Goal: Task Accomplishment & Management: Complete application form

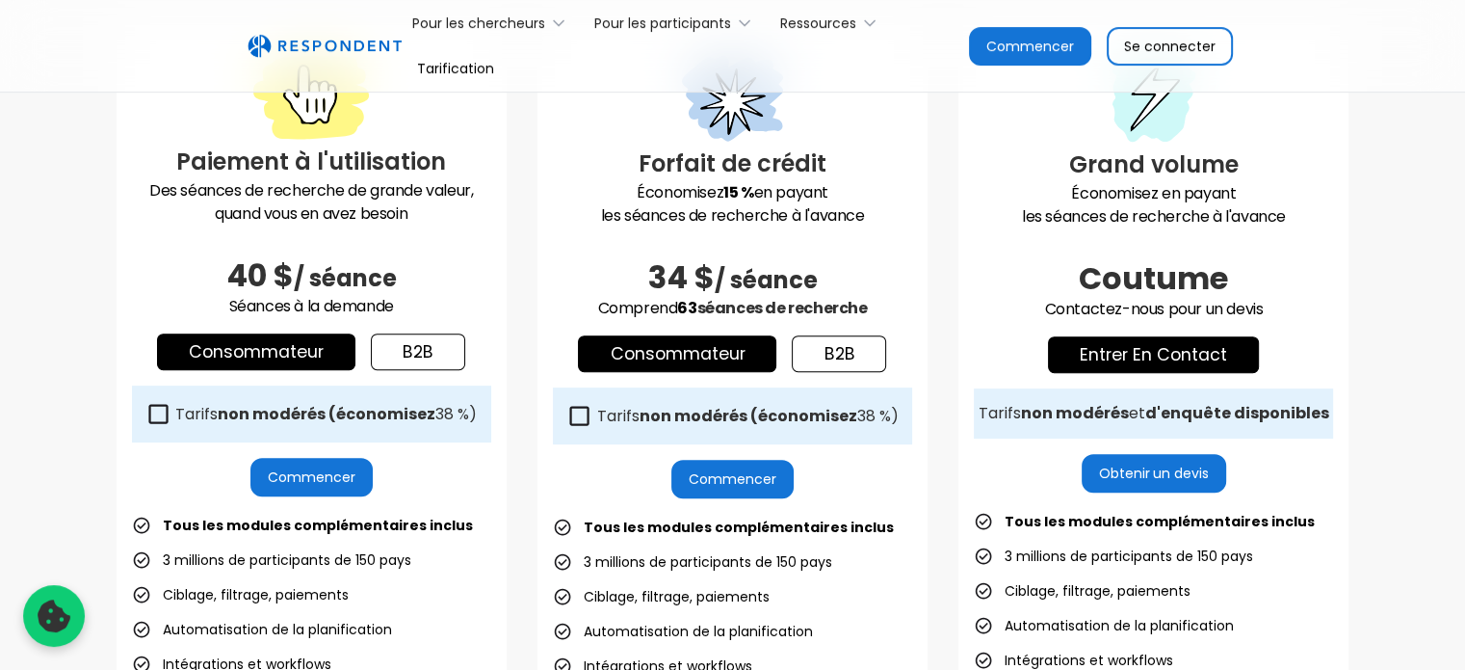
scroll to position [582, 0]
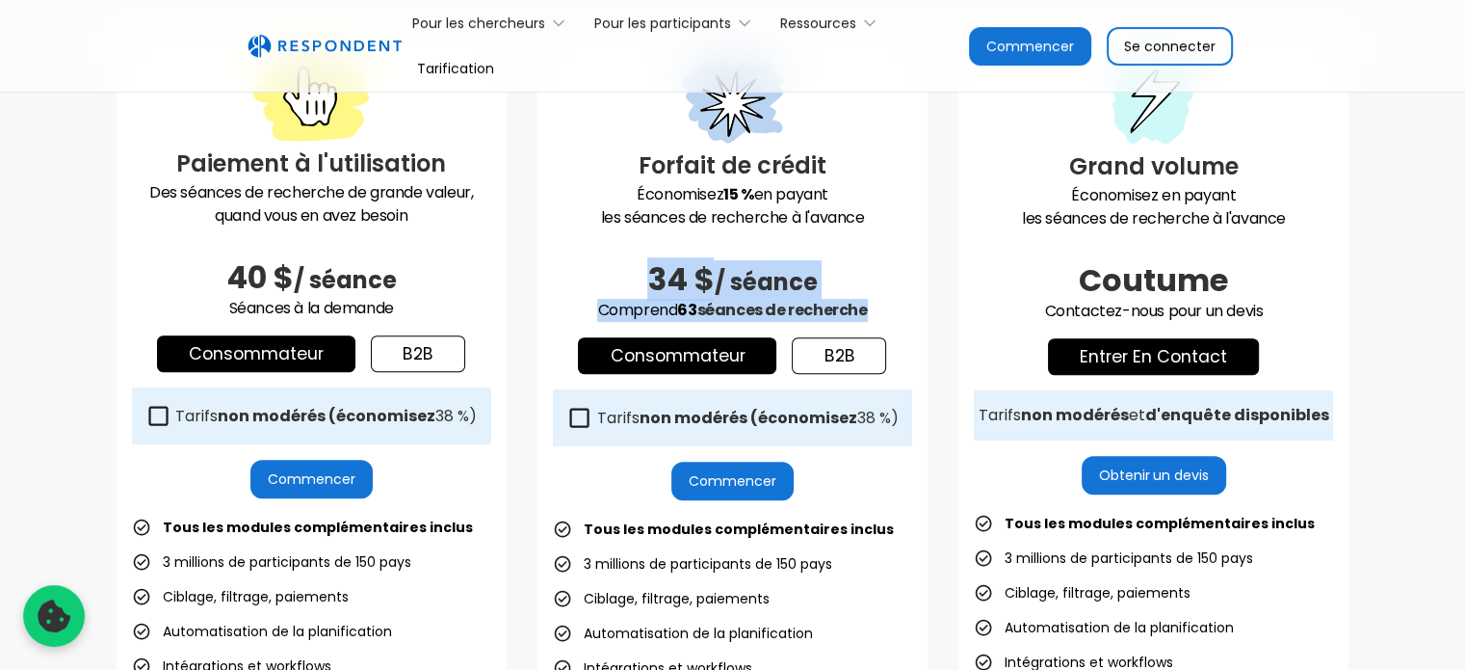
drag, startPoint x: 612, startPoint y: 296, endPoint x: 902, endPoint y: 304, distance: 290.1
click at [902, 304] on div "Forfait de crédit Économisez 15 % en payant les séances de recherche à l'avance…" at bounding box center [733, 473] width 390 height 893
click at [902, 304] on p "Comprend 63 séances de recherche" at bounding box center [732, 310] width 359 height 23
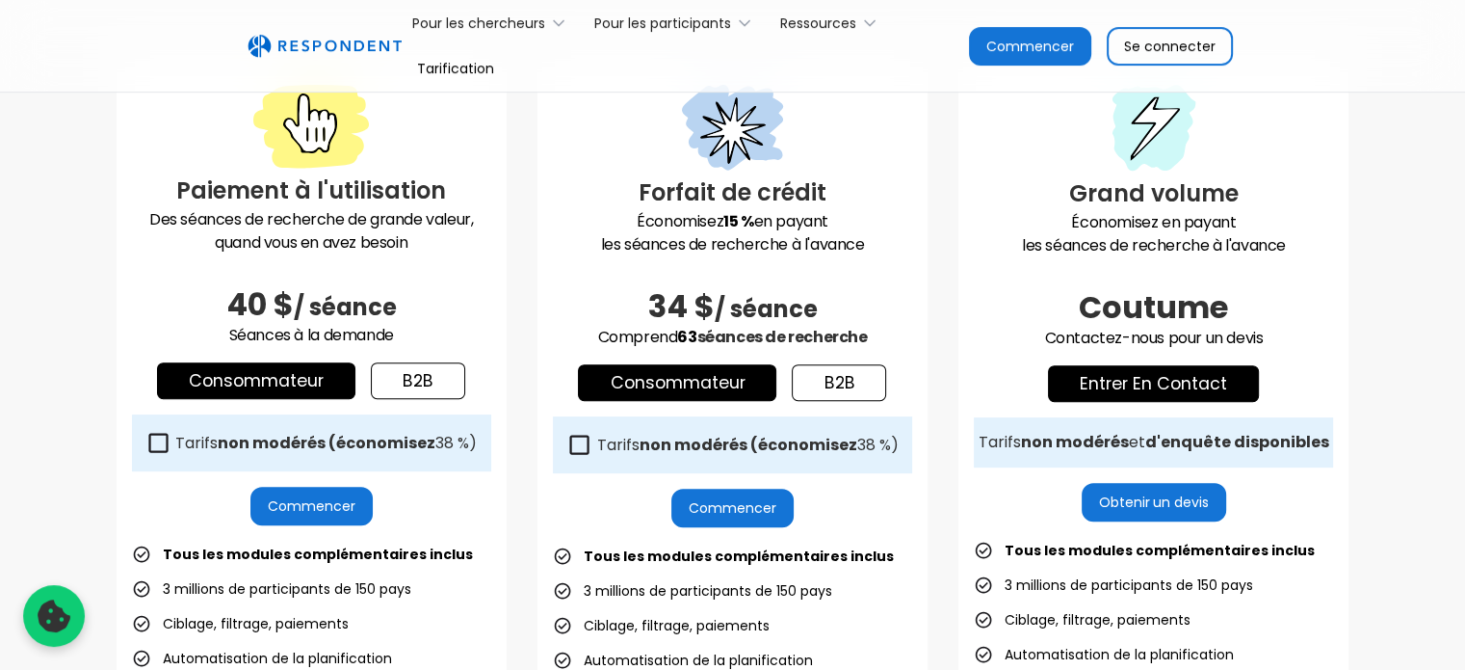
scroll to position [557, 0]
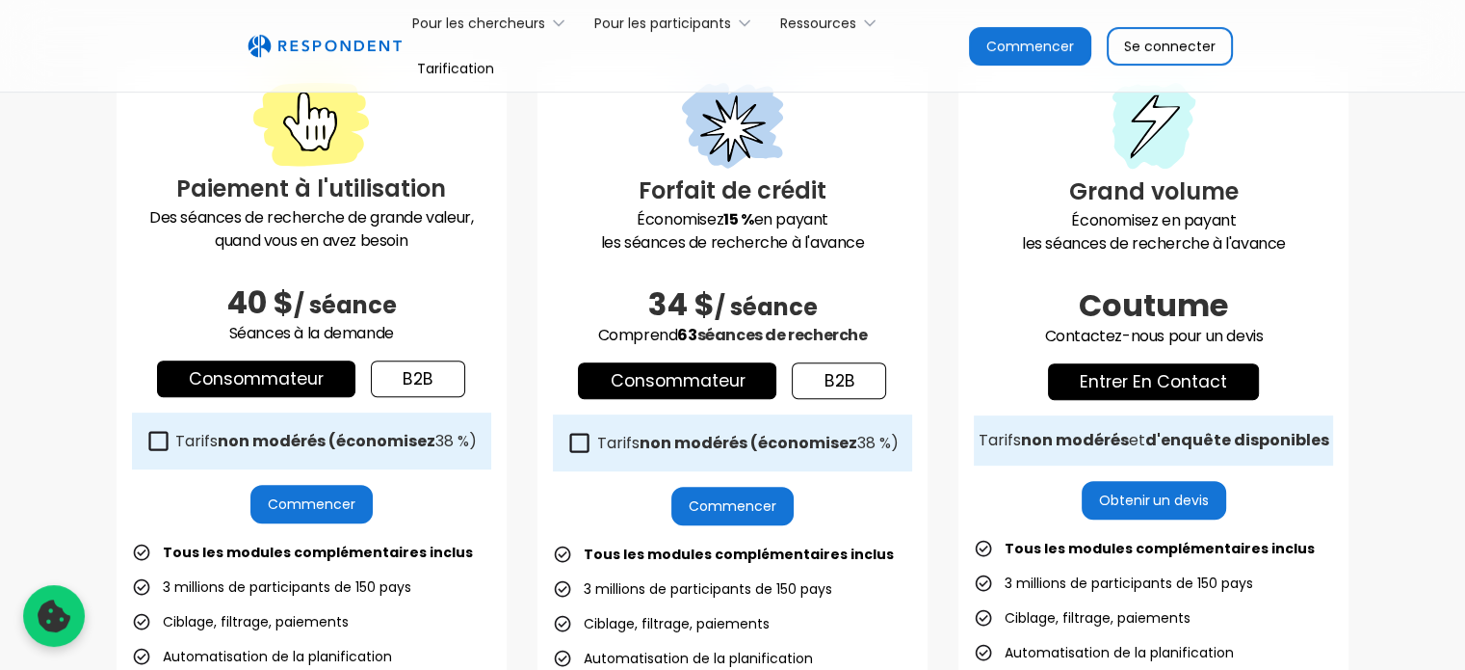
click at [852, 381] on font "b2b" at bounding box center [839, 380] width 31 height 23
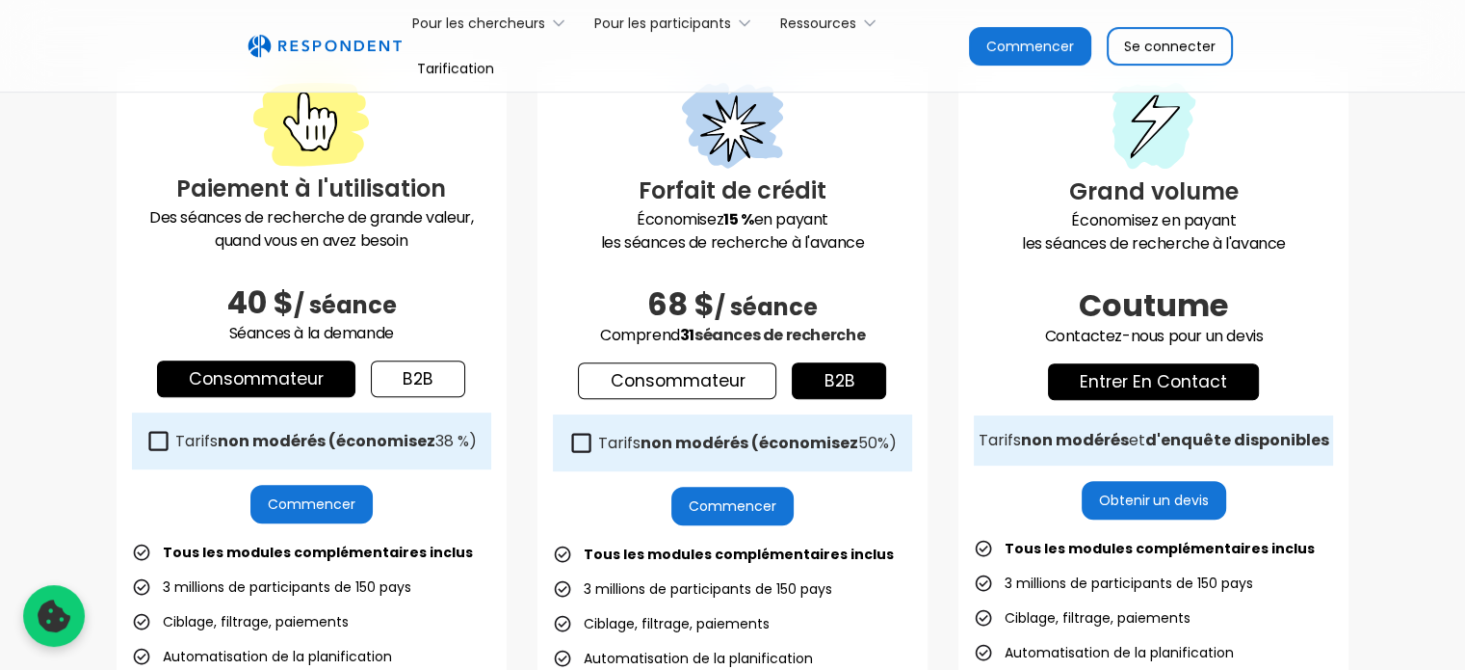
click at [719, 383] on font "Consommateur" at bounding box center [677, 380] width 135 height 23
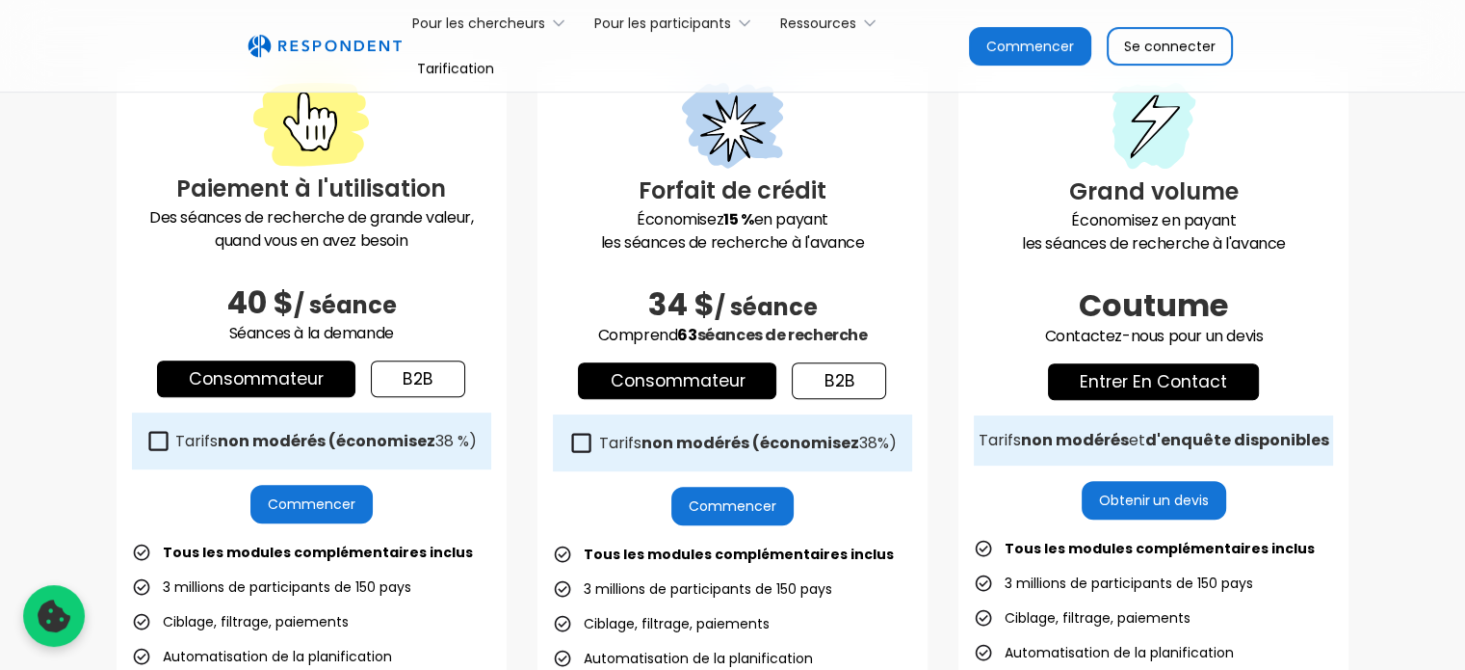
click at [417, 382] on font "b2b" at bounding box center [418, 378] width 31 height 23
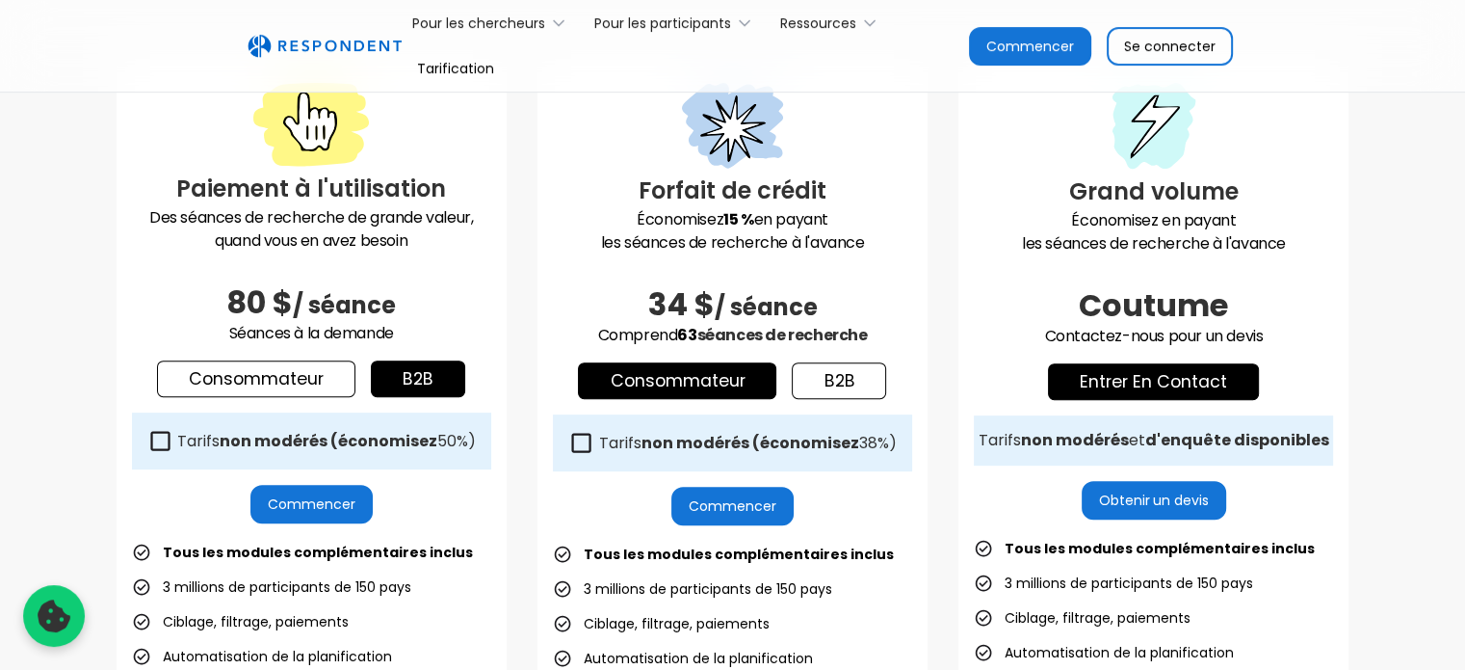
click at [278, 383] on font "Consommateur" at bounding box center [256, 378] width 135 height 23
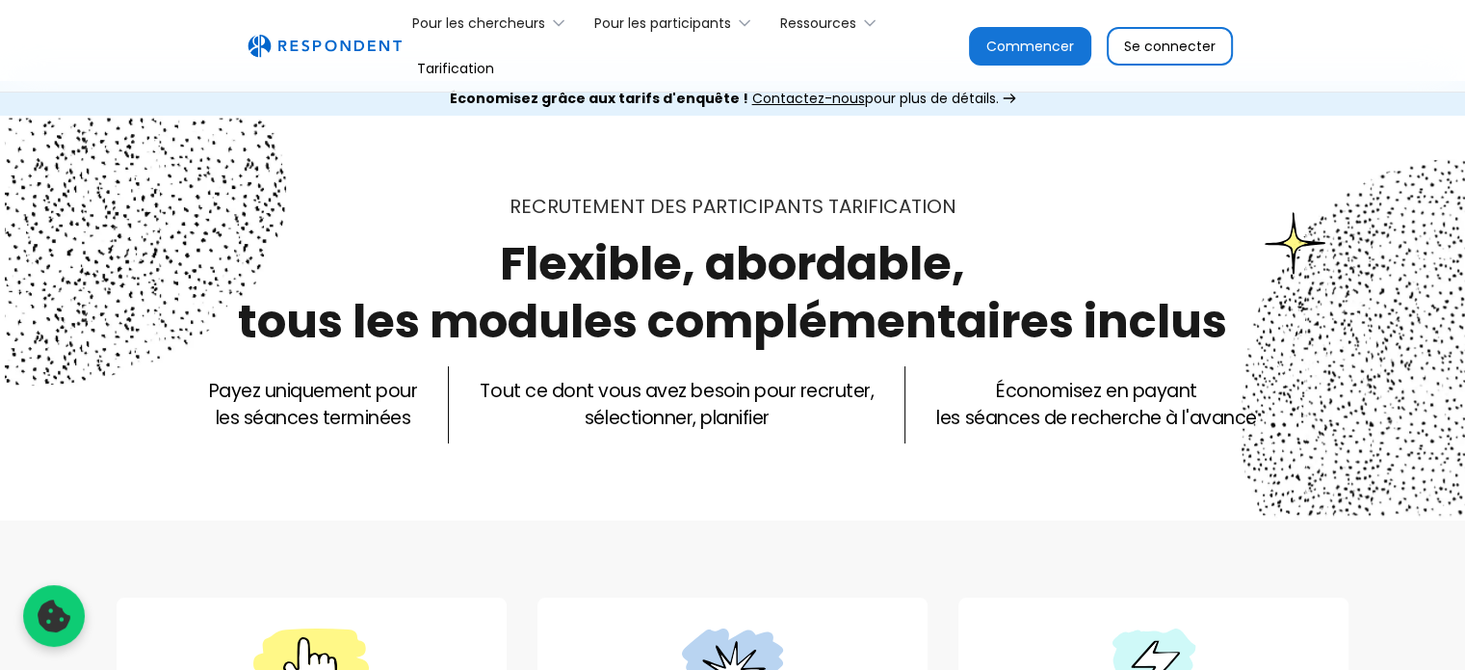
scroll to position [0, 0]
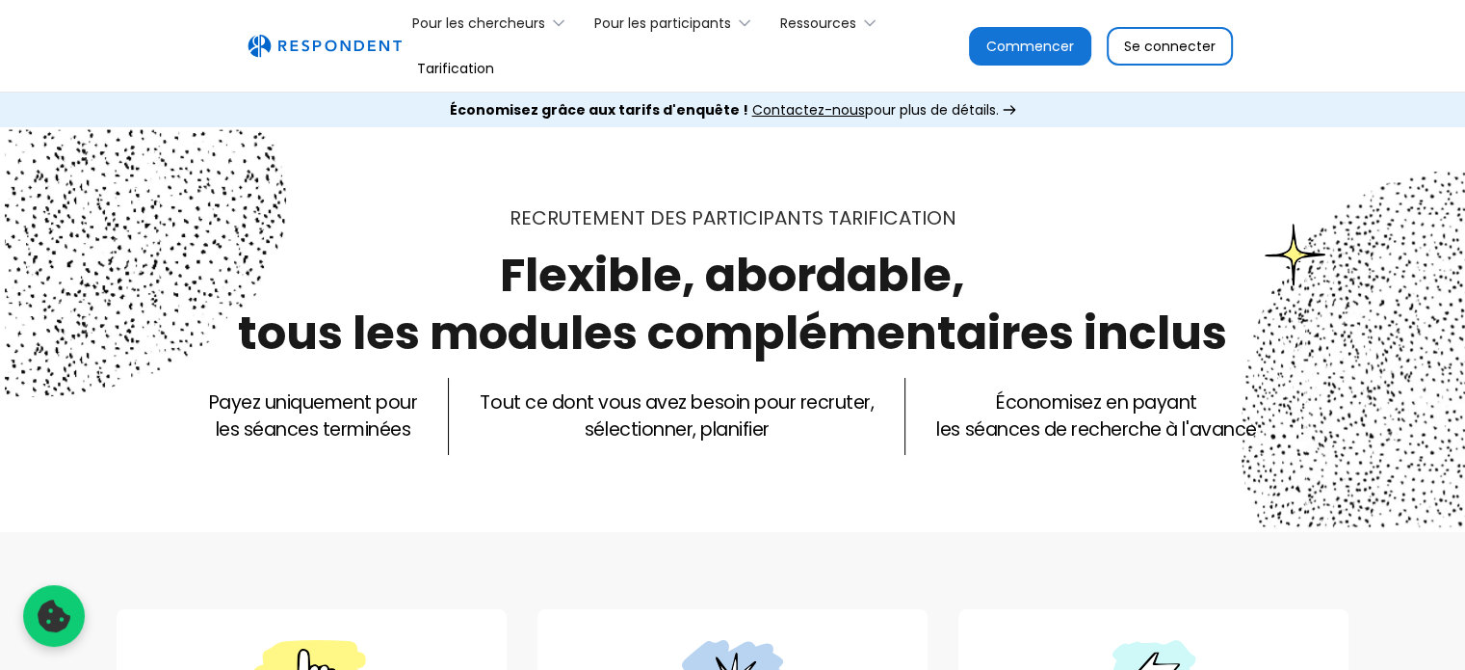
click at [1015, 38] on font "Commencer" at bounding box center [1031, 46] width 88 height 19
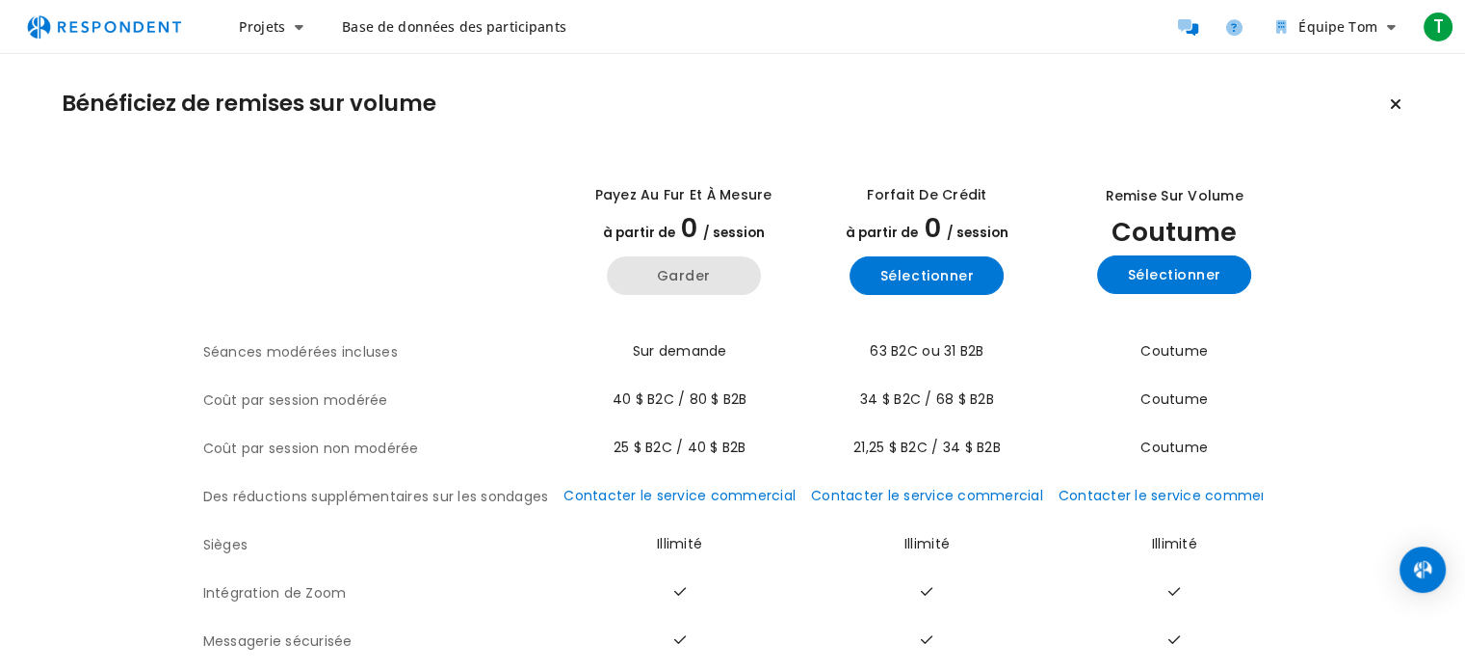
click at [656, 273] on button "Garder" at bounding box center [684, 275] width 154 height 39
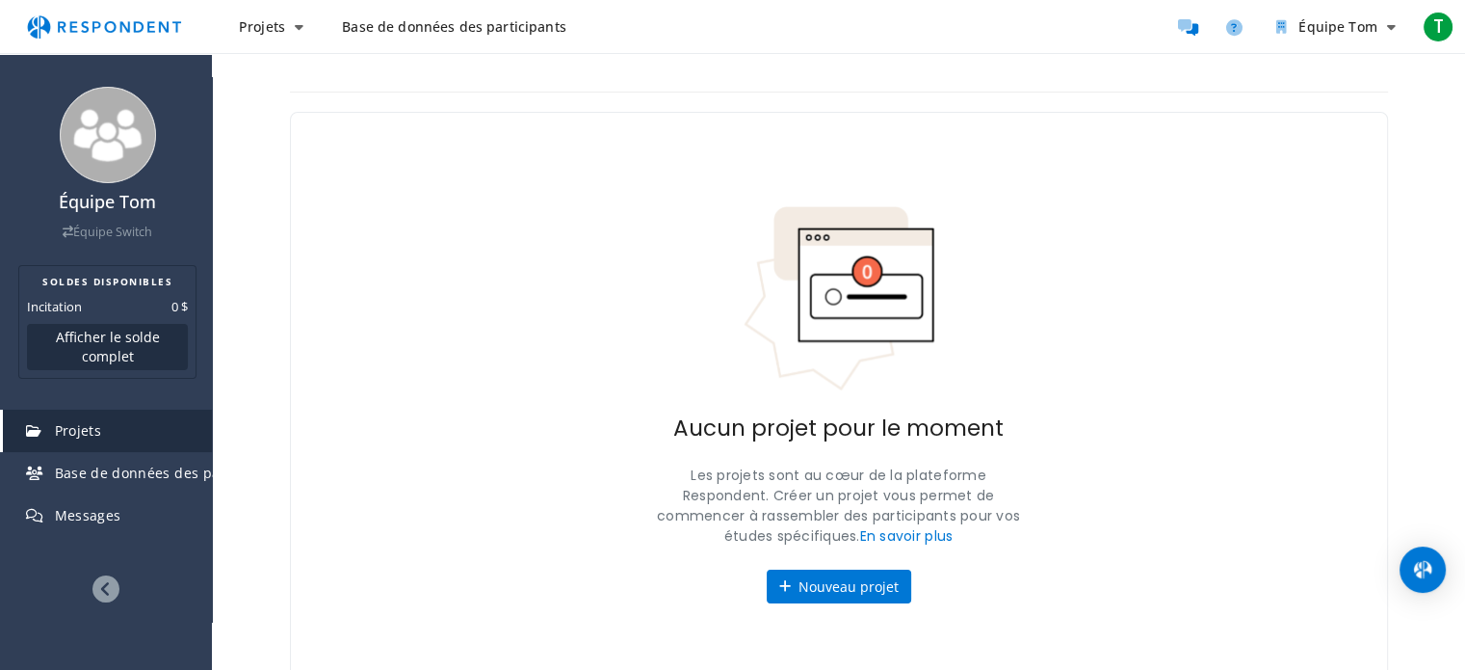
scroll to position [25, 0]
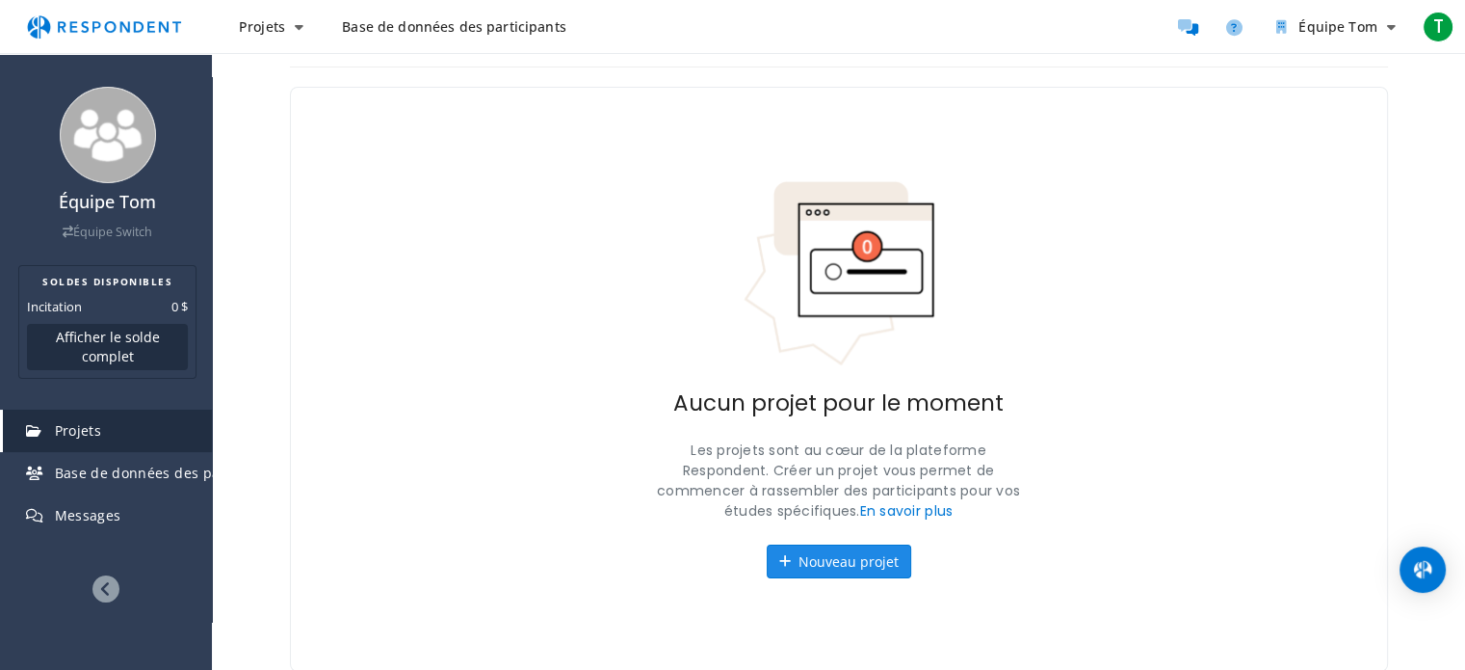
click at [877, 564] on font "Nouveau projet" at bounding box center [849, 561] width 100 height 18
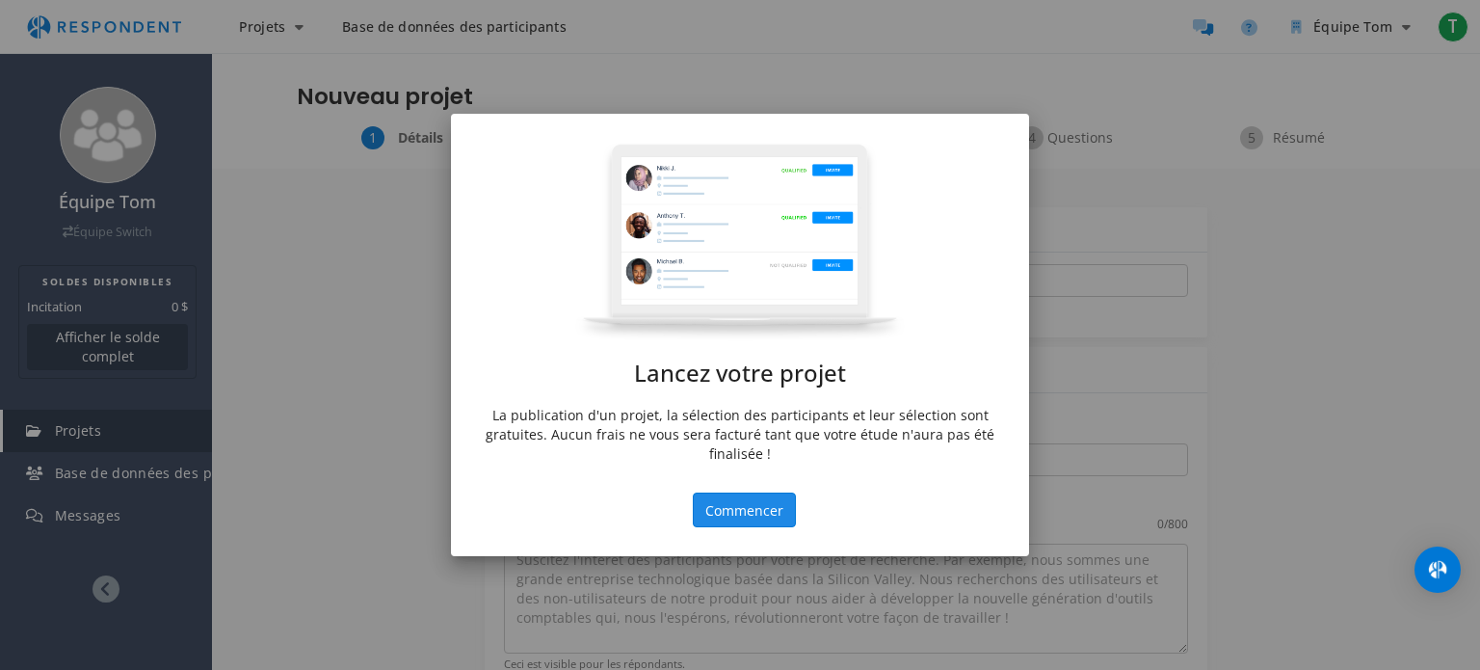
click at [736, 500] on font "Commencer" at bounding box center [744, 509] width 78 height 18
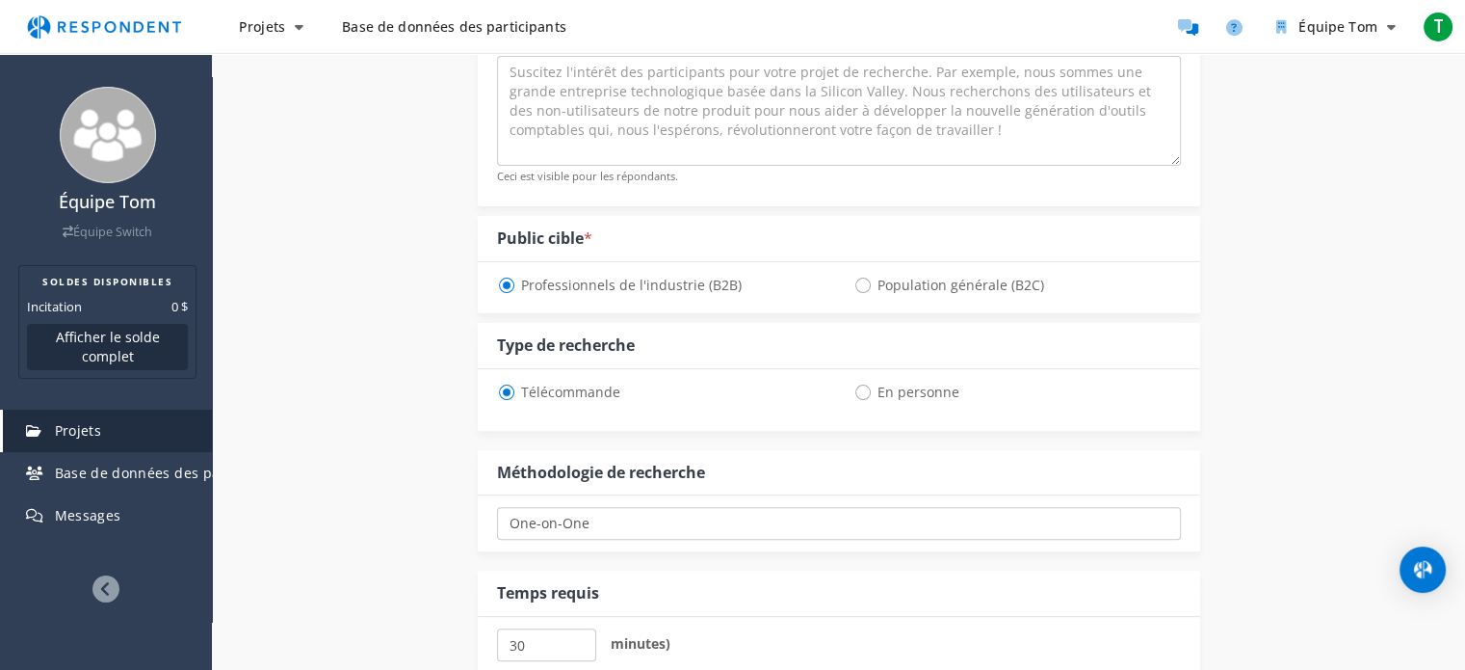
scroll to position [491, 0]
click at [858, 282] on span "Population générale (B2C)" at bounding box center [949, 281] width 191 height 23
click at [858, 282] on input "Population générale (B2C)" at bounding box center [860, 280] width 13 height 13
radio input "true"
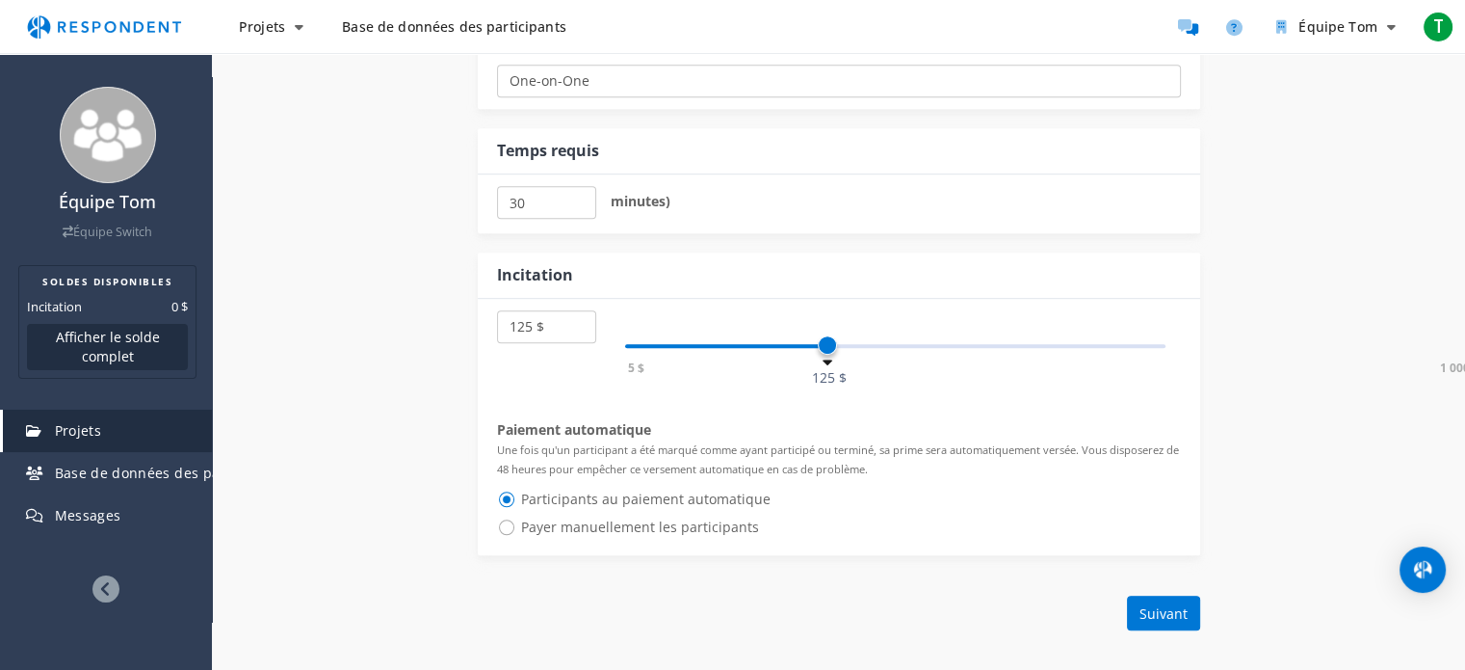
scroll to position [1118, 0]
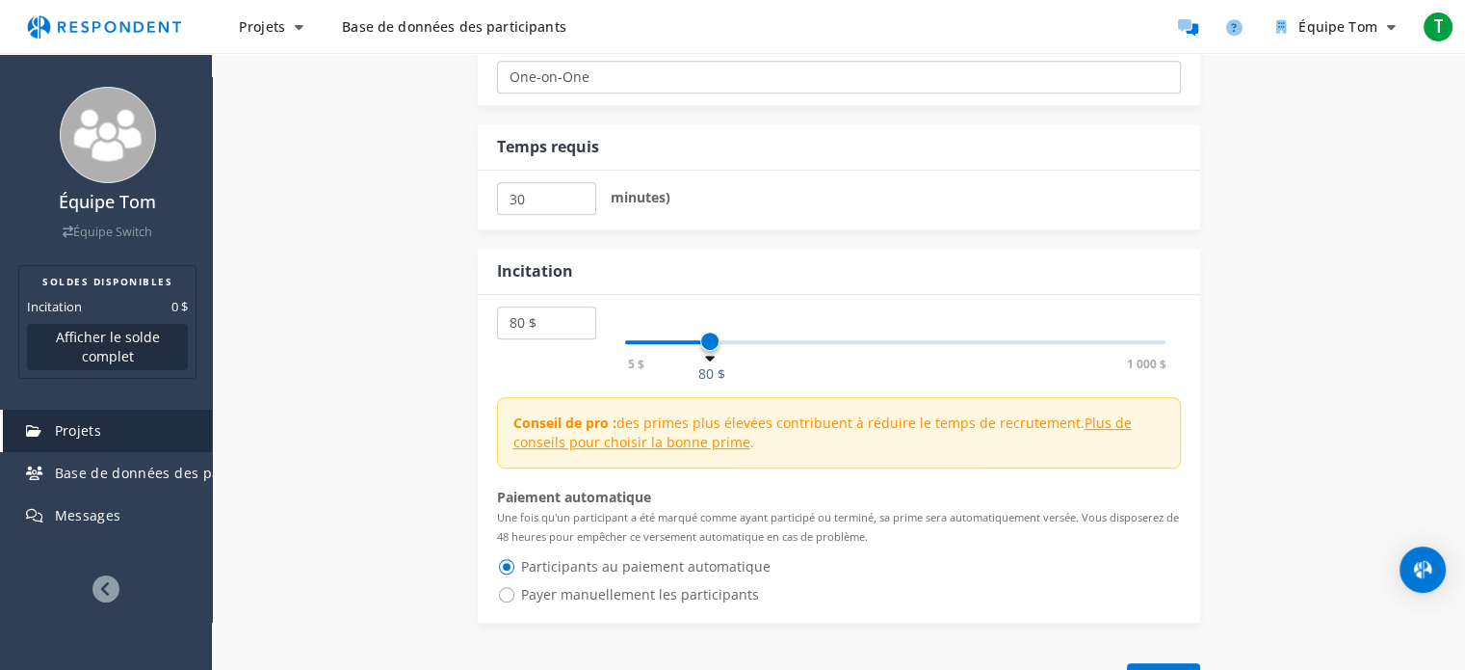
drag, startPoint x: 830, startPoint y: 338, endPoint x: 711, endPoint y: 339, distance: 118.5
click at [711, 339] on span at bounding box center [709, 340] width 19 height 19
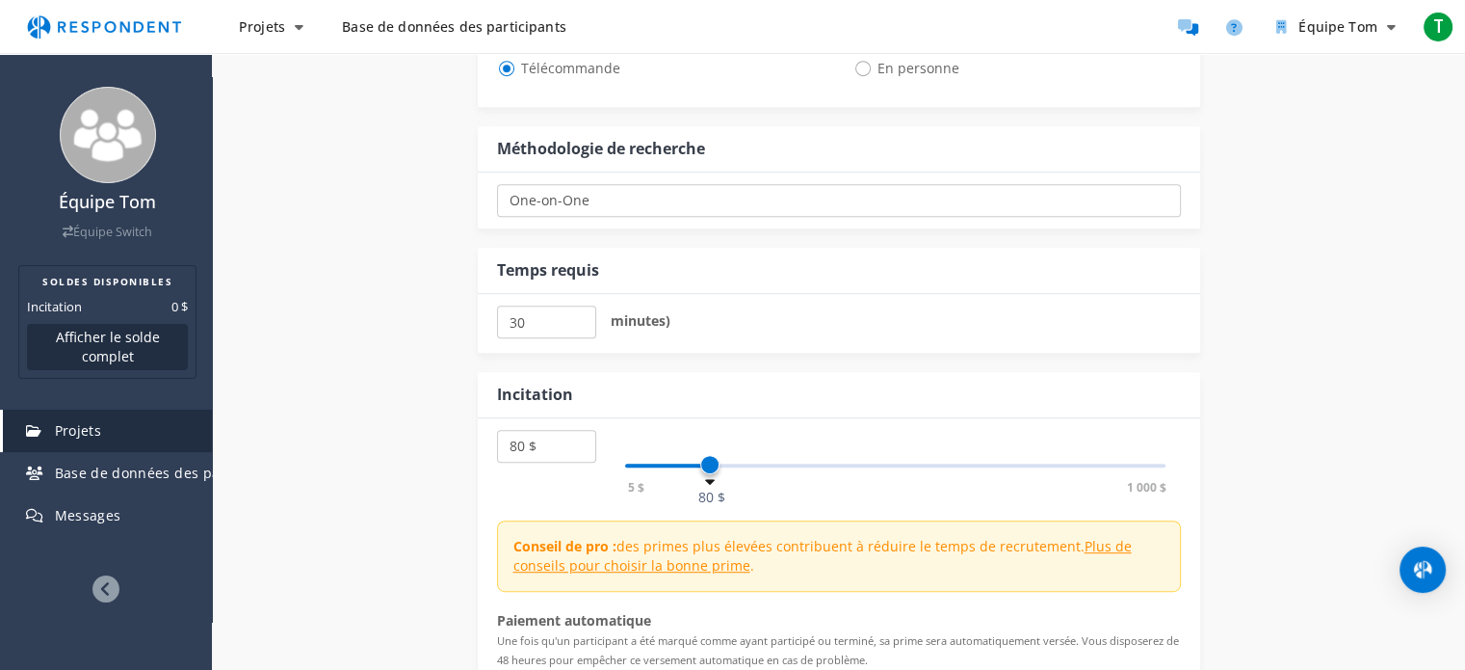
scroll to position [987, 0]
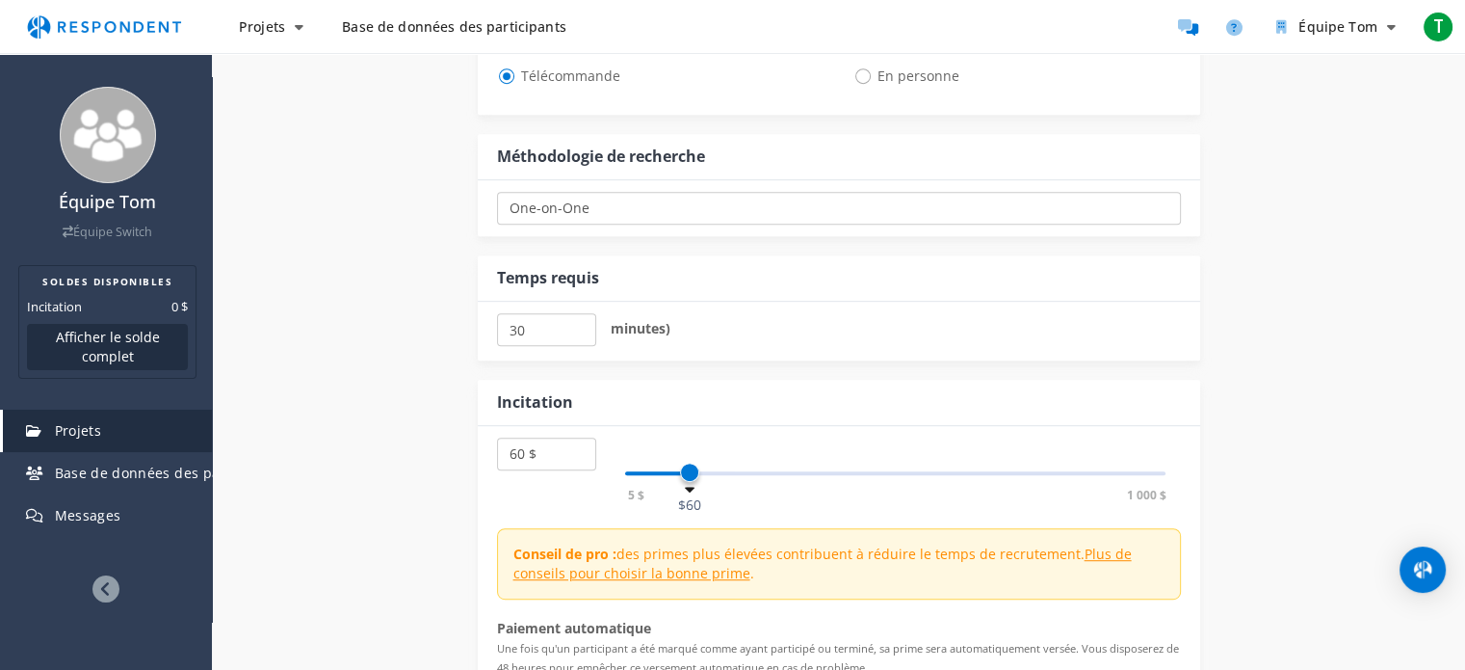
select select "number:50"
drag, startPoint x: 707, startPoint y: 474, endPoint x: 677, endPoint y: 468, distance: 30.4
click at [677, 468] on span at bounding box center [680, 471] width 19 height 19
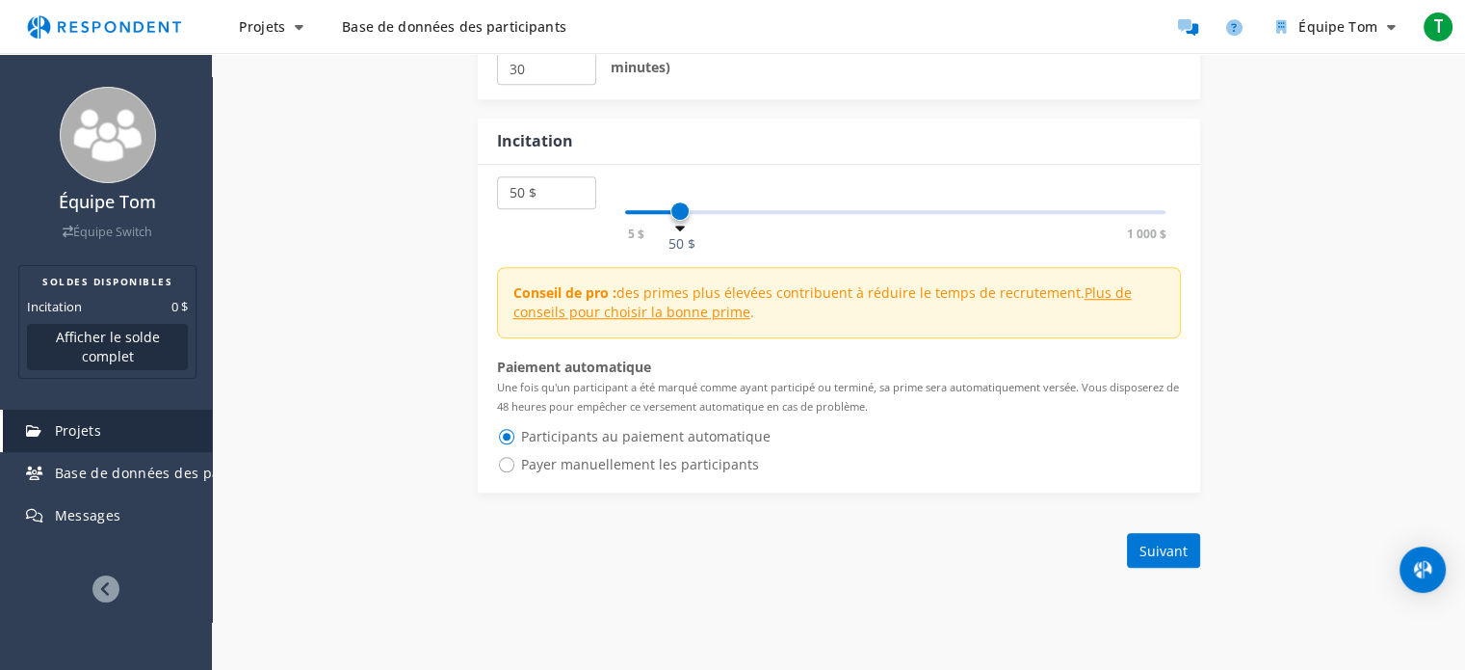
scroll to position [1247, 0]
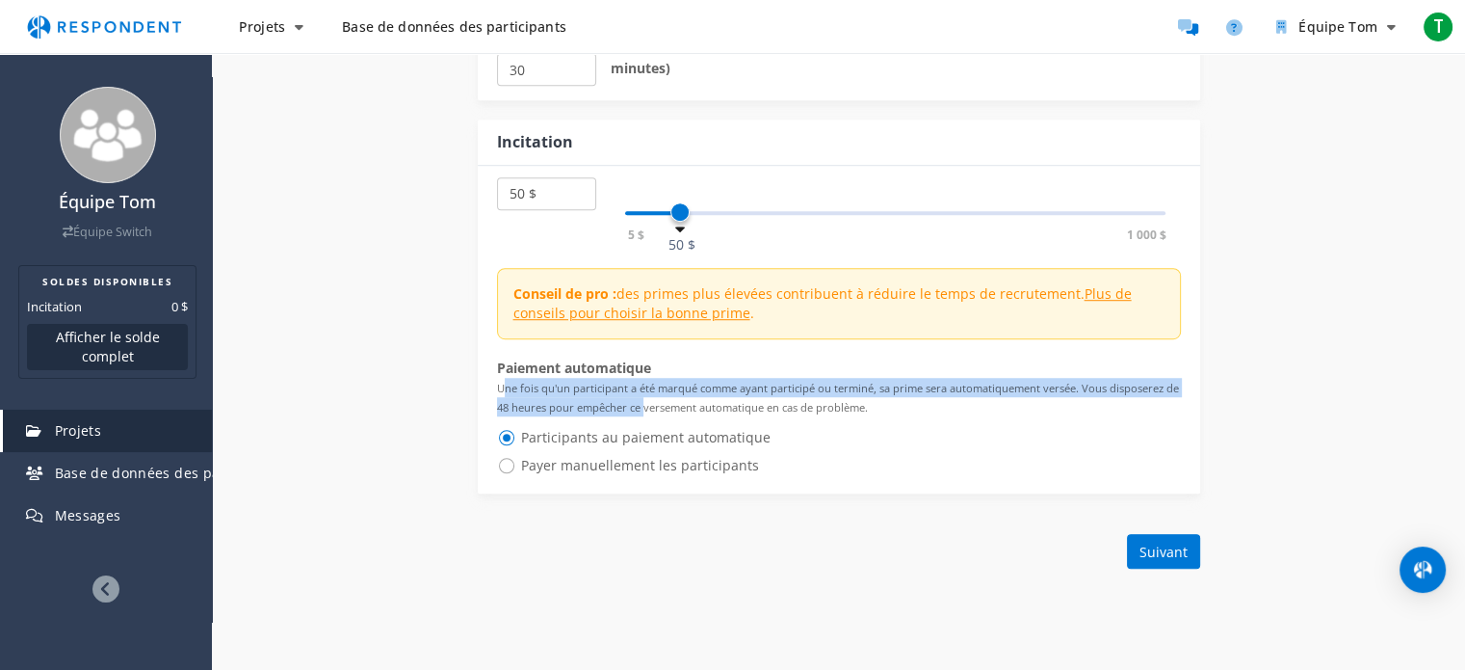
drag, startPoint x: 501, startPoint y: 384, endPoint x: 644, endPoint y: 407, distance: 144.3
click at [644, 407] on font "Une fois qu'un participant a été marqué comme ayant participé ou terminé, sa pr…" at bounding box center [838, 398] width 682 height 34
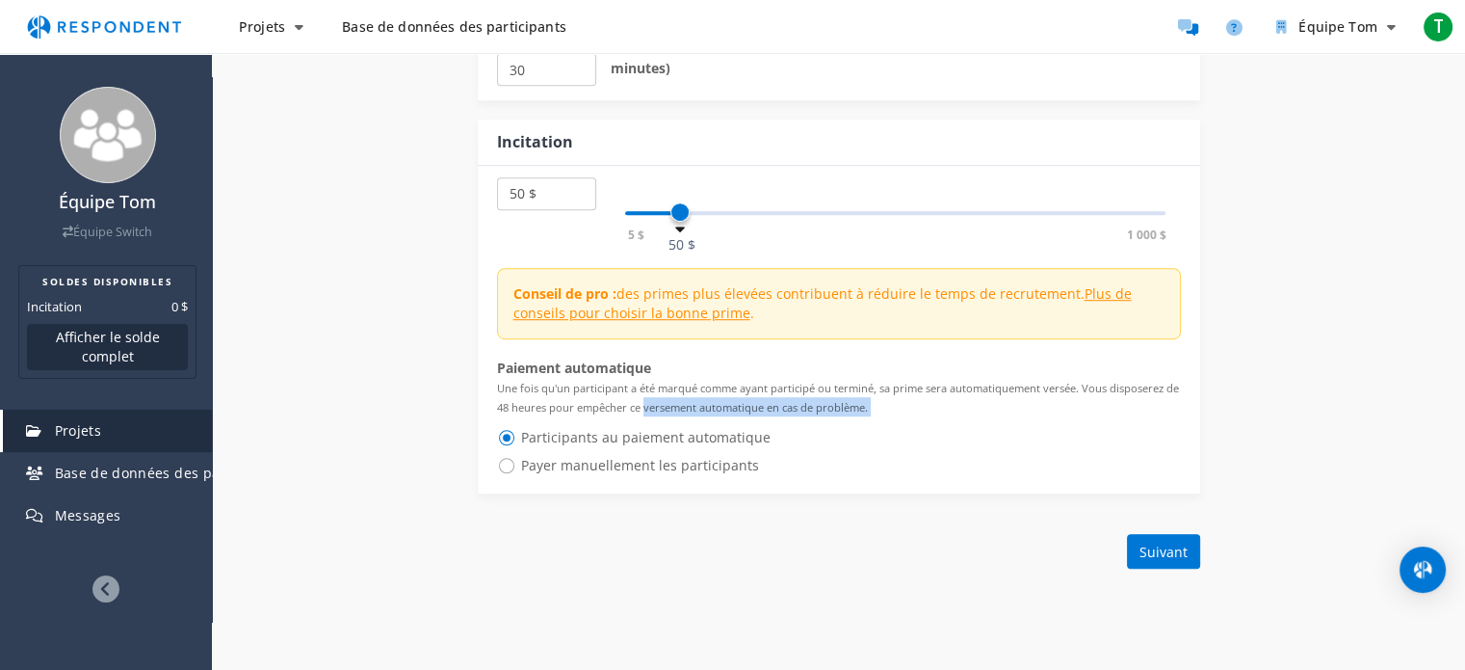
drag, startPoint x: 644, startPoint y: 407, endPoint x: 858, endPoint y: 419, distance: 214.3
click at [858, 419] on div "Paiement automatique Une fois qu'un participant a été marqué comme ayant partic…" at bounding box center [839, 419] width 684 height 123
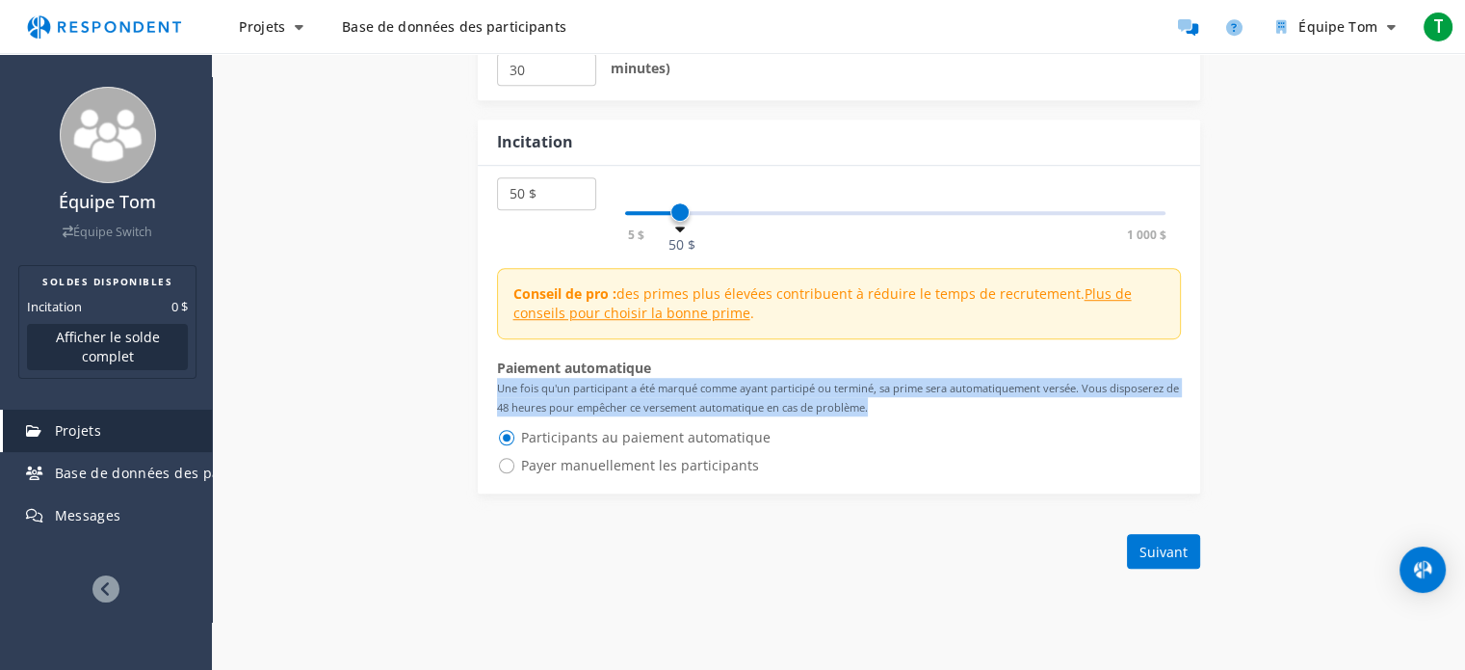
drag, startPoint x: 887, startPoint y: 402, endPoint x: 499, endPoint y: 386, distance: 388.6
click at [499, 386] on p "Une fois qu'un participant a été marqué comme ayant participé ou terminé, sa pr…" at bounding box center [839, 397] width 684 height 39
click at [499, 386] on font "Une fois qu'un participant a été marqué comme ayant participé ou terminé, sa pr…" at bounding box center [838, 398] width 682 height 34
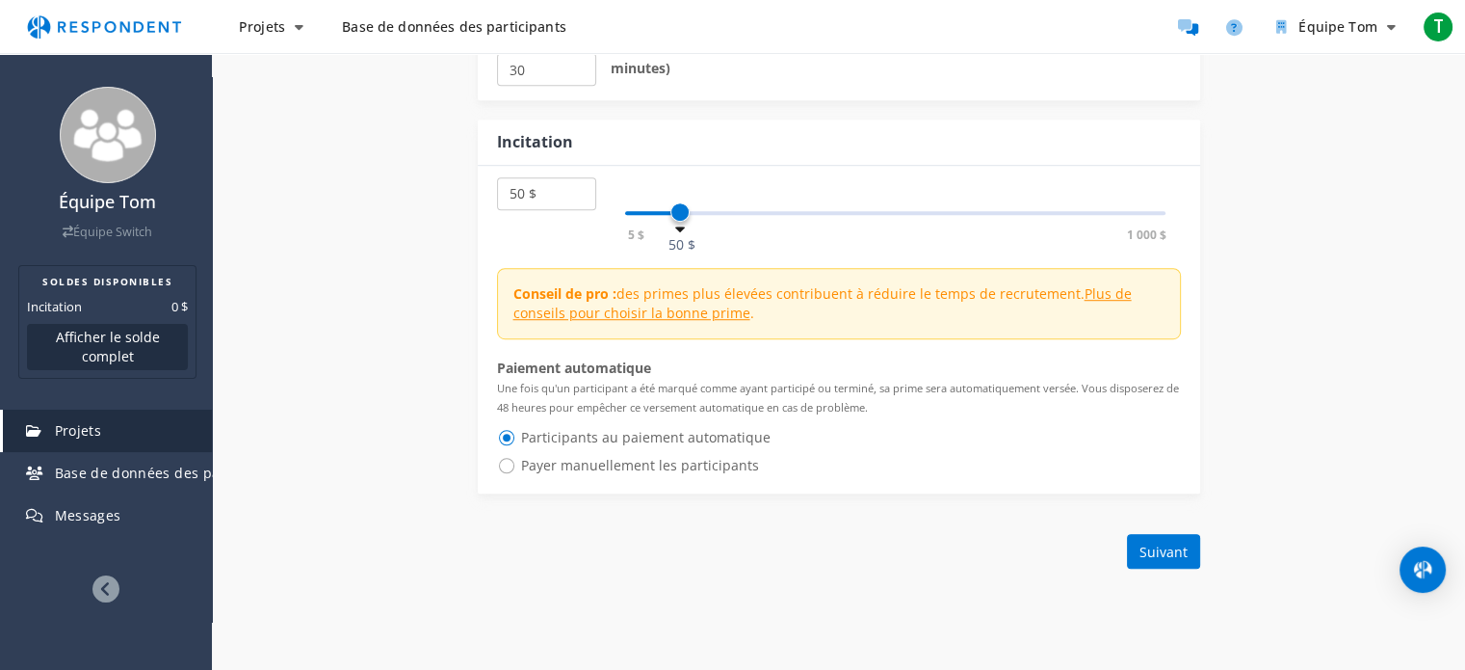
click at [505, 463] on span "Payer manuellement les participants" at bounding box center [628, 465] width 262 height 23
click at [505, 463] on input "Payer manuellement les participants" at bounding box center [503, 464] width 13 height 13
radio input "true"
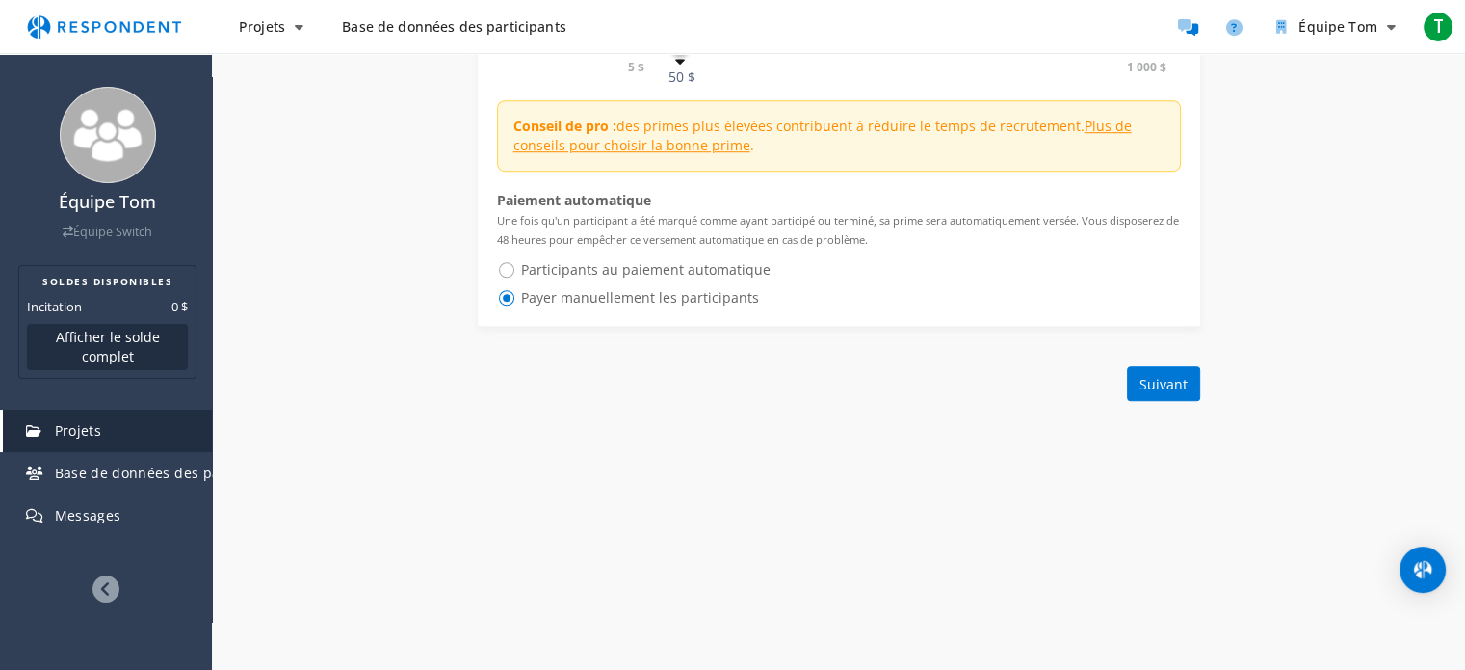
scroll to position [1438, 0]
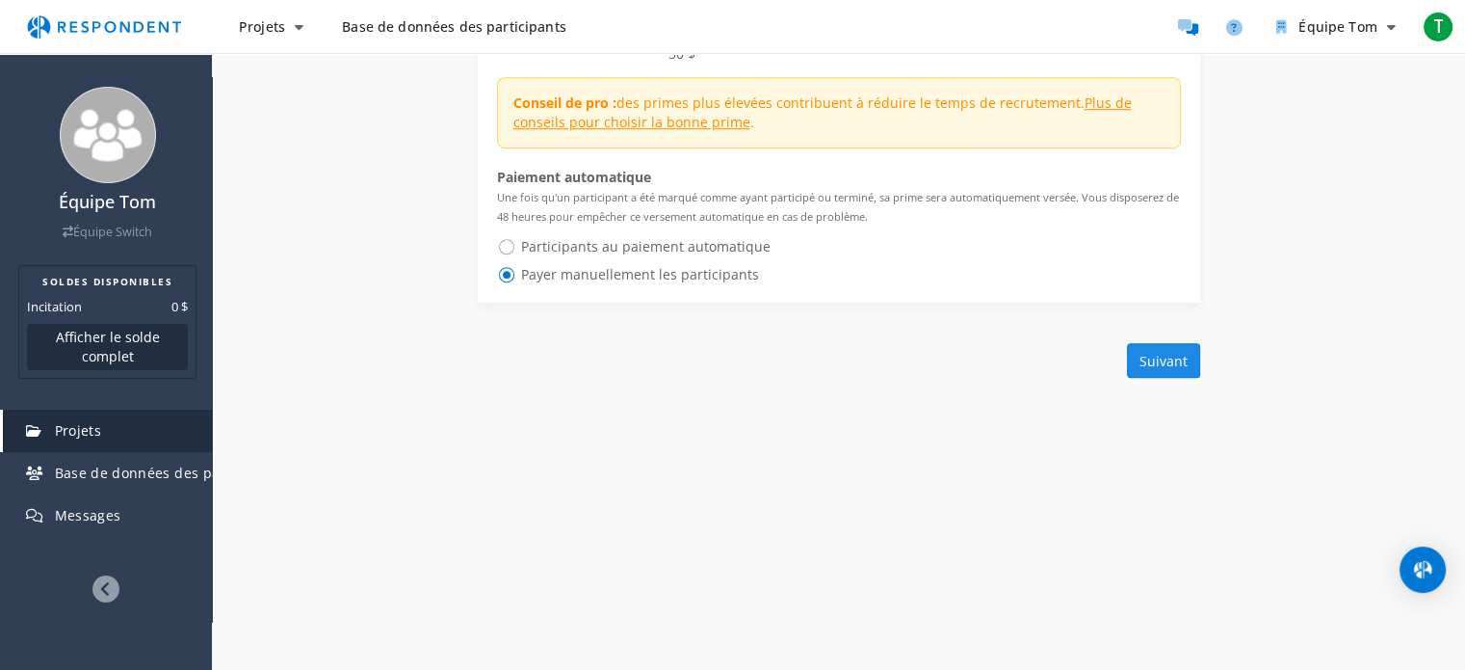
click at [1164, 351] on font "Suivant" at bounding box center [1164, 360] width 48 height 18
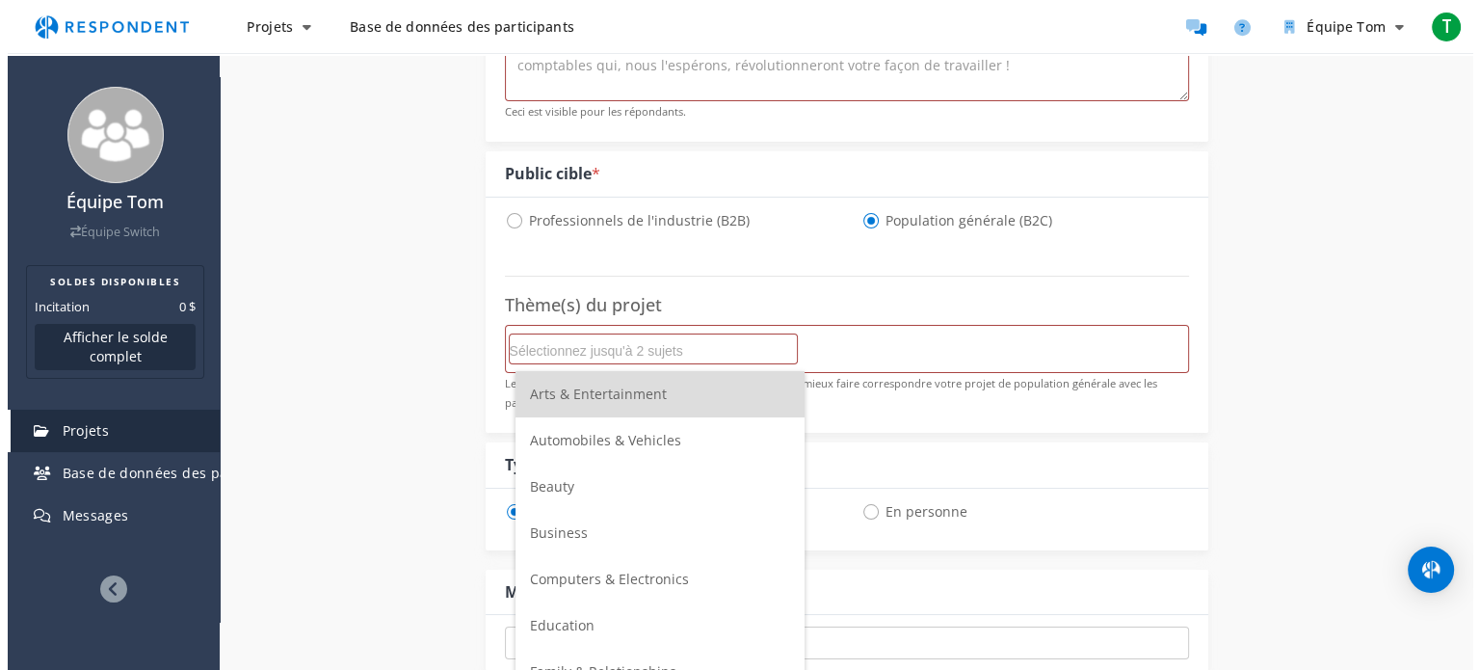
scroll to position [0, 0]
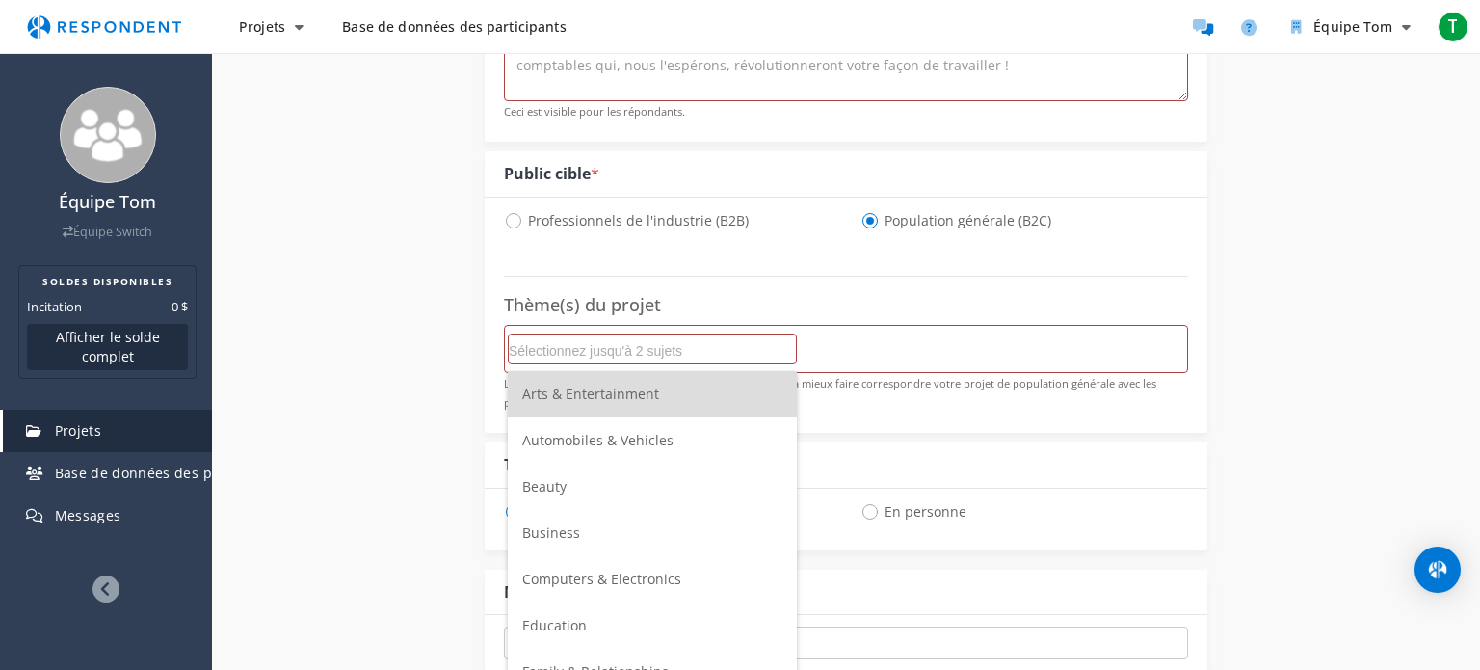
click at [661, 357] on input "Sélectionnez jusqu'à 2 sujets" at bounding box center [652, 350] width 287 height 33
click at [667, 535] on li "Entreprise" at bounding box center [652, 533] width 289 height 46
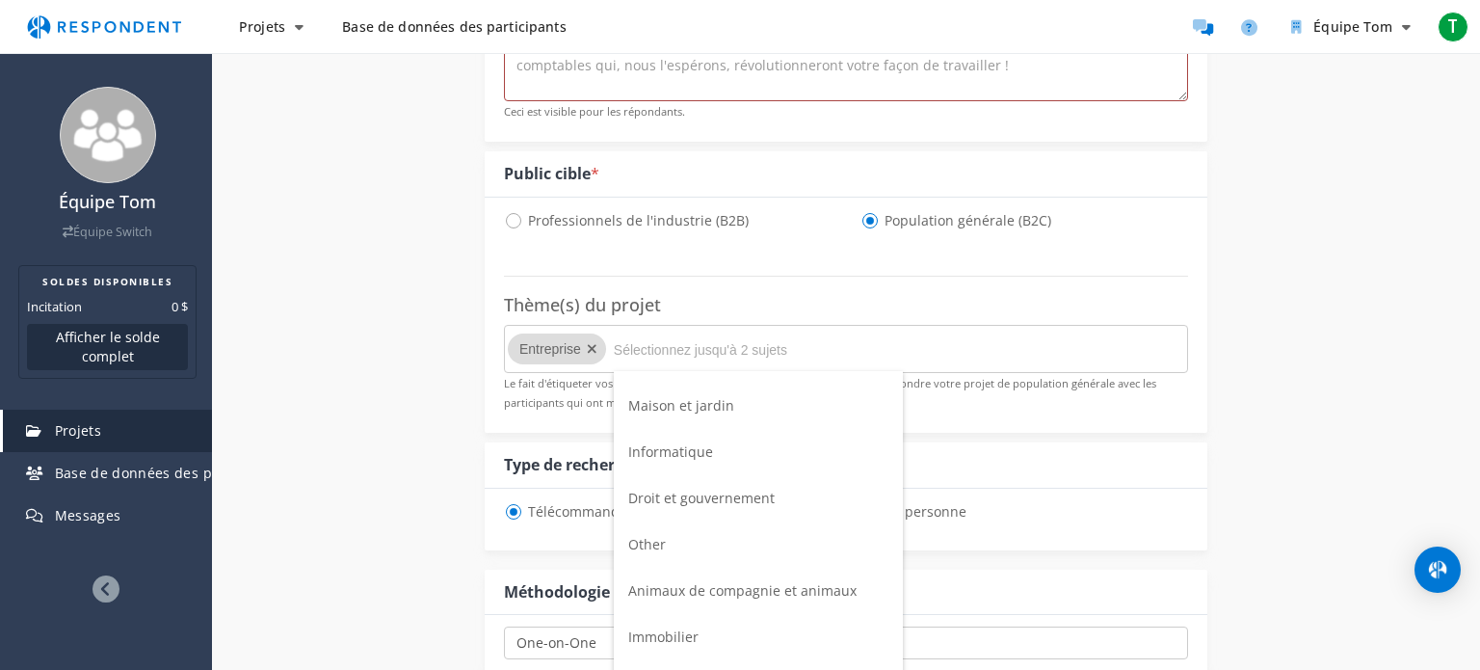
scroll to position [499, 0]
click at [640, 454] on font "Informatique" at bounding box center [670, 449] width 85 height 18
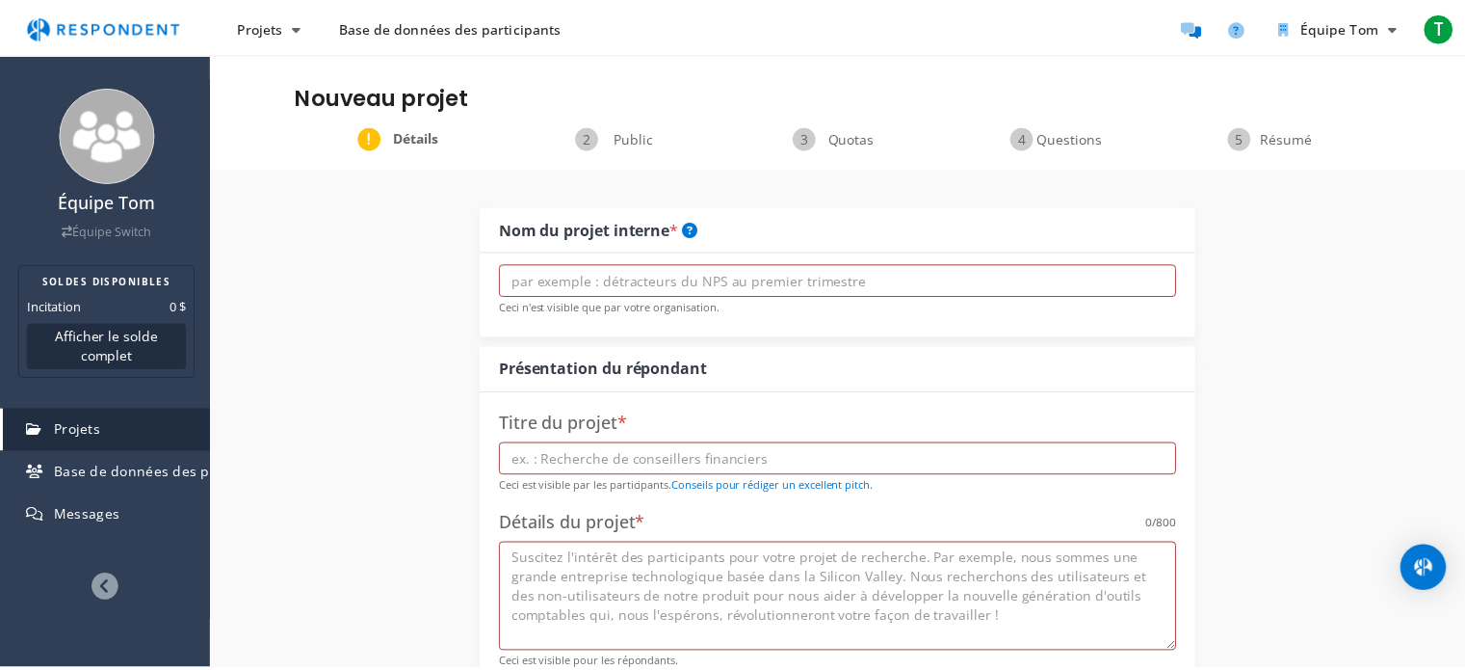
scroll to position [551, 0]
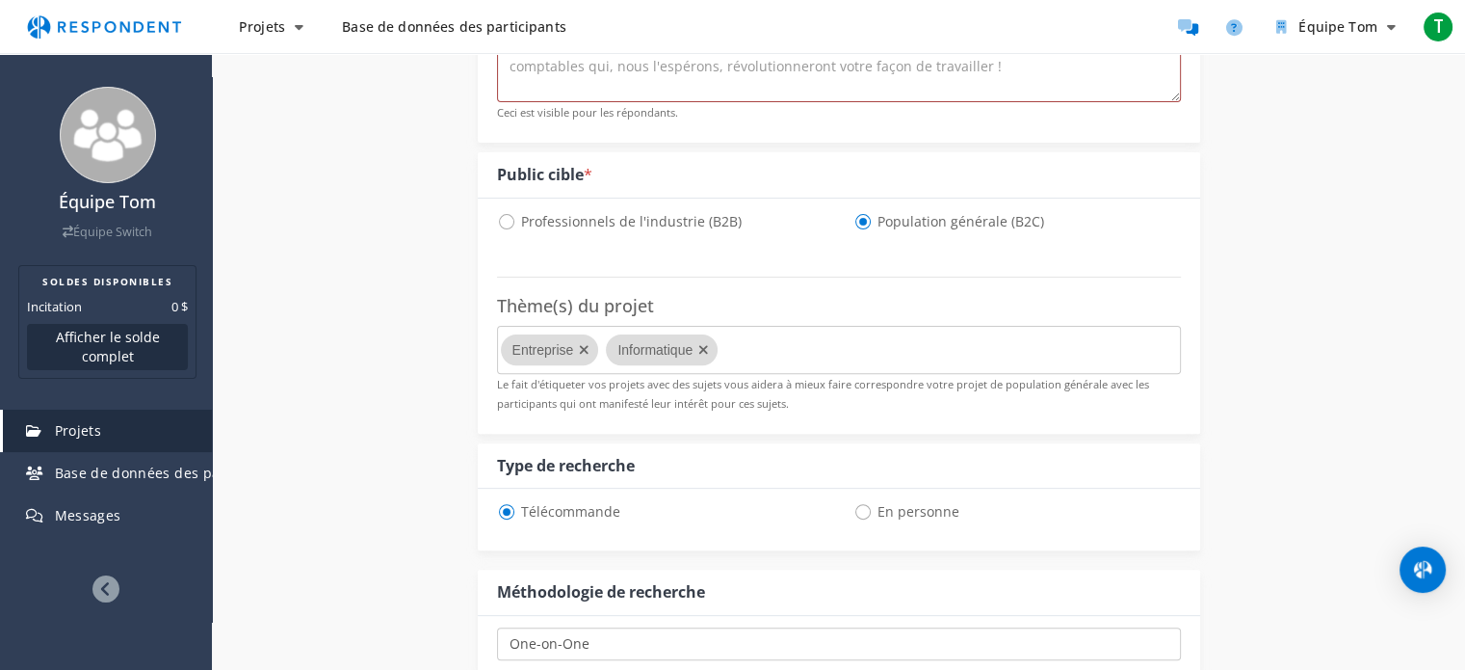
click at [703, 349] on icon "Supprimer les technologies de l'information" at bounding box center [704, 349] width 28 height 31
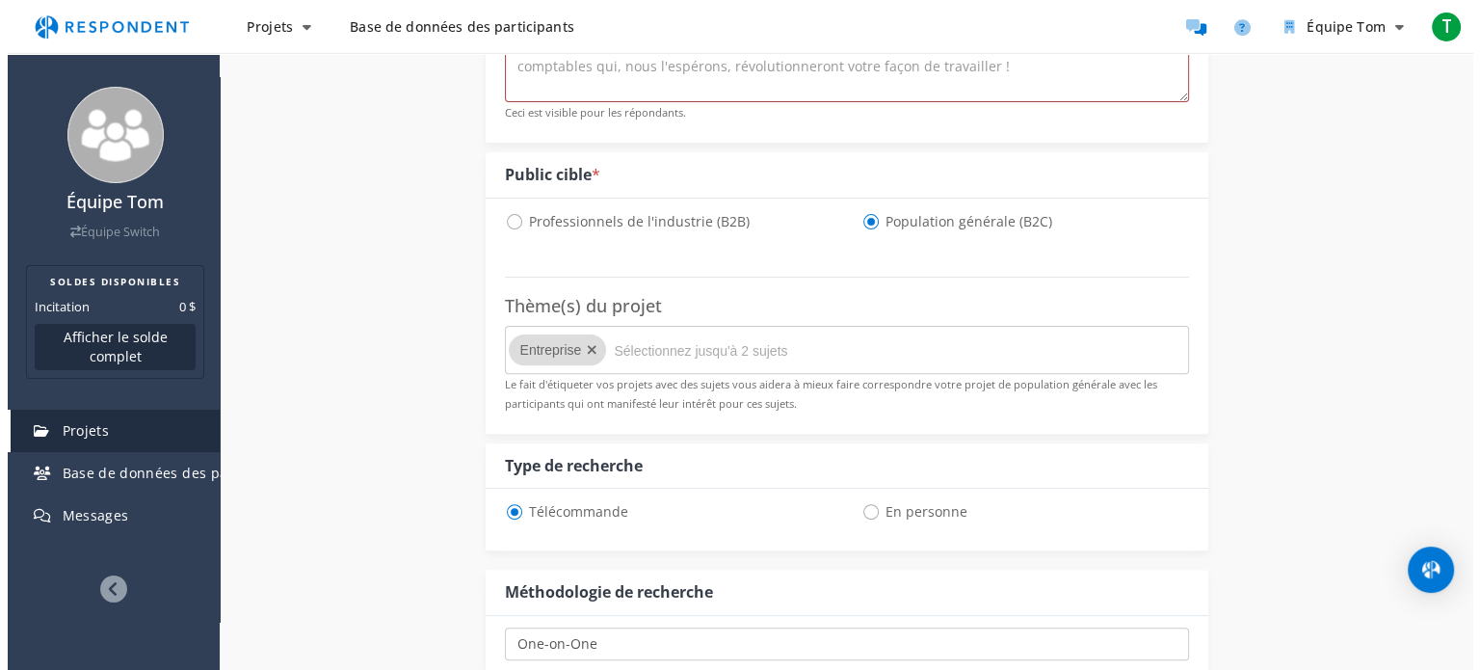
scroll to position [0, 0]
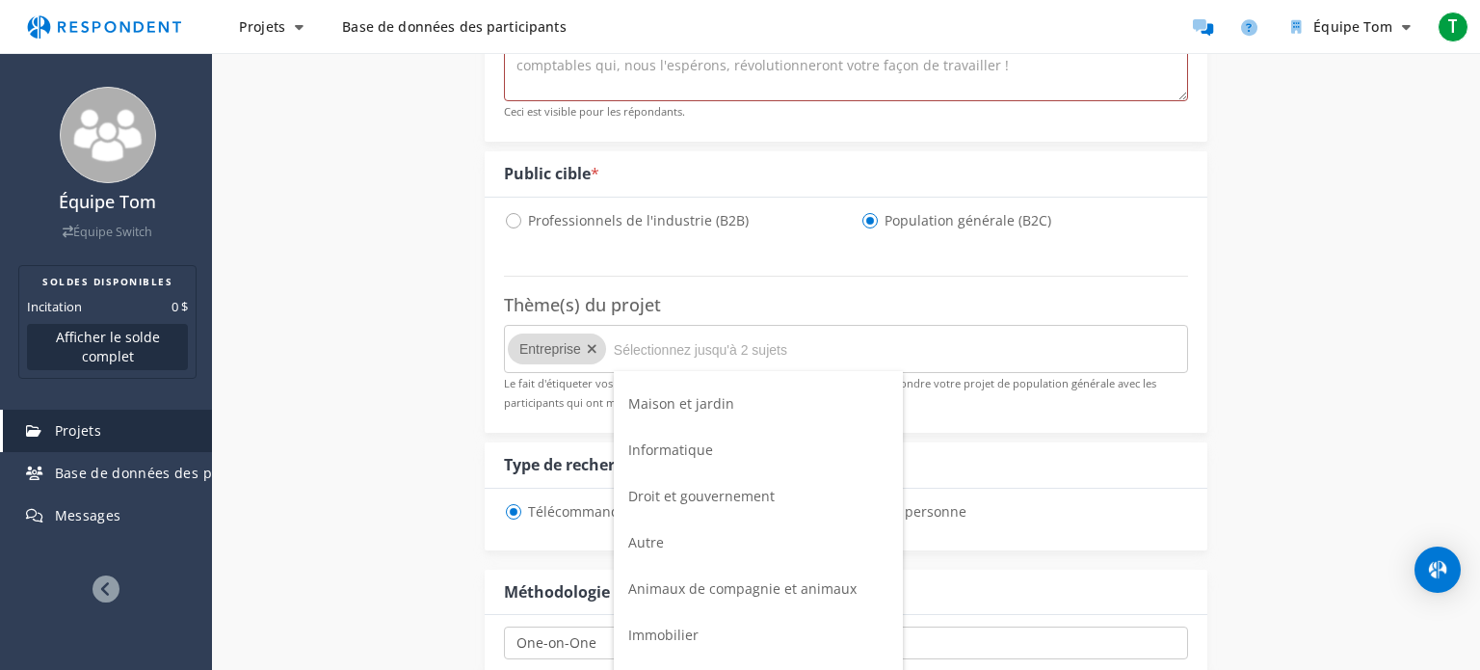
click at [703, 349] on input "Sélectionnez jusqu'à 2 sujets" at bounding box center [758, 349] width 289 height 33
click at [675, 437] on li "Informatique" at bounding box center [758, 450] width 289 height 46
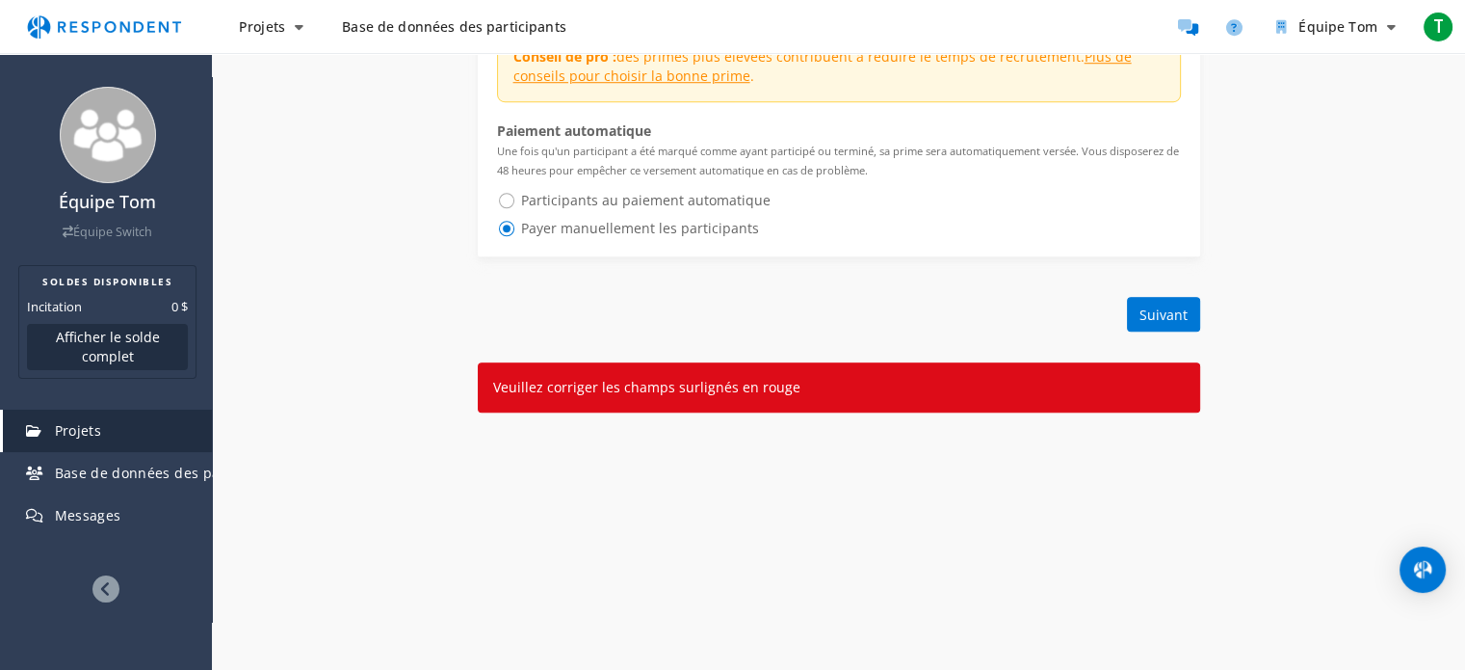
scroll to position [1507, 0]
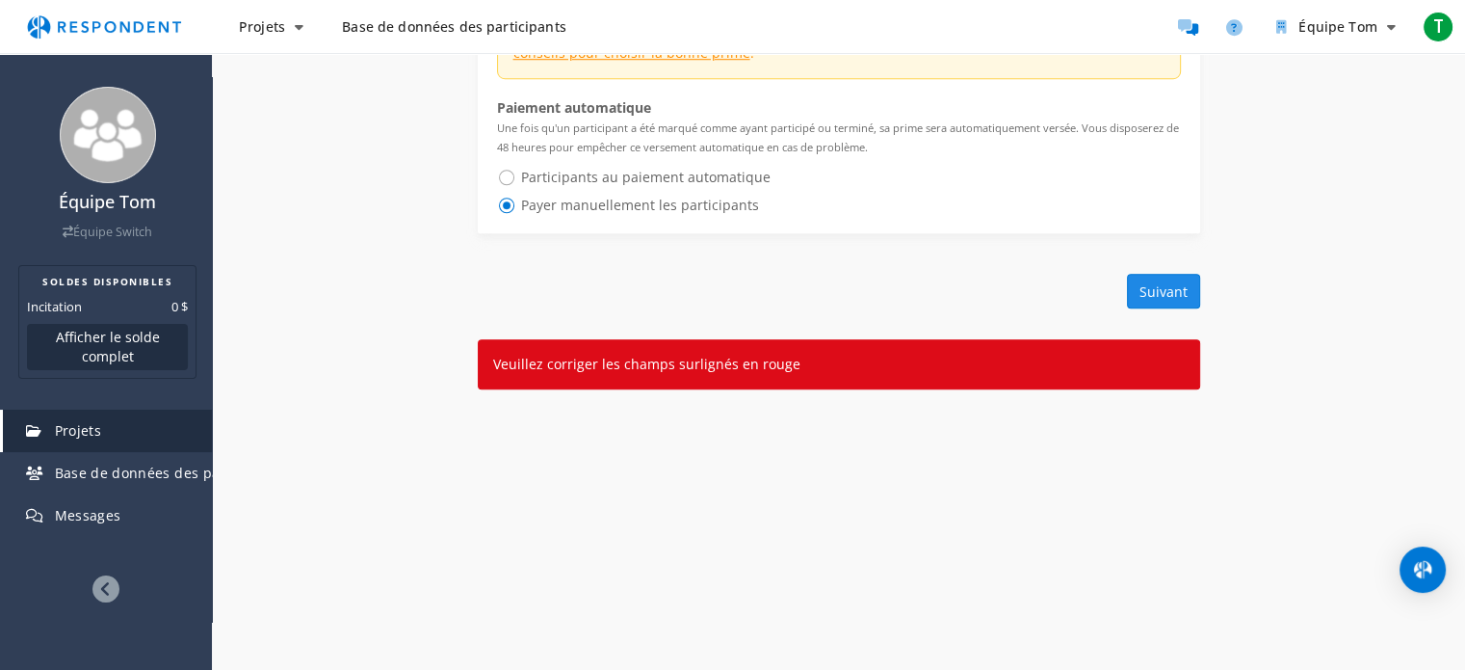
click at [1164, 294] on font "Suivant" at bounding box center [1164, 291] width 48 height 18
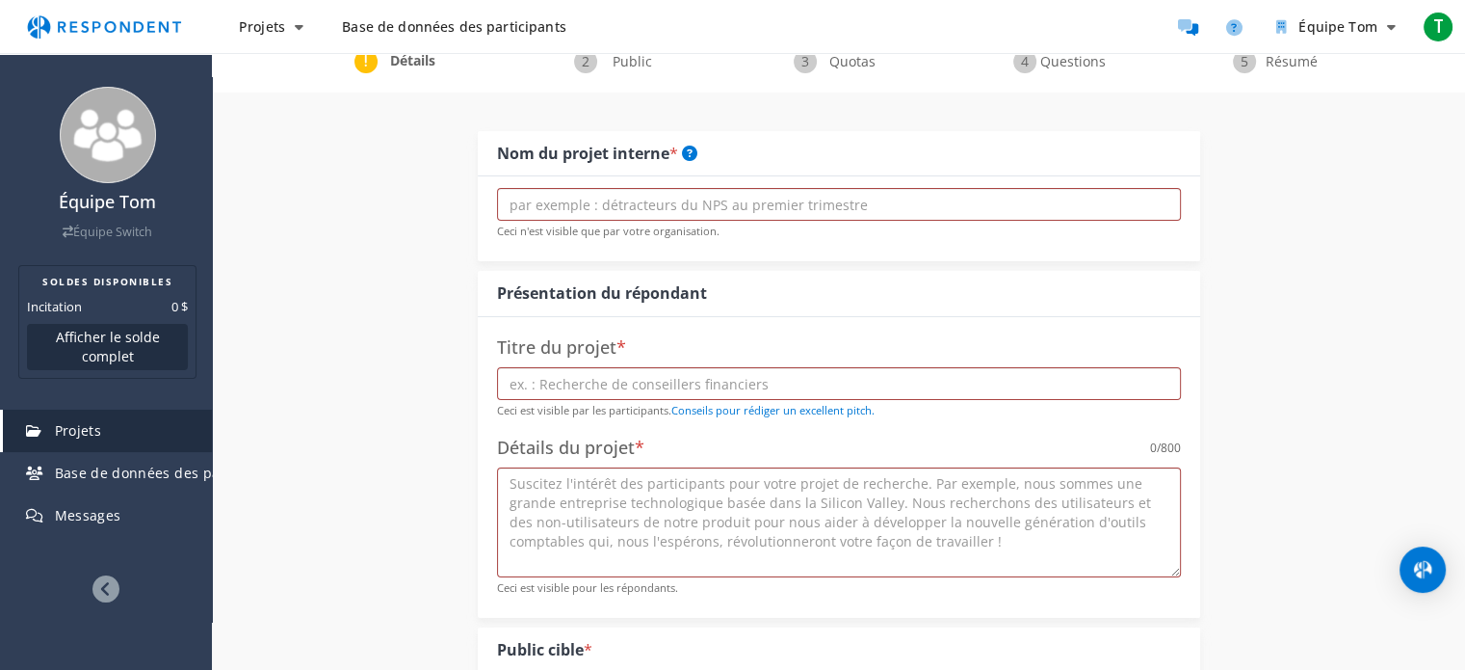
scroll to position [91, 0]
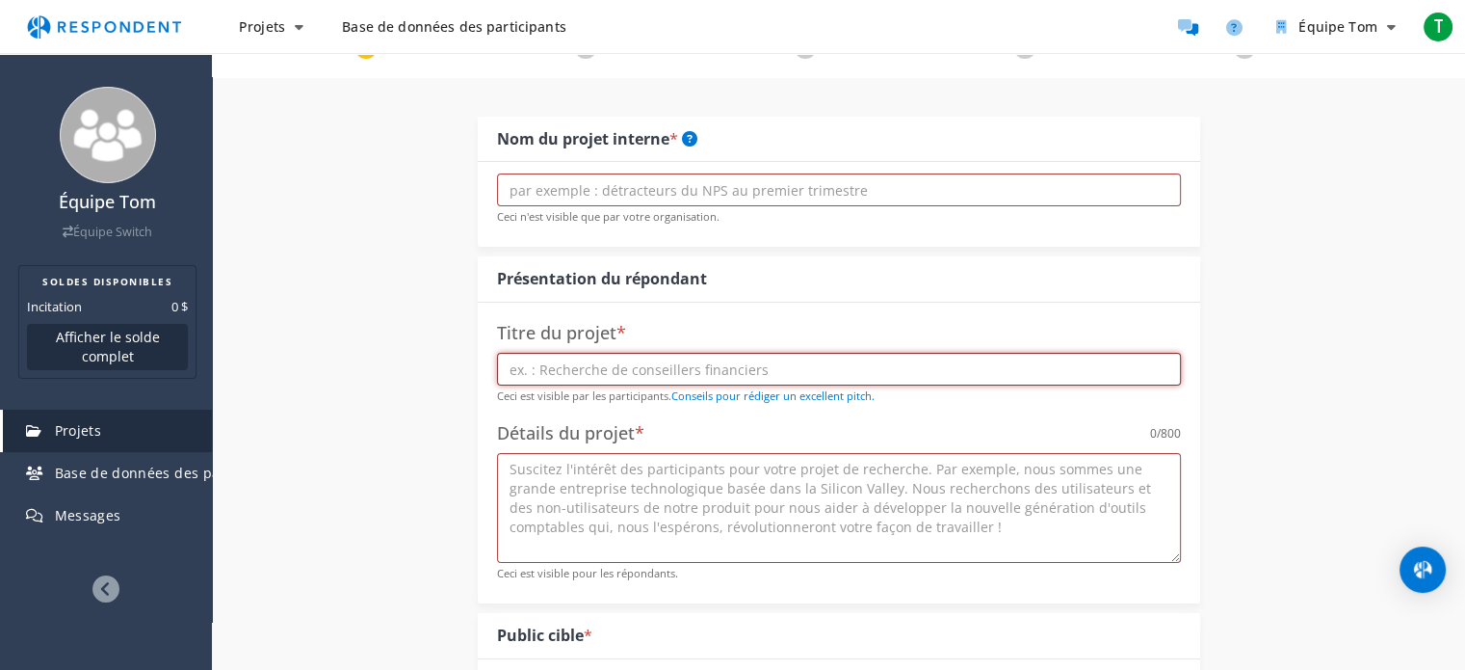
click at [766, 366] on input "text" at bounding box center [839, 369] width 684 height 33
type input "EKAU"
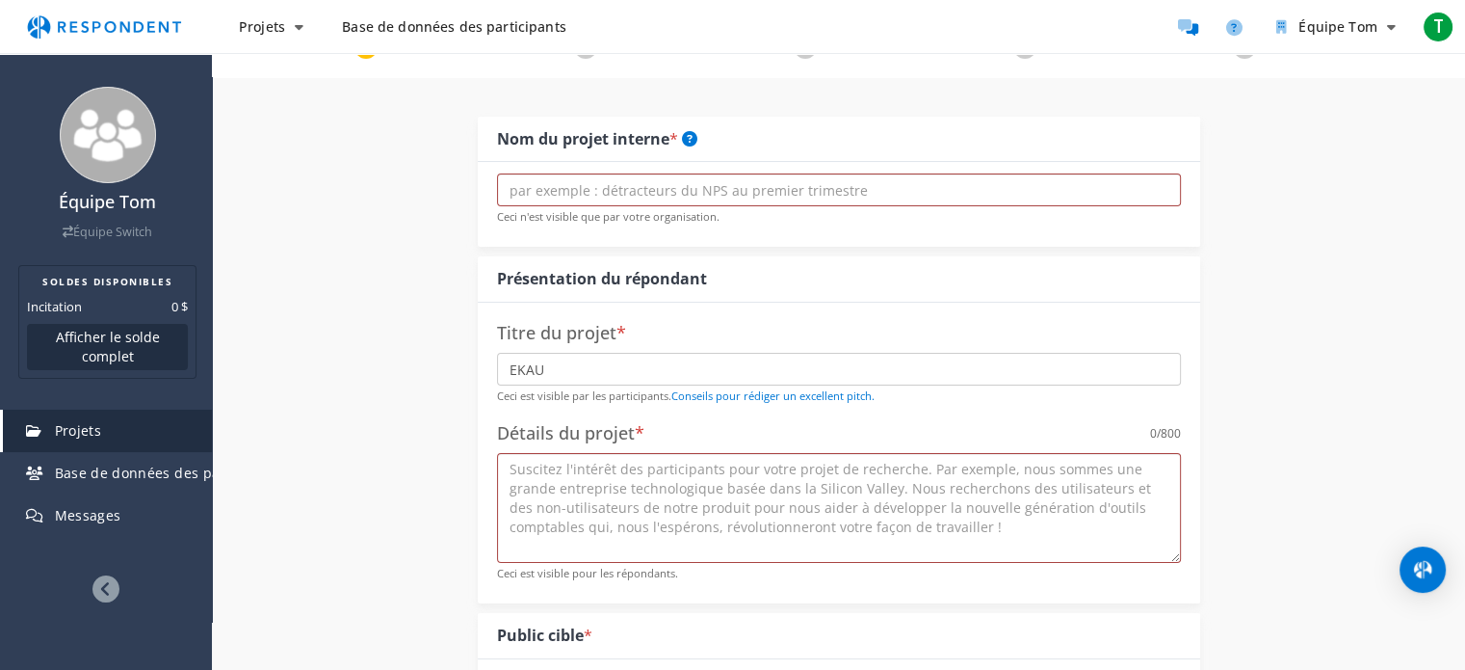
click at [586, 446] on div "Détails du projet * 0 /800" at bounding box center [839, 433] width 684 height 39
click at [585, 454] on textarea at bounding box center [839, 508] width 684 height 110
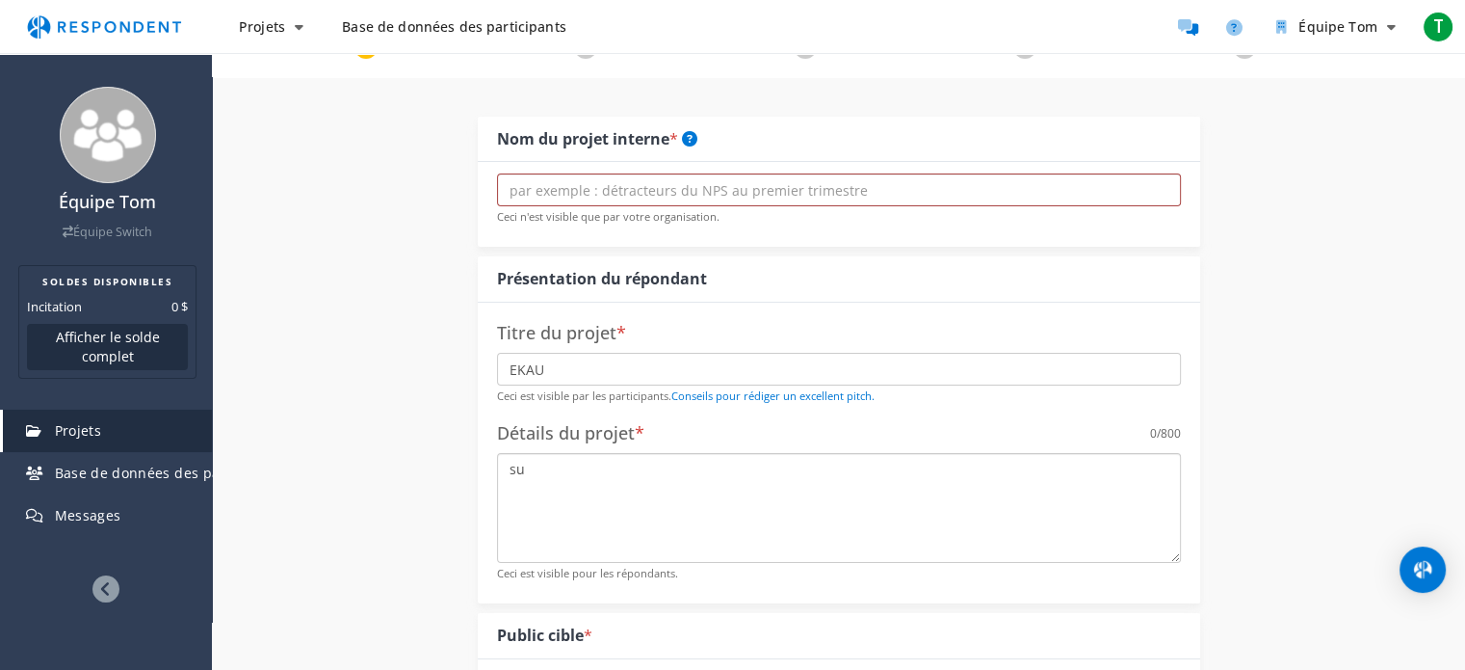
type textarea "s"
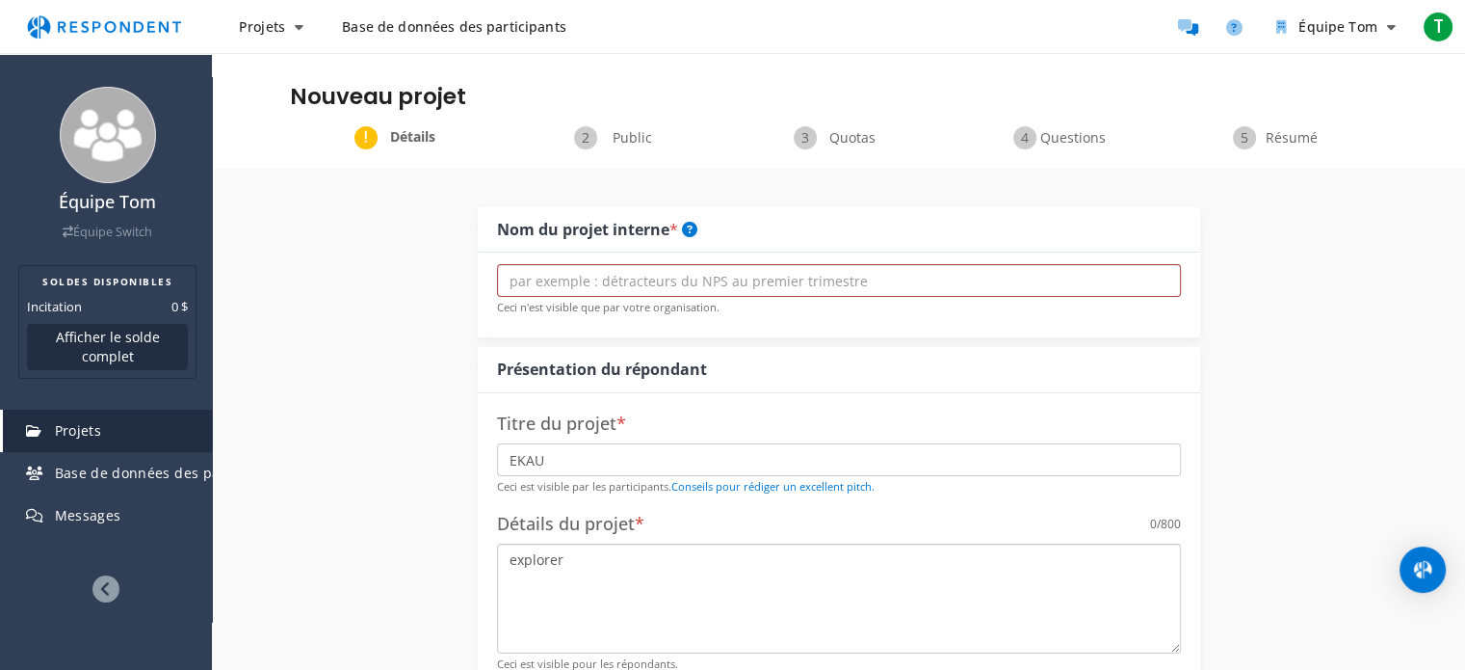
scroll to position [0, 0]
type textarea "explorer"
click at [559, 273] on input "text" at bounding box center [839, 280] width 684 height 33
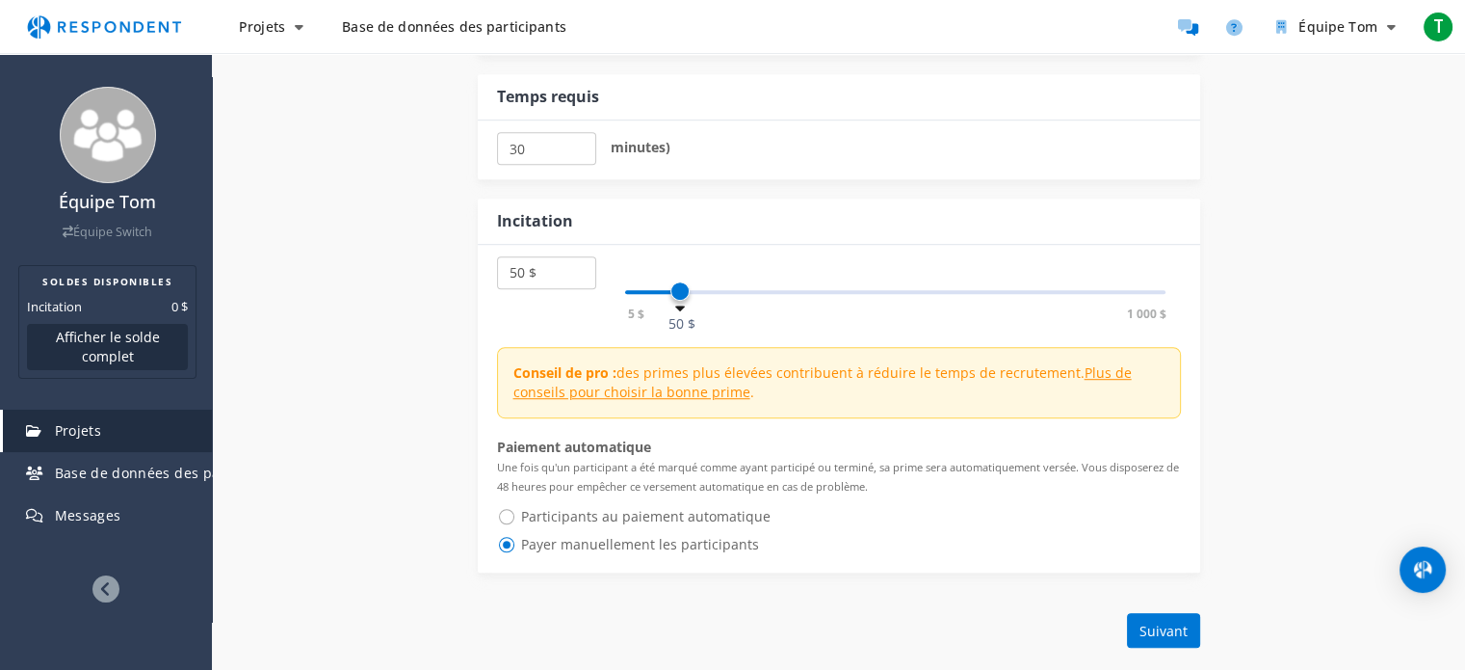
scroll to position [1438, 0]
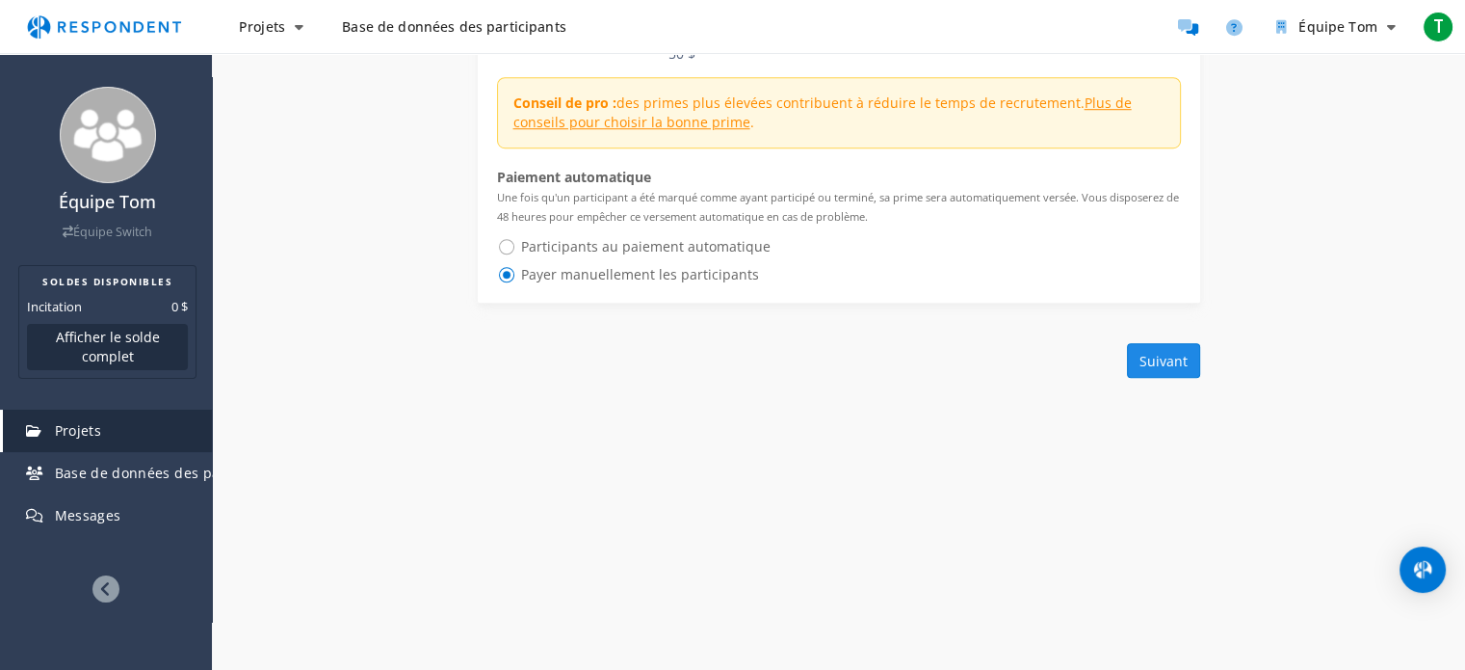
type input "explorer recherche"
click at [1156, 363] on font "Suivant" at bounding box center [1164, 361] width 48 height 18
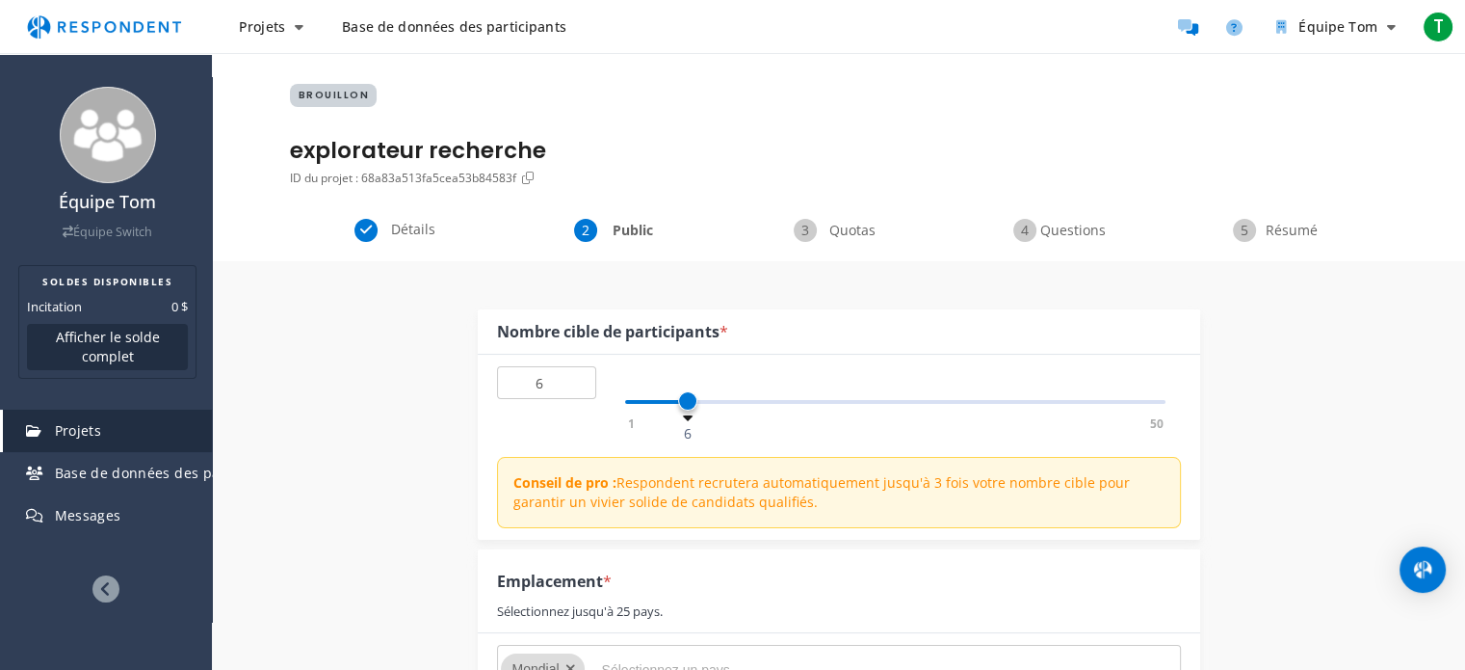
type input "5"
drag, startPoint x: 639, startPoint y: 406, endPoint x: 682, endPoint y: 408, distance: 43.4
click at [682, 408] on span at bounding box center [677, 400] width 19 height 19
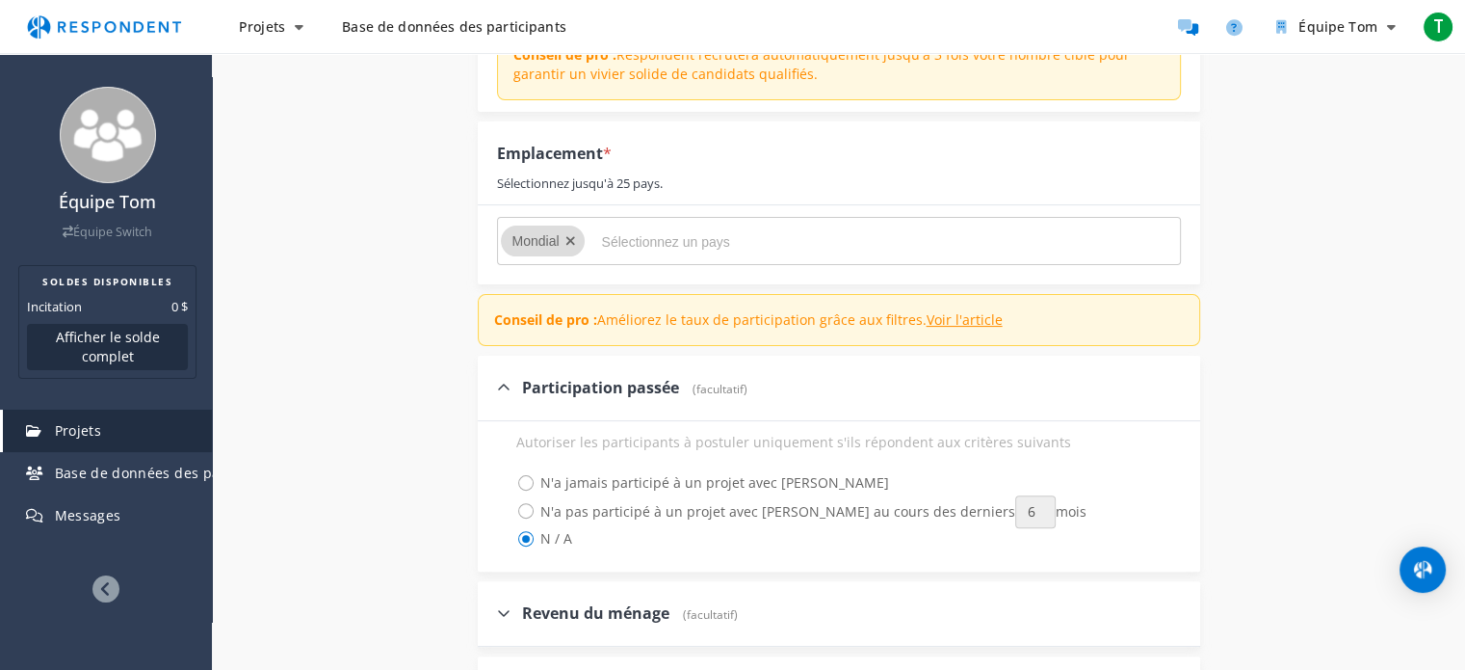
scroll to position [428, 0]
click at [653, 237] on input "Sélectionnez un pays" at bounding box center [746, 241] width 289 height 33
type input "[GEOGRAPHIC_DATA]"
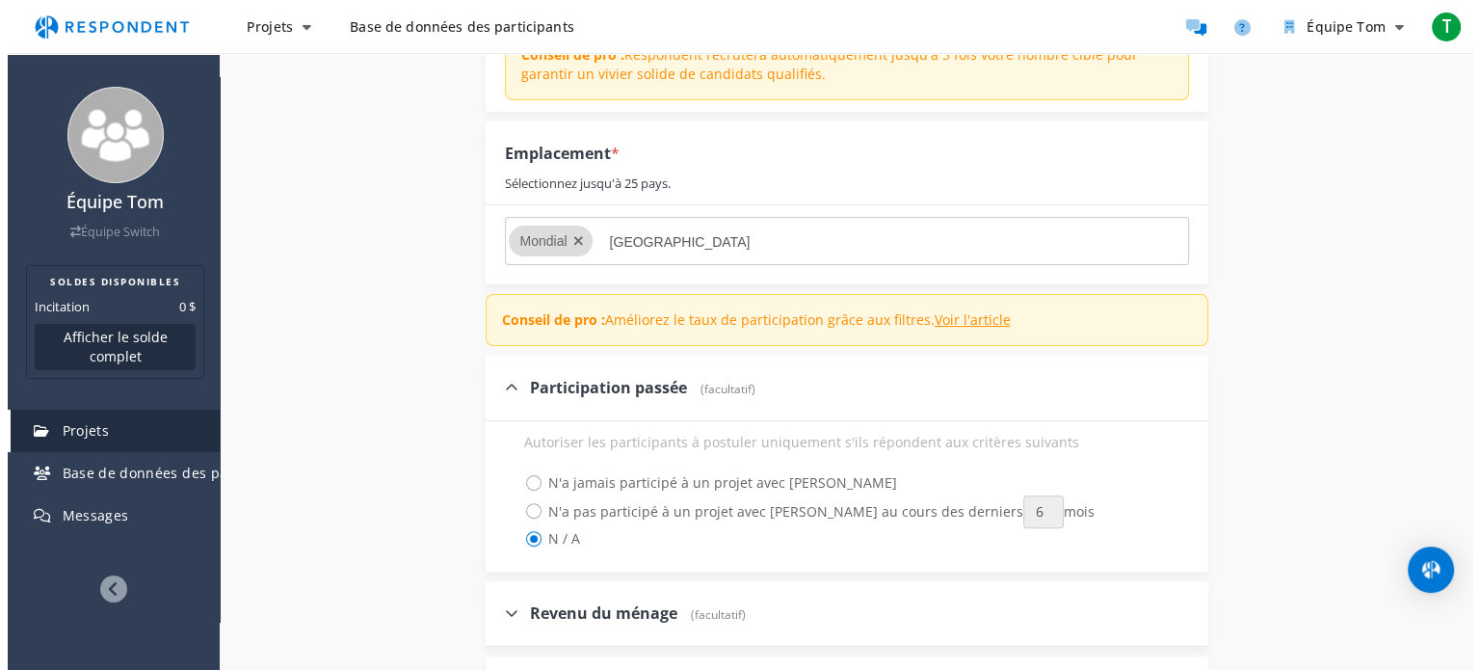
scroll to position [0, 0]
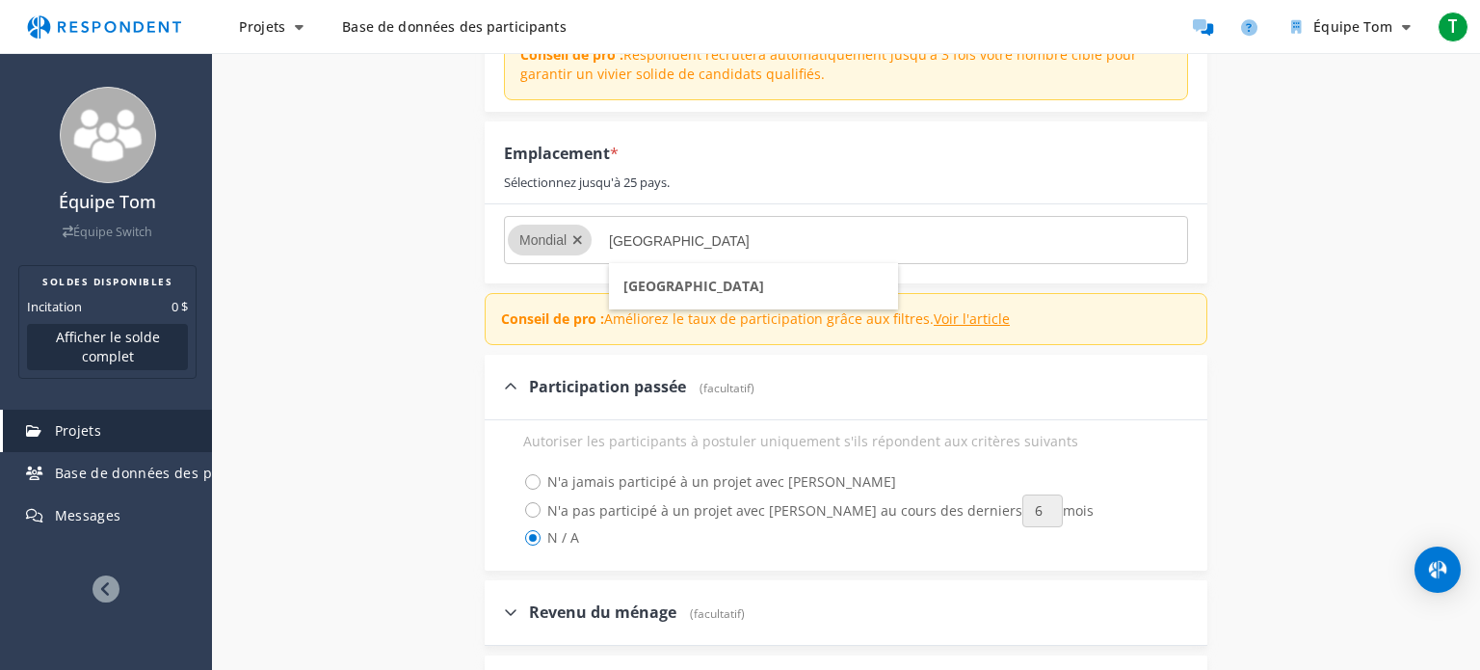
click at [706, 289] on li "[GEOGRAPHIC_DATA]" at bounding box center [753, 286] width 289 height 46
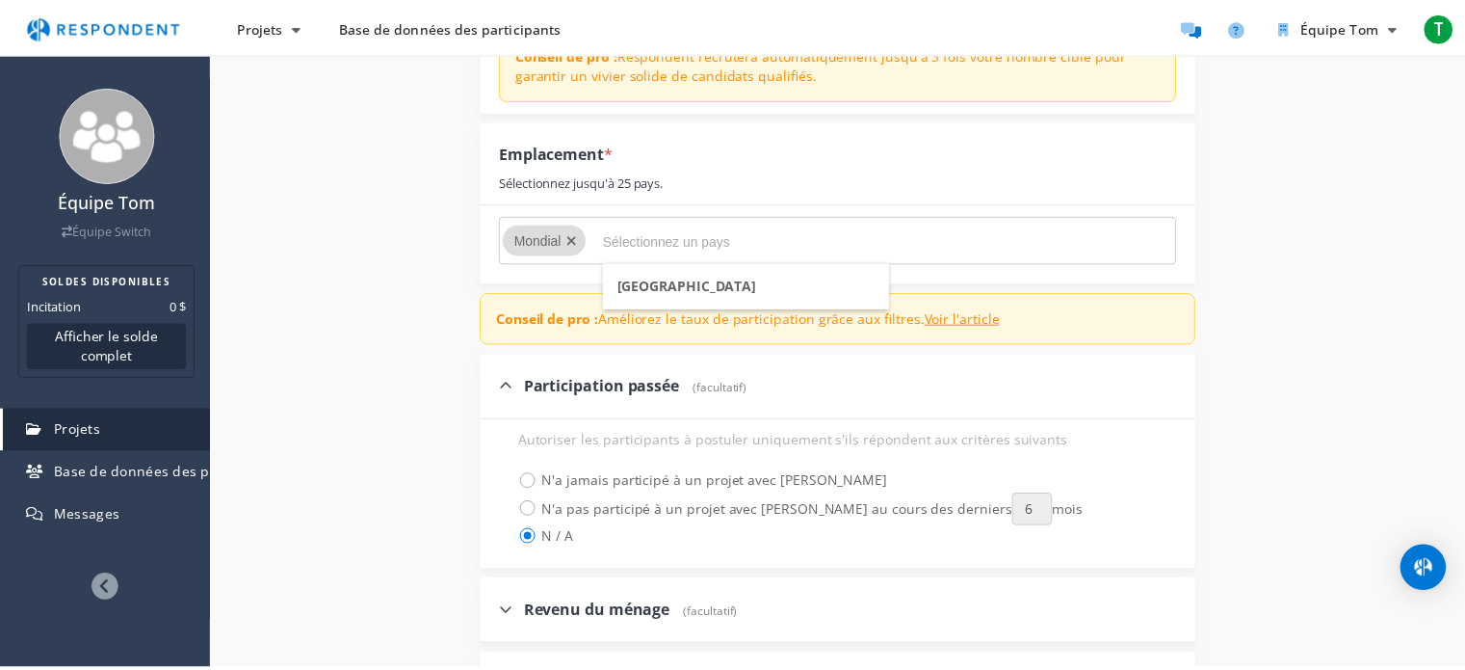
scroll to position [428, 0]
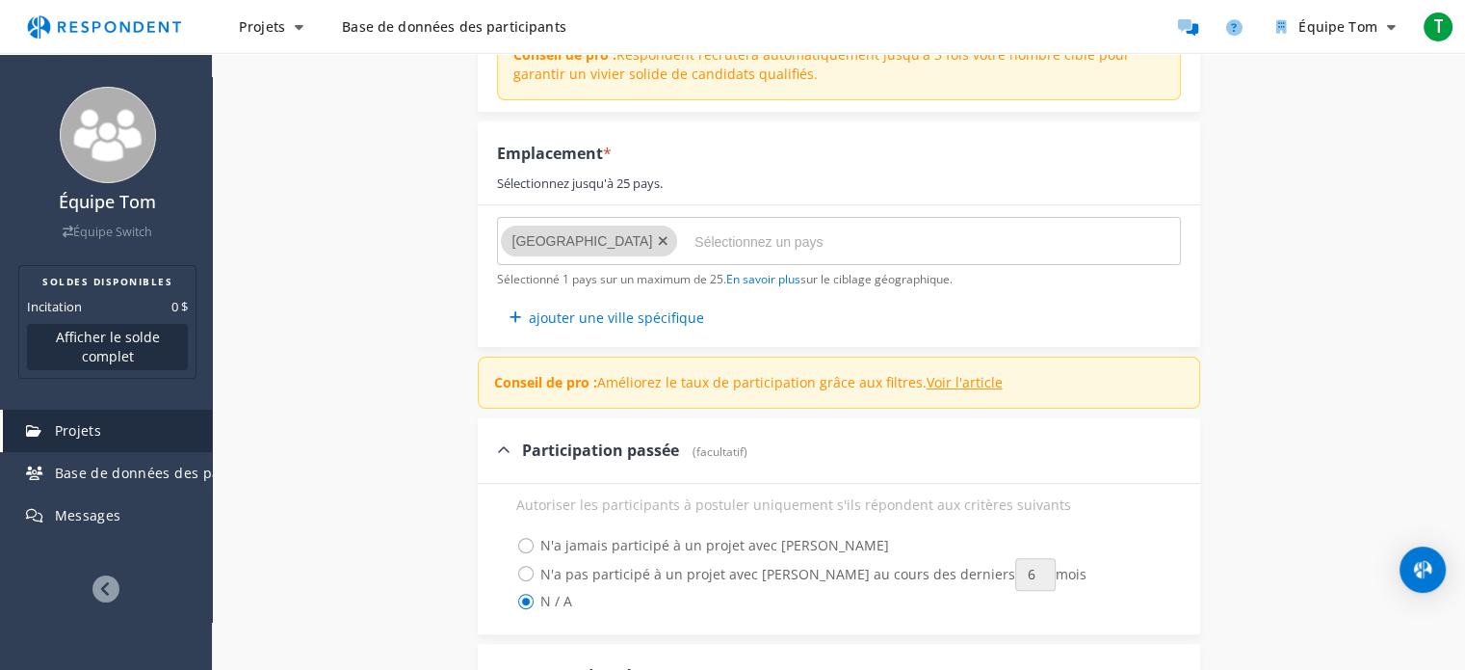
click at [632, 222] on md-chips-wrap "[GEOGRAPHIC_DATA]" at bounding box center [839, 241] width 684 height 48
click at [695, 240] on input "Sélectionnez un pays" at bounding box center [839, 241] width 289 height 33
type input "[GEOGRAPHIC_DATA]"
click at [312, 267] on div "Nom du projet interne * explorer recherche Ceci n'est visible que par votre org…" at bounding box center [839, 472] width 1127 height 1281
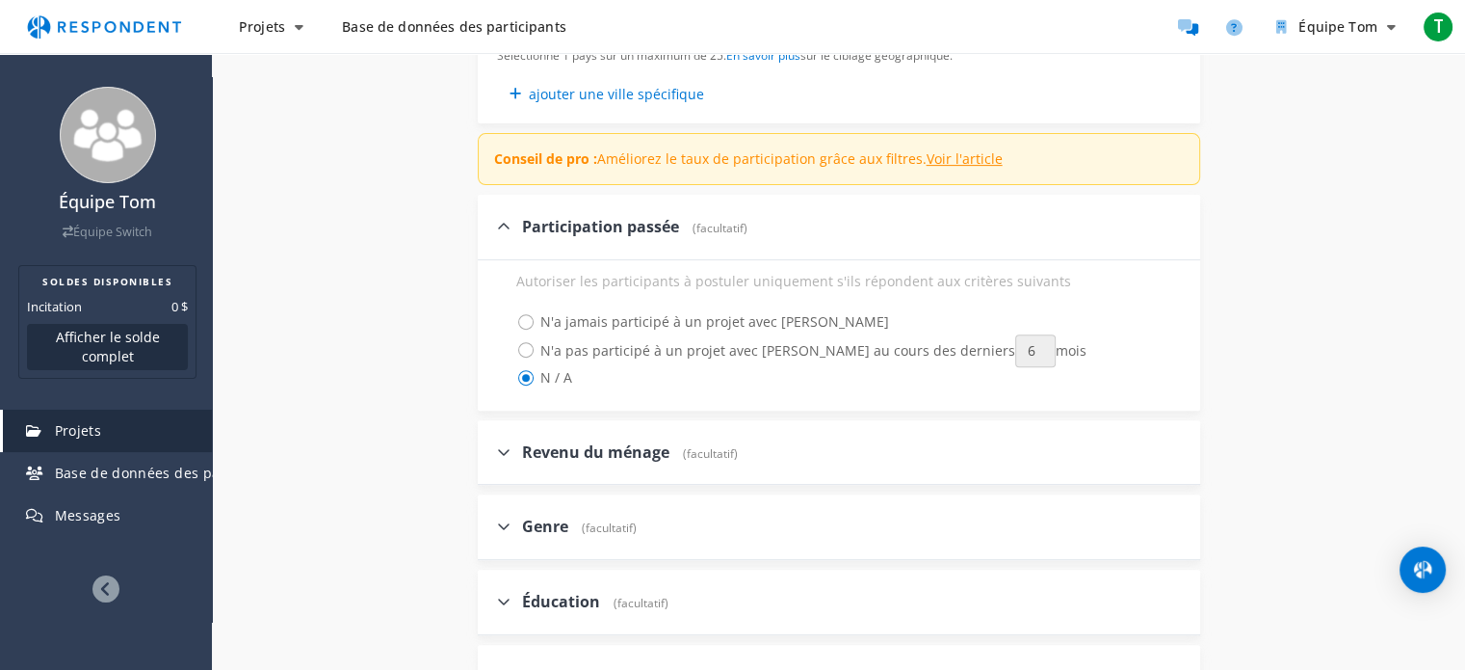
scroll to position [651, 0]
click at [524, 320] on span "N'a jamais participé à un projet avec [PERSON_NAME]" at bounding box center [702, 321] width 373 height 23
click at [510, 320] on input "N'a jamais participé à un projet avec [PERSON_NAME]" at bounding box center [503, 320] width 13 height 13
radio input "true"
click at [524, 383] on span "N / A" at bounding box center [544, 377] width 56 height 23
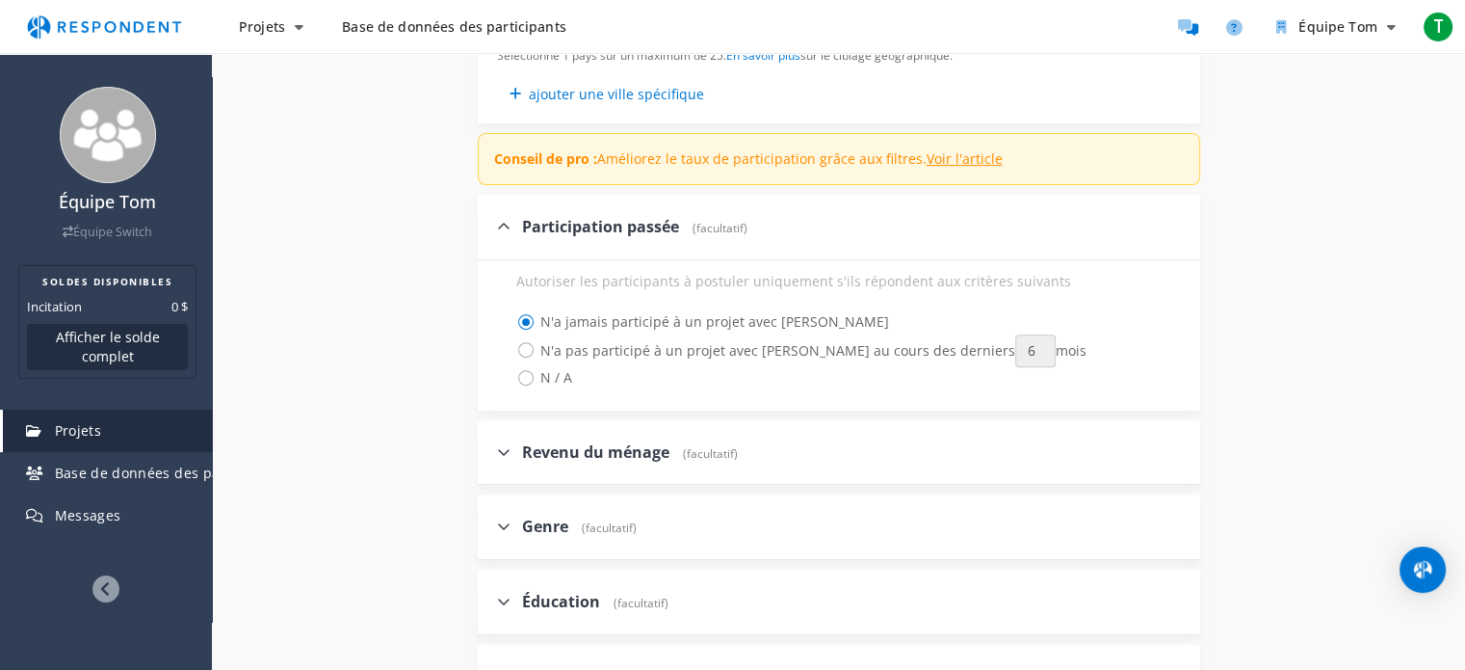
click at [510, 383] on input "N / A" at bounding box center [503, 376] width 13 height 13
radio input "true"
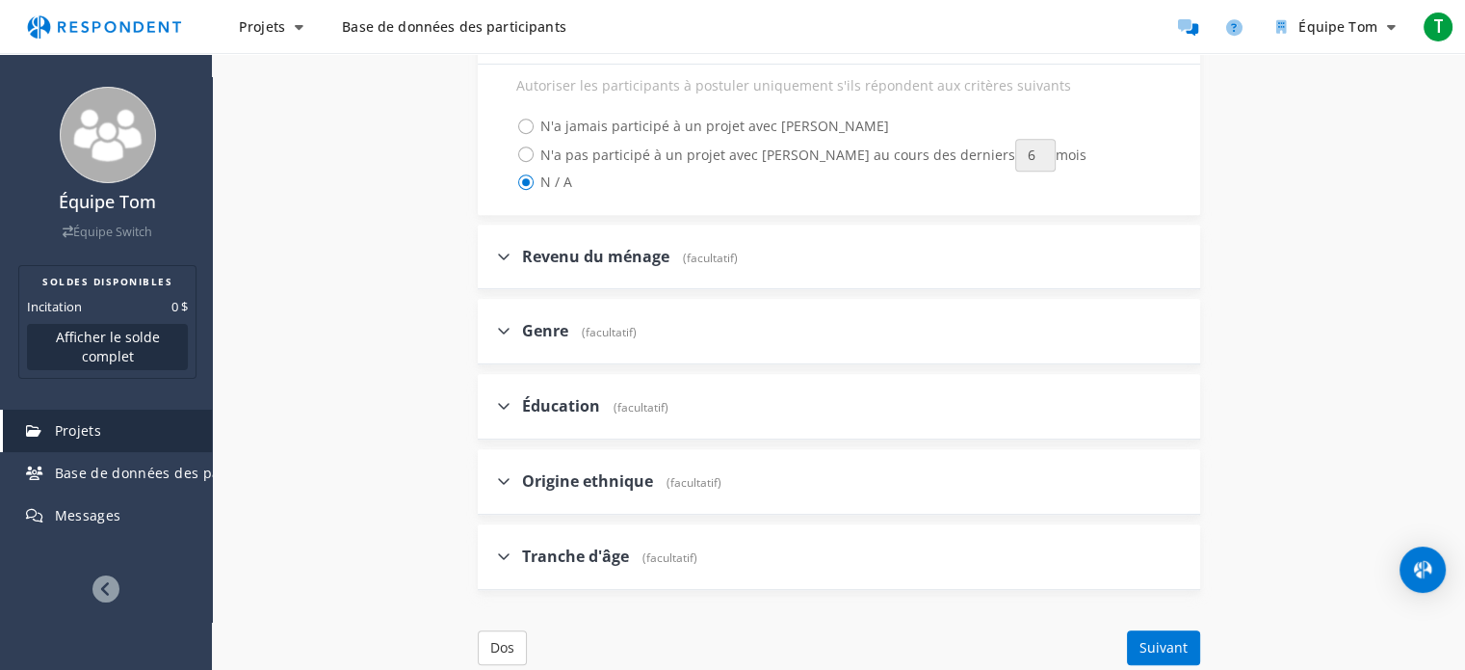
scroll to position [845, 0]
click at [497, 257] on icon at bounding box center [503, 258] width 13 height 15
click at [490, 257] on input "Revenu du ménage (facultatif)" at bounding box center [484, 257] width 13 height 13
checkbox input "true"
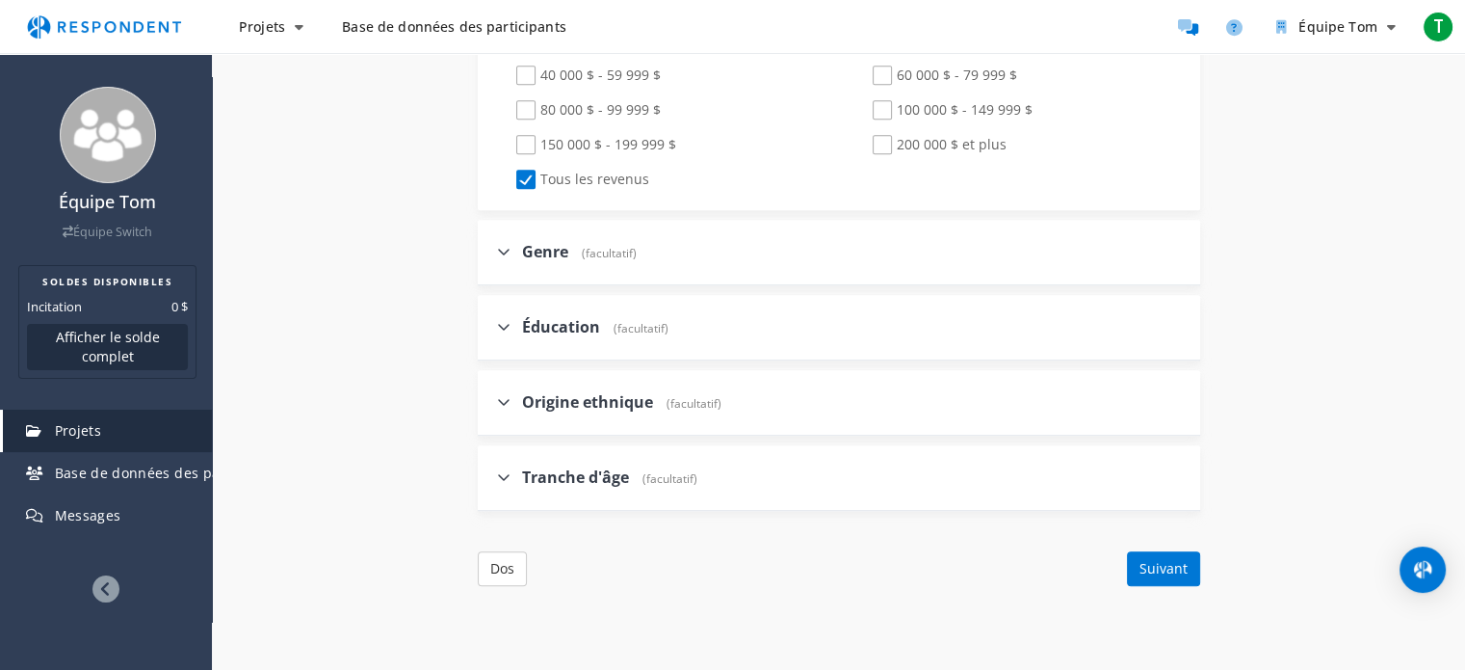
scroll to position [1173, 0]
click at [500, 247] on icon at bounding box center [503, 249] width 13 height 15
click at [490, 247] on input "Genre (facultatif)" at bounding box center [484, 249] width 13 height 13
checkbox input "true"
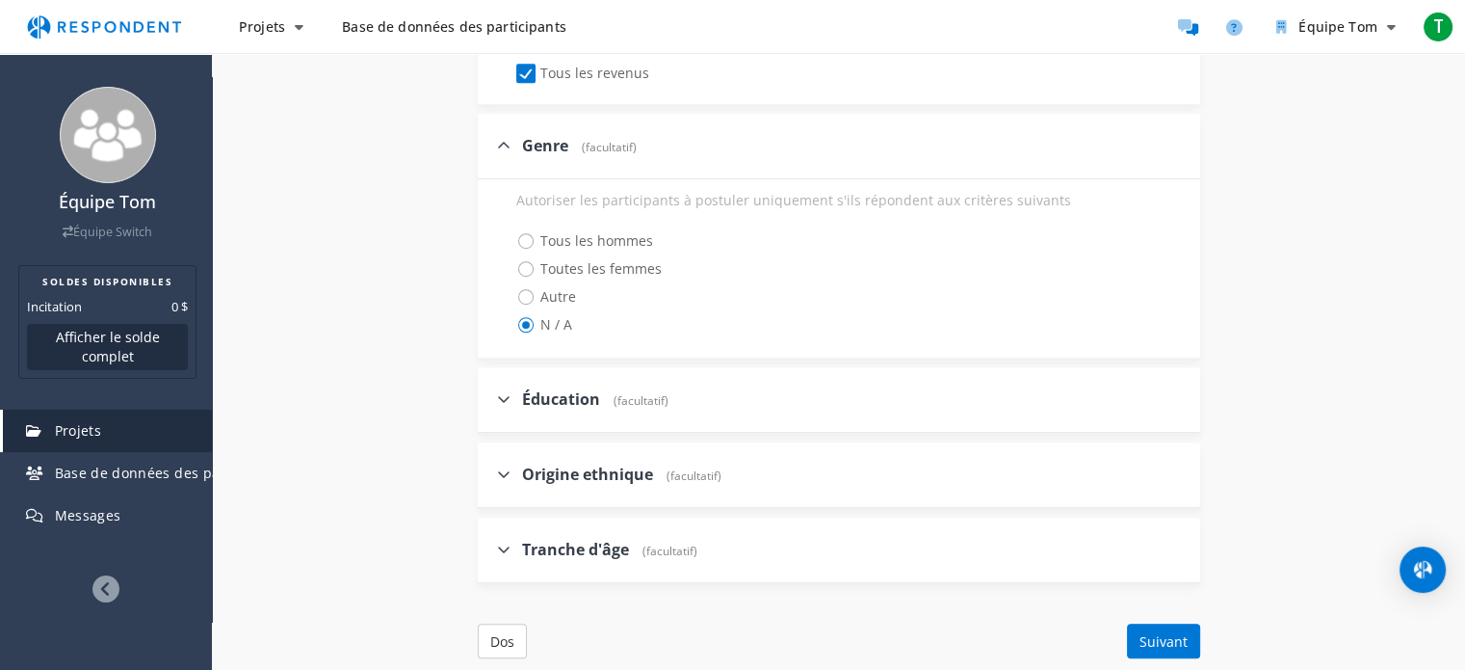
scroll to position [1295, 0]
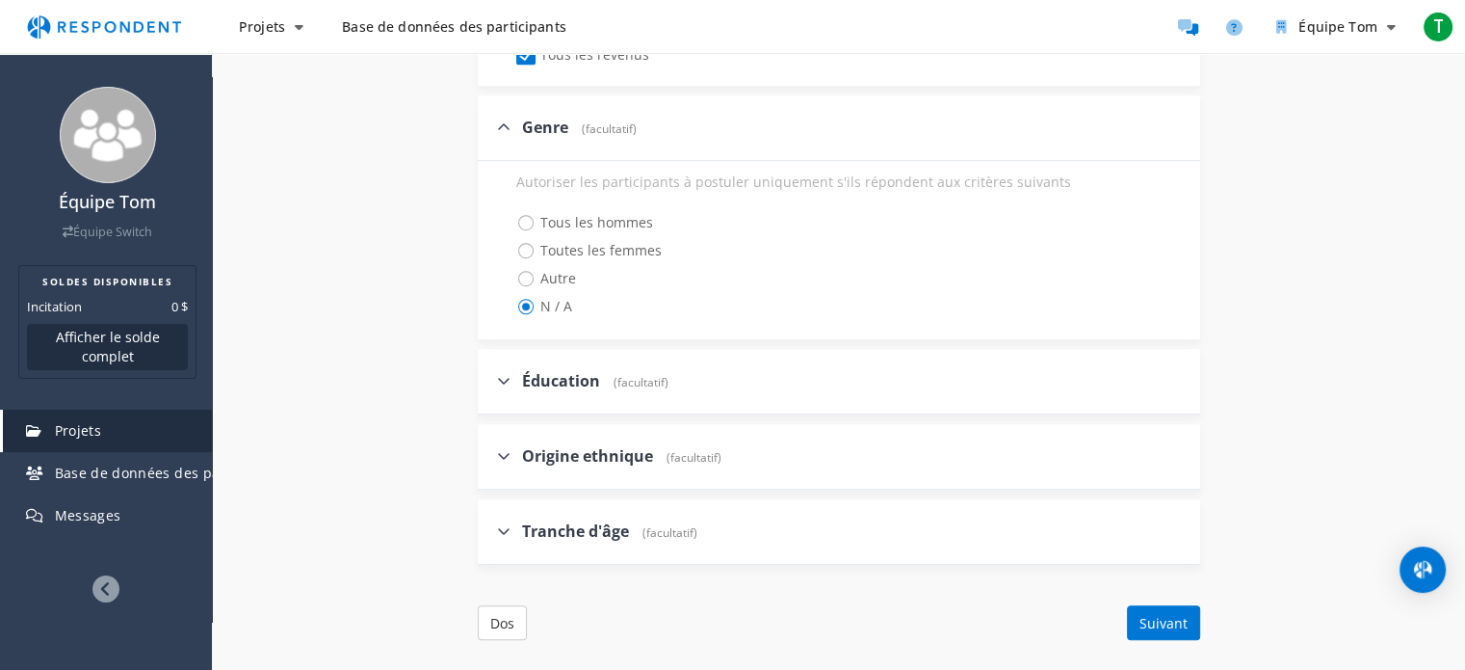
click at [532, 248] on span "Toutes les femmes" at bounding box center [588, 250] width 145 height 23
click at [510, 248] on input "Toutes les femmes" at bounding box center [503, 249] width 13 height 13
radio input "true"
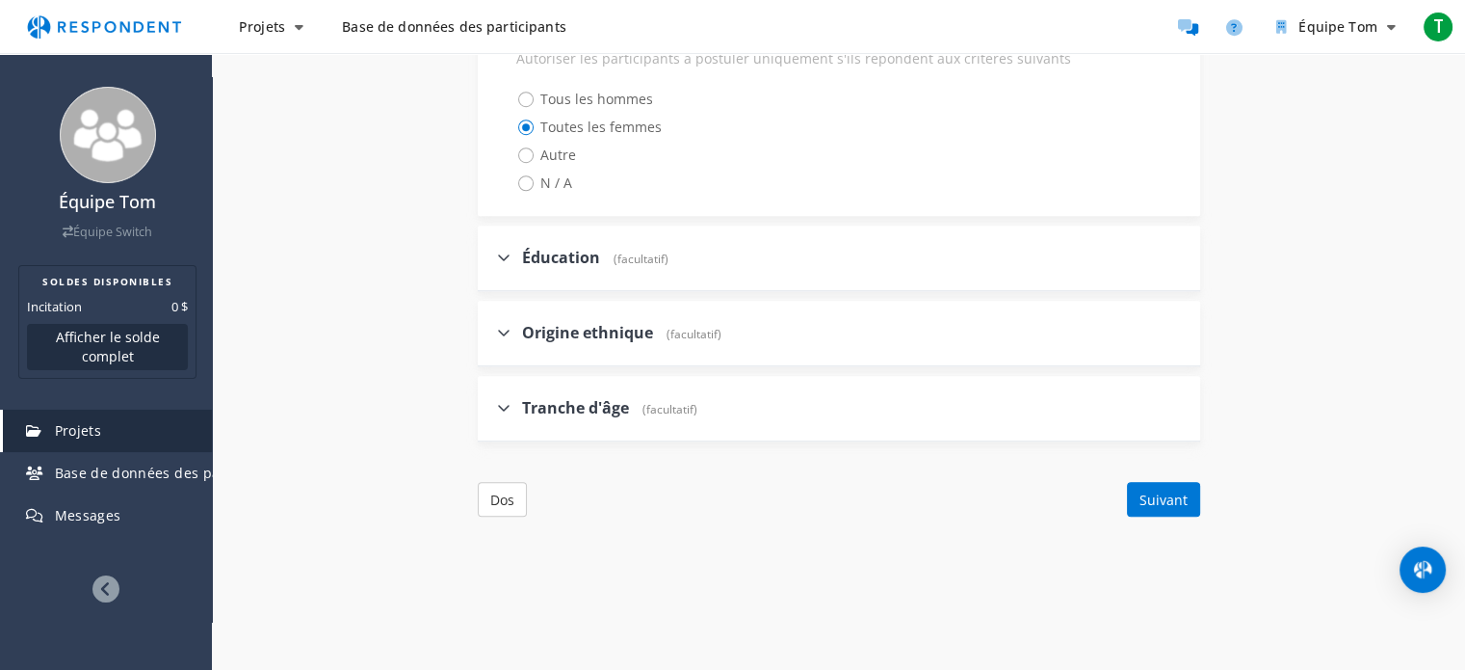
click at [522, 257] on font "Éducation" at bounding box center [561, 257] width 78 height 21
click at [490, 257] on input "Éducation (facultatif)" at bounding box center [484, 257] width 13 height 13
checkbox input "true"
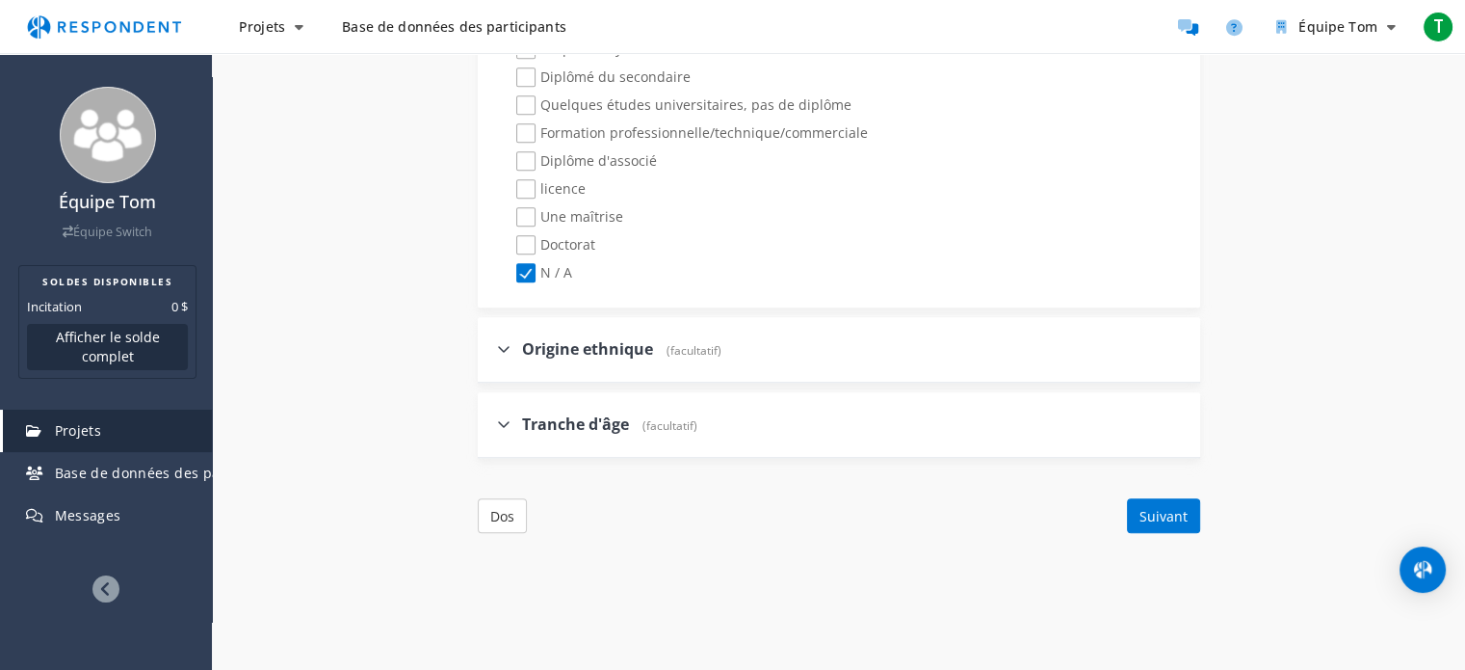
scroll to position [1731, 0]
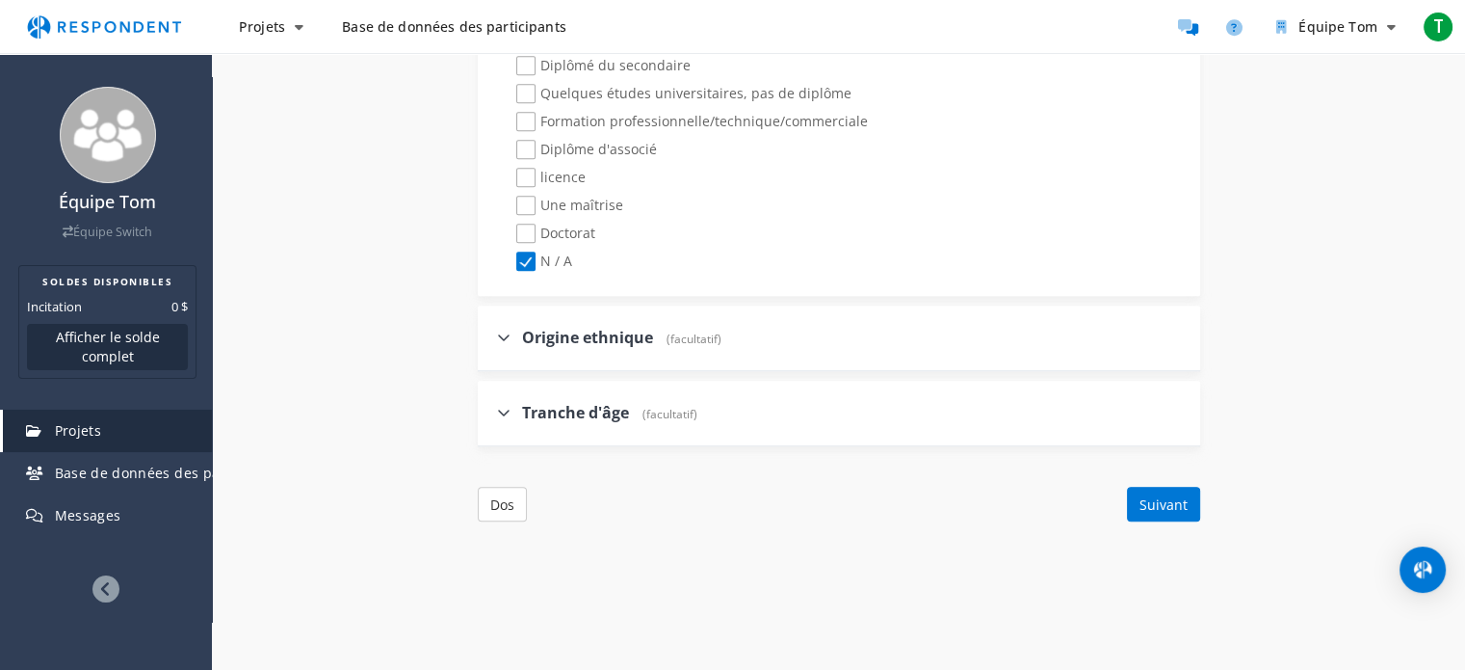
click at [510, 352] on div "Origine ethnique (facultatif)" at bounding box center [609, 337] width 224 height 41
click at [500, 330] on icon at bounding box center [503, 337] width 13 height 15
click at [490, 330] on input "Origine ethnique (facultatif)" at bounding box center [484, 336] width 13 height 13
checkbox input "true"
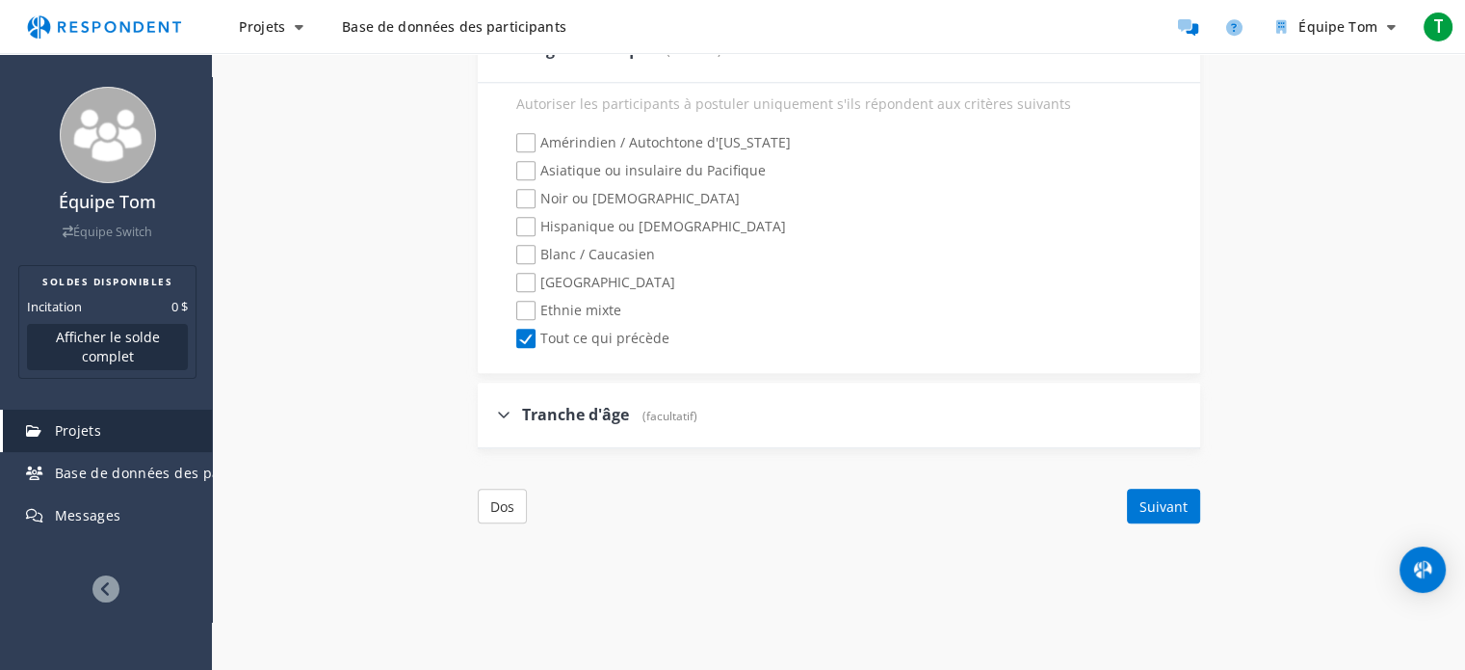
scroll to position [2019, 0]
click at [515, 412] on label "Tranche d'âge (facultatif)" at bounding box center [597, 415] width 200 height 22
click at [490, 412] on input "Tranche d'âge (facultatif)" at bounding box center [484, 414] width 13 height 13
checkbox input "true"
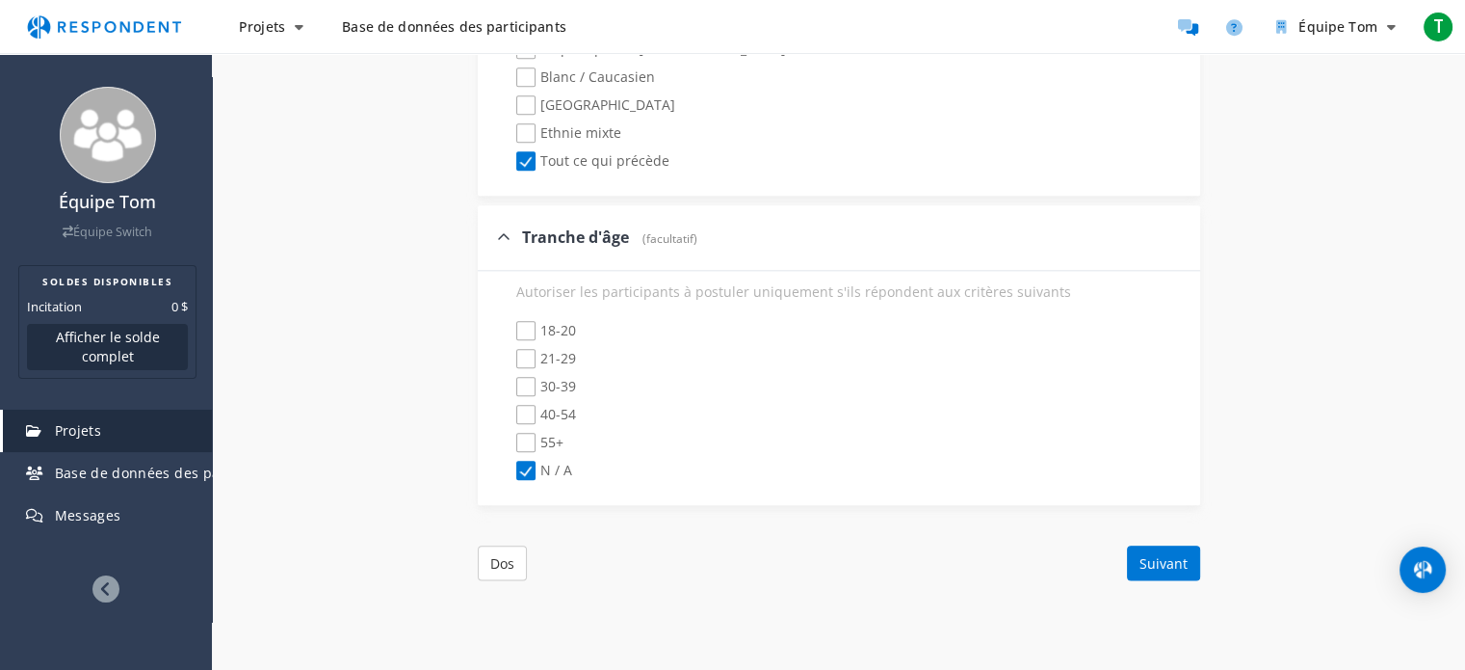
click at [522, 441] on span "55+" at bounding box center [539, 444] width 47 height 23
click at [510, 441] on input "55+" at bounding box center [503, 442] width 13 height 13
checkbox input "true"
checkbox input "false"
click at [516, 406] on span "40-54" at bounding box center [546, 416] width 60 height 23
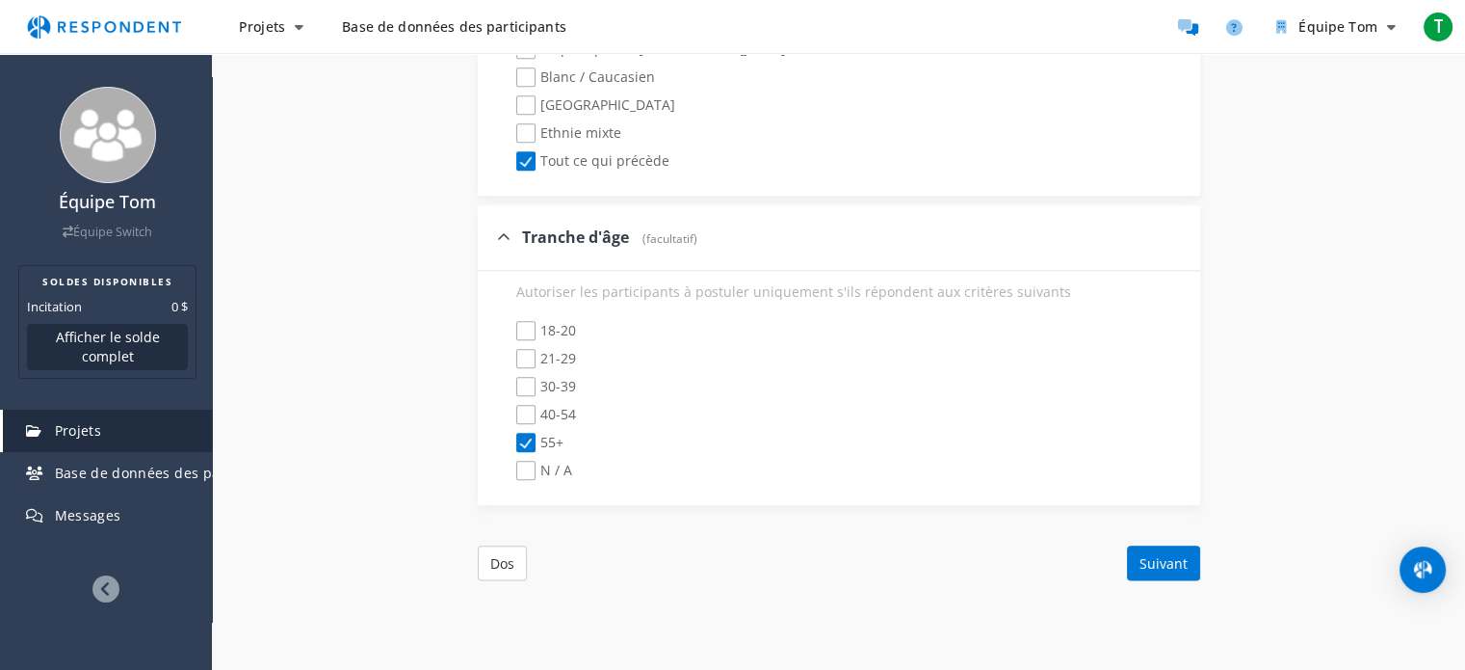
click at [510, 409] on input "40-54" at bounding box center [503, 415] width 13 height 13
checkbox input "true"
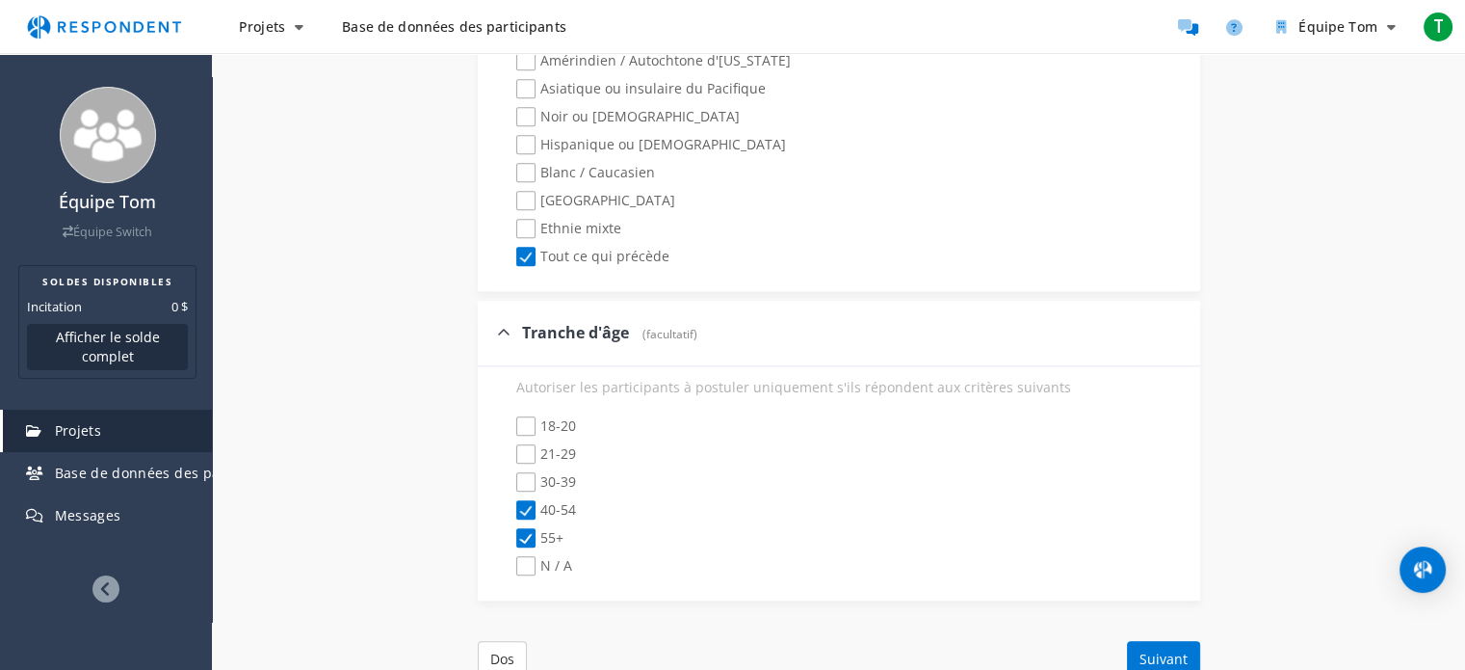
scroll to position [2240, 0]
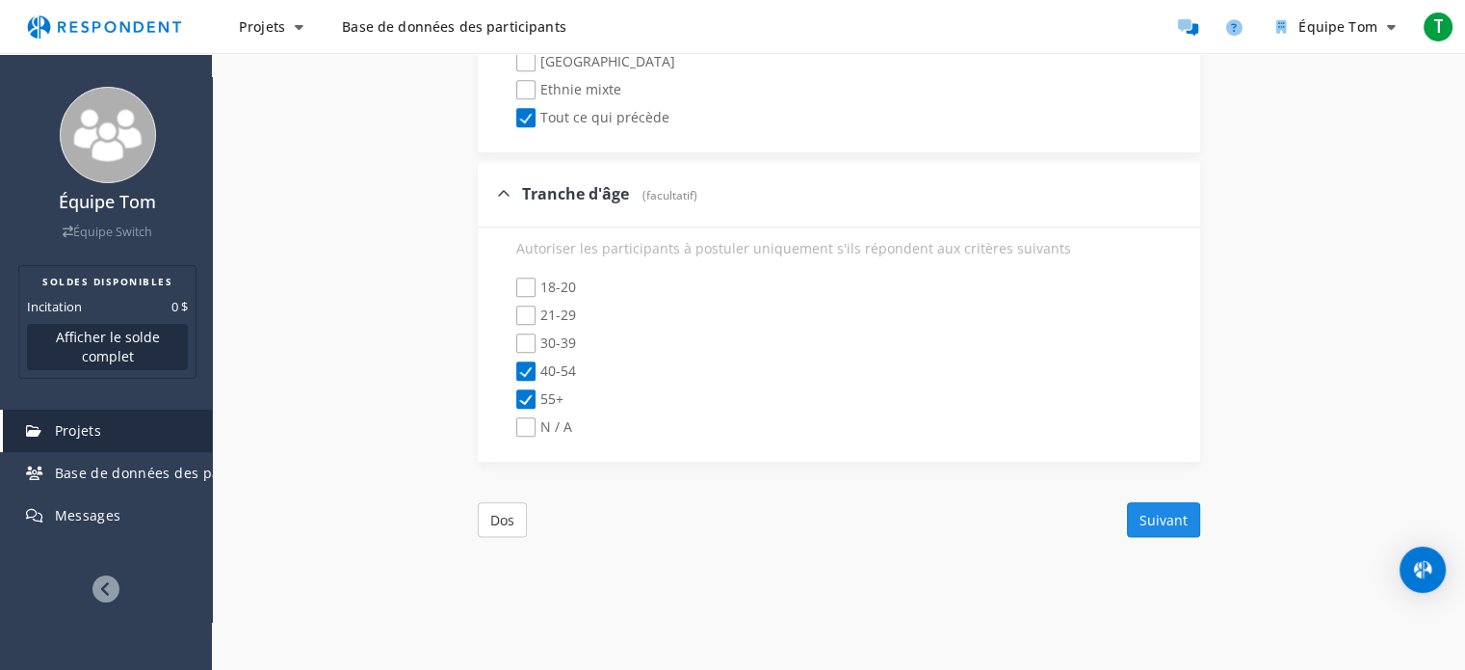
click at [1154, 512] on font "Suivant" at bounding box center [1164, 520] width 48 height 18
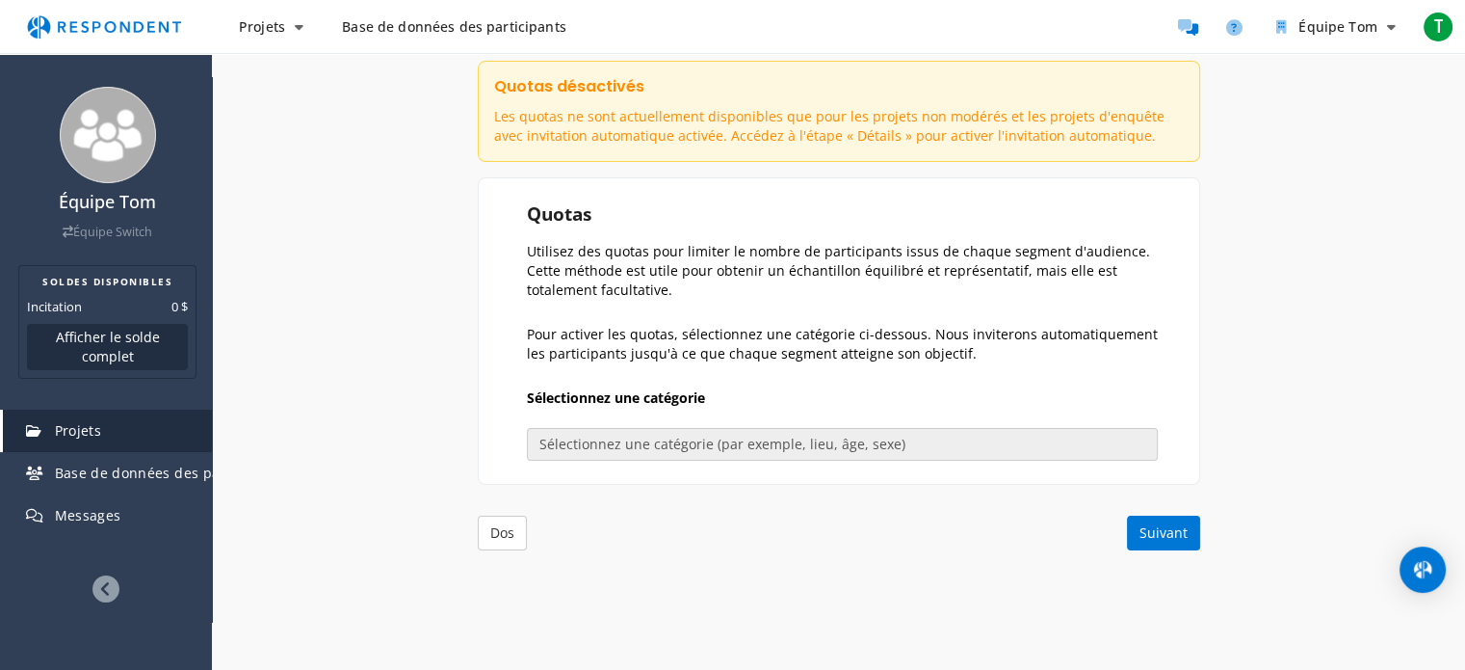
scroll to position [247, 0]
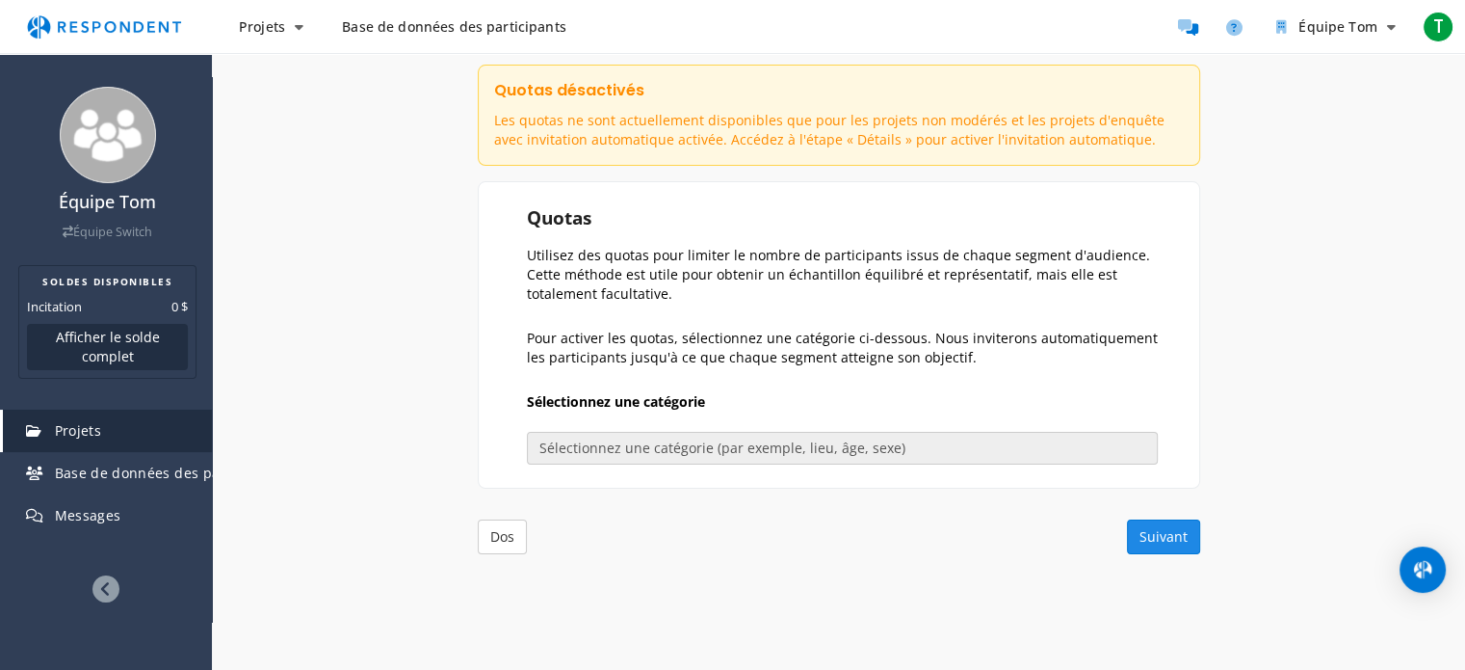
click at [1174, 531] on font "Suivant" at bounding box center [1164, 537] width 48 height 18
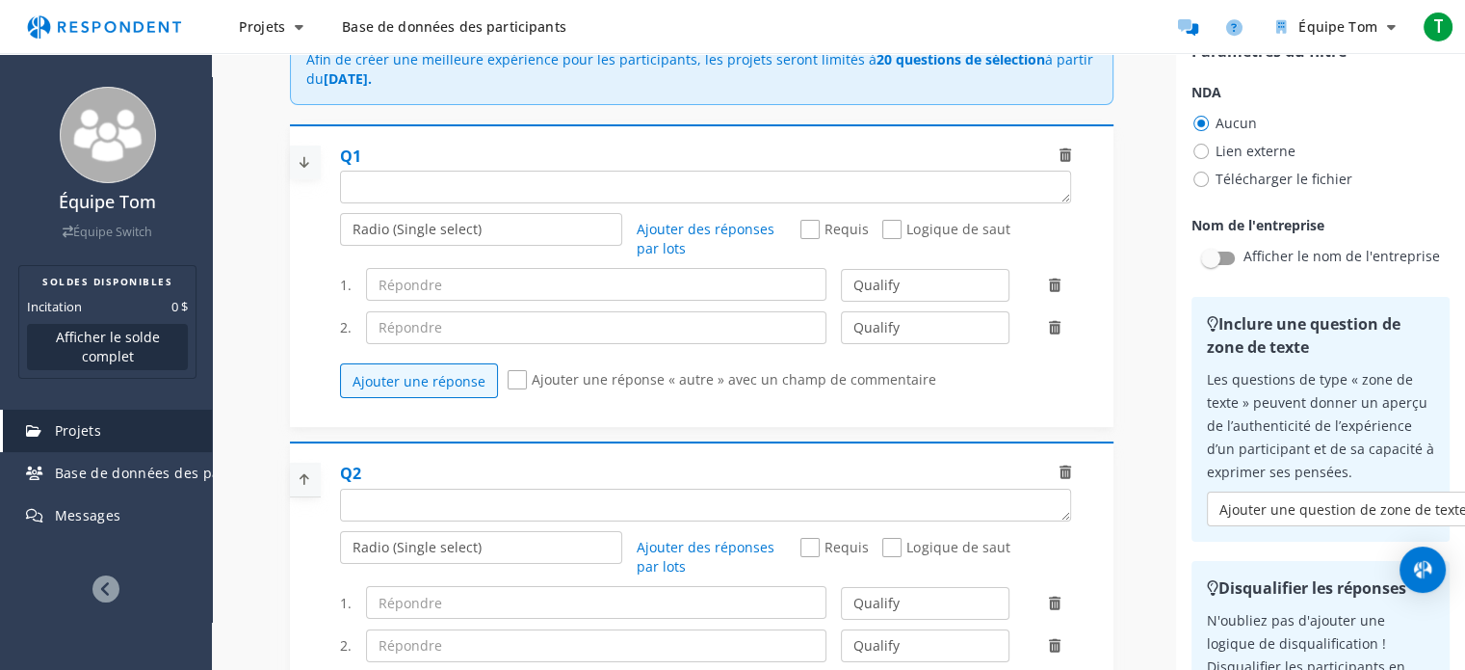
scroll to position [0, 0]
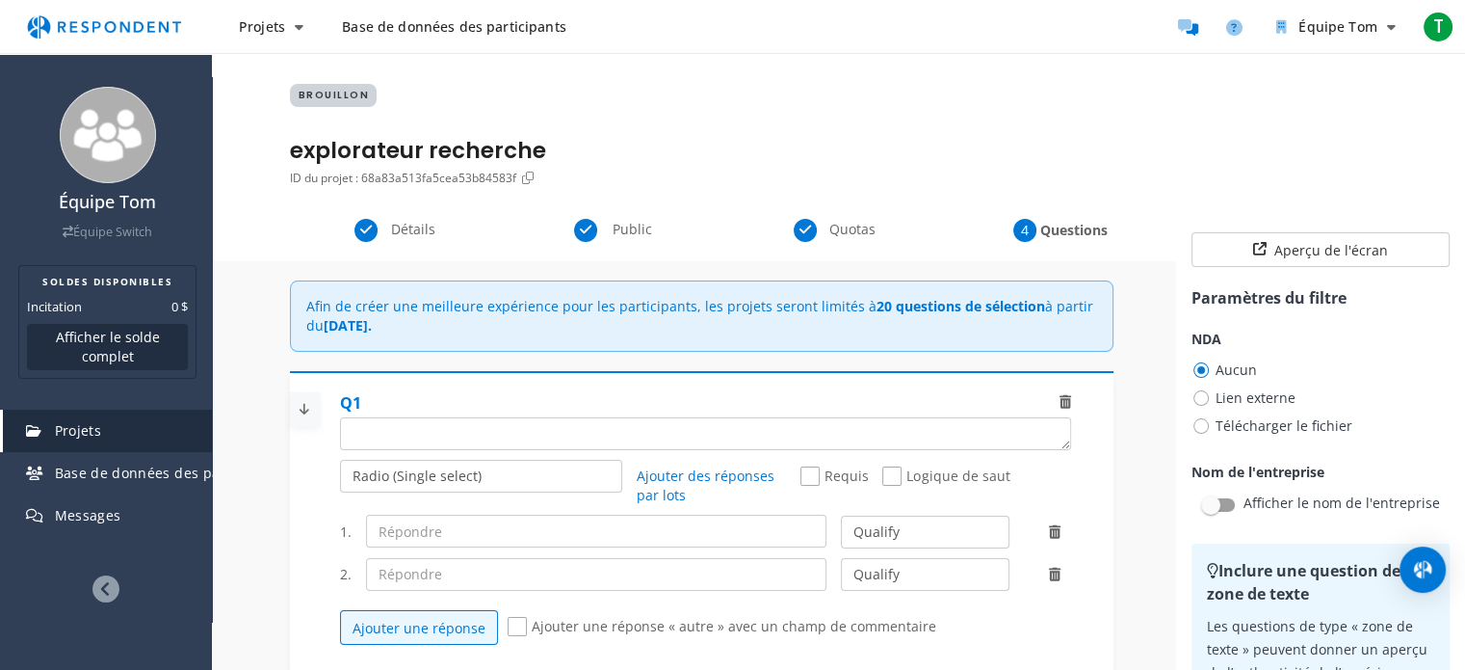
drag, startPoint x: 735, startPoint y: 306, endPoint x: 1019, endPoint y: 323, distance: 284.7
click at [1019, 323] on p "Afin de créer une meilleure expérience pour les participants, les projets seron…" at bounding box center [703, 316] width 795 height 39
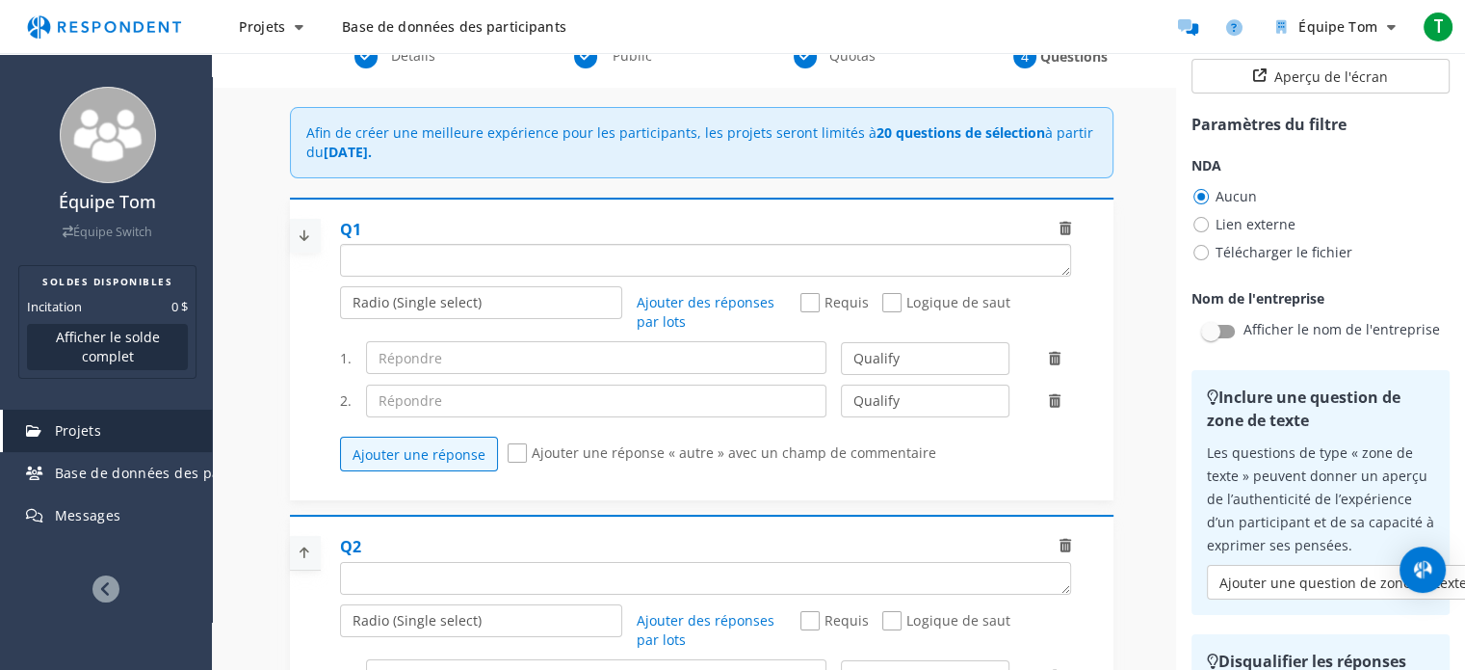
click at [707, 262] on textarea "Laquelle des catégories suivantes décrit le mieux le total des actifs sous gest…" at bounding box center [705, 260] width 729 height 31
click at [825, 303] on font "Requis" at bounding box center [847, 302] width 44 height 18
click at [813, 303] on input "Requis" at bounding box center [807, 303] width 13 height 13
click at [825, 303] on font "Requis" at bounding box center [847, 302] width 44 height 18
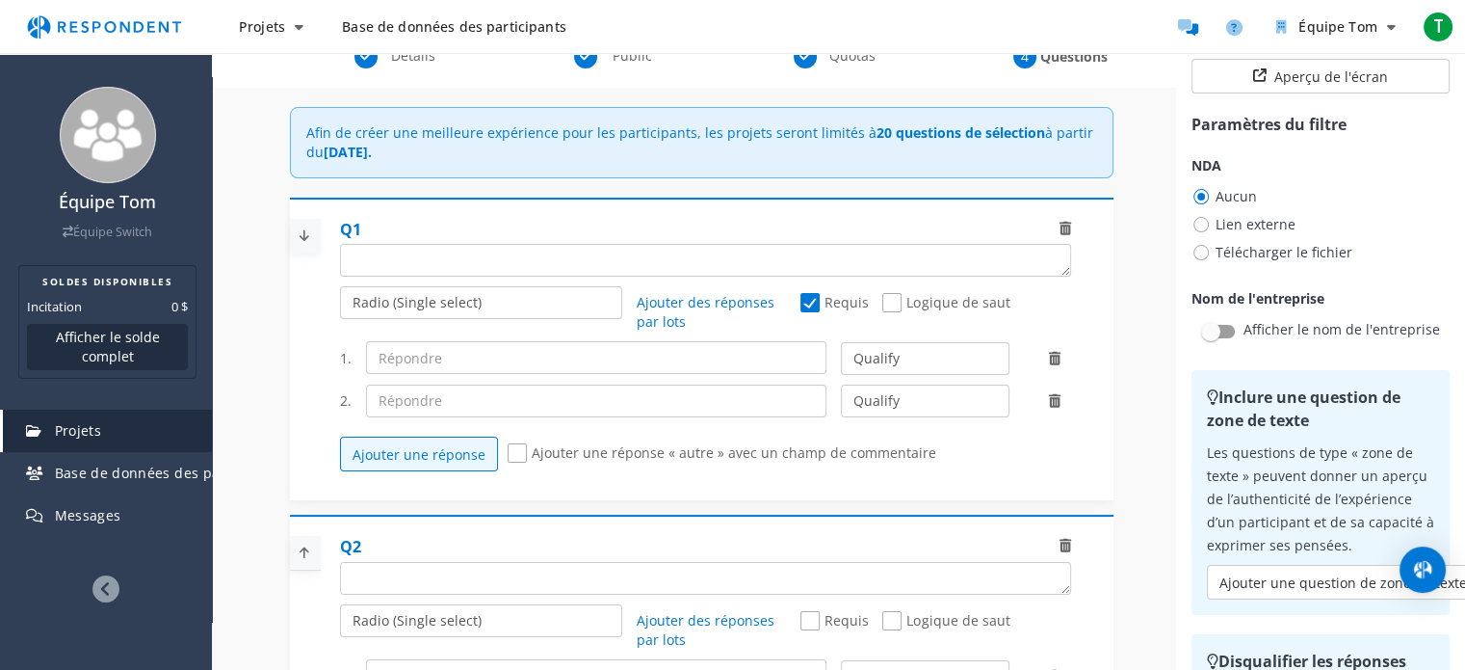
click at [813, 303] on input "Requis" at bounding box center [807, 303] width 13 height 13
checkbox input "false"
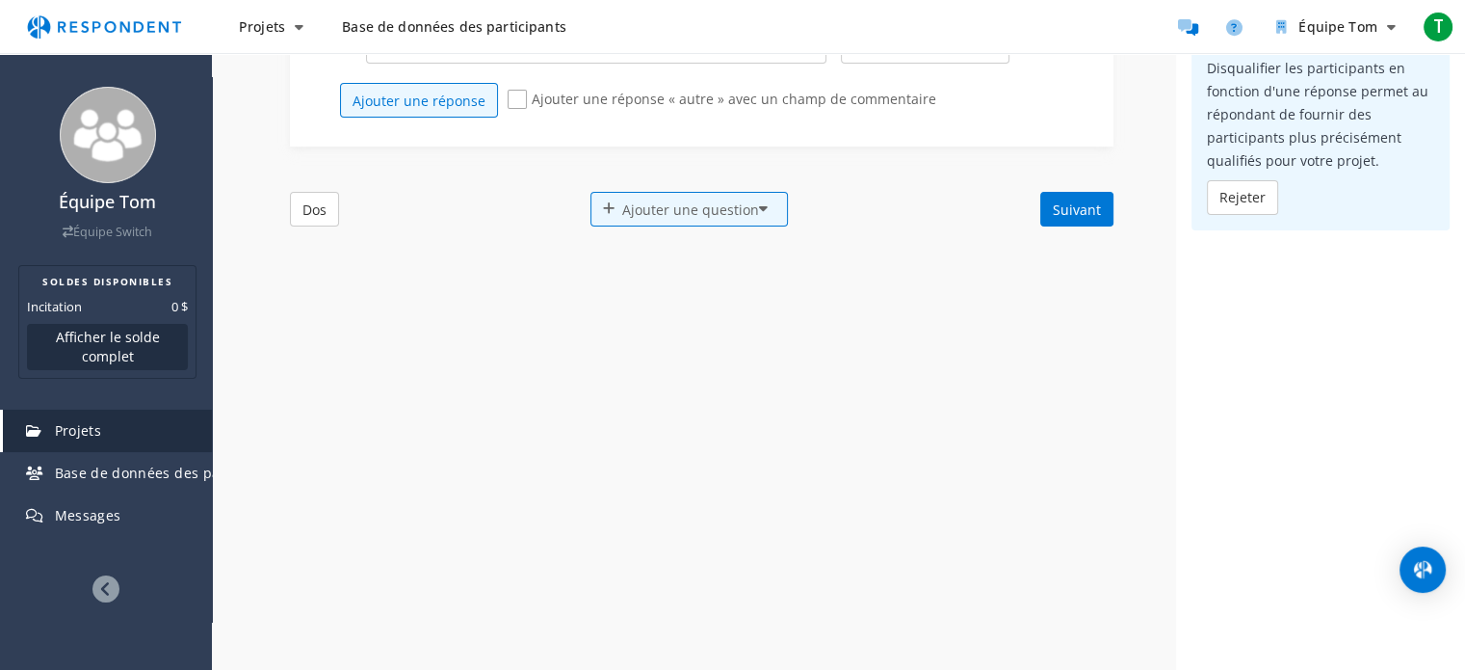
scroll to position [694, 0]
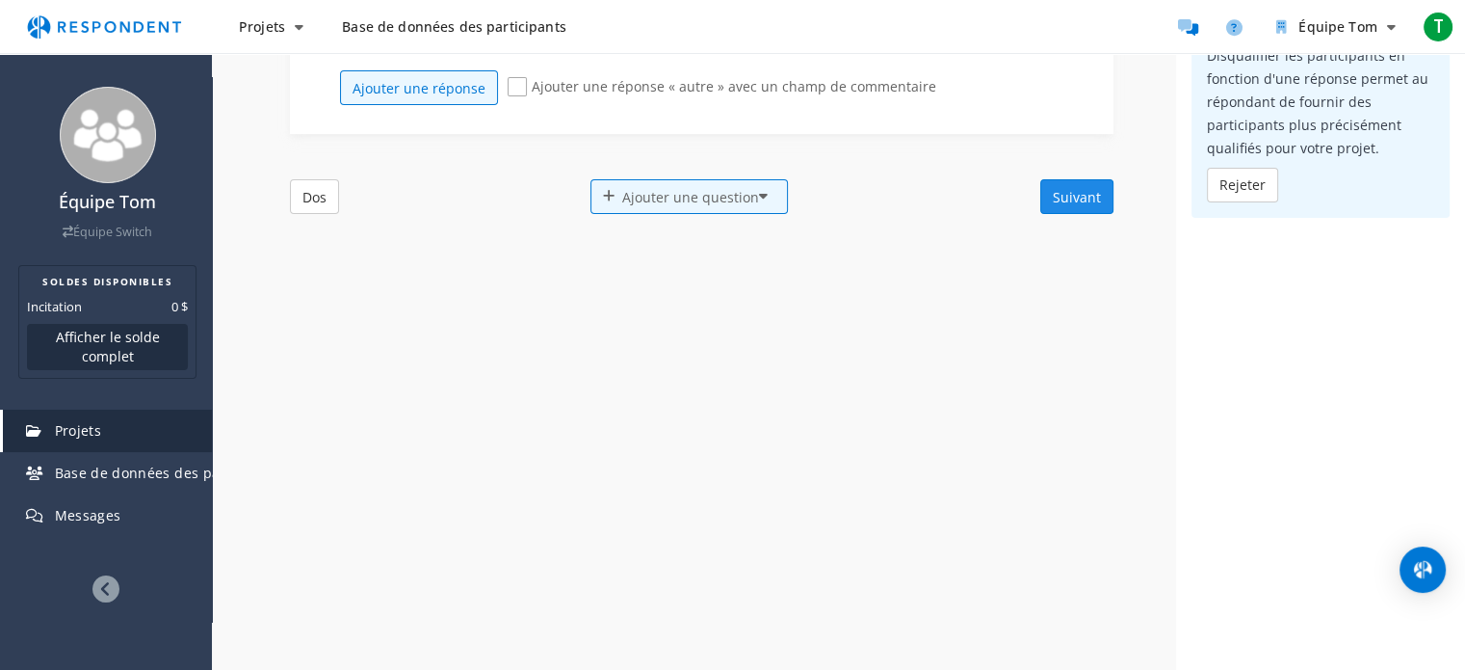
click at [1051, 181] on button "Suivant" at bounding box center [1077, 196] width 73 height 35
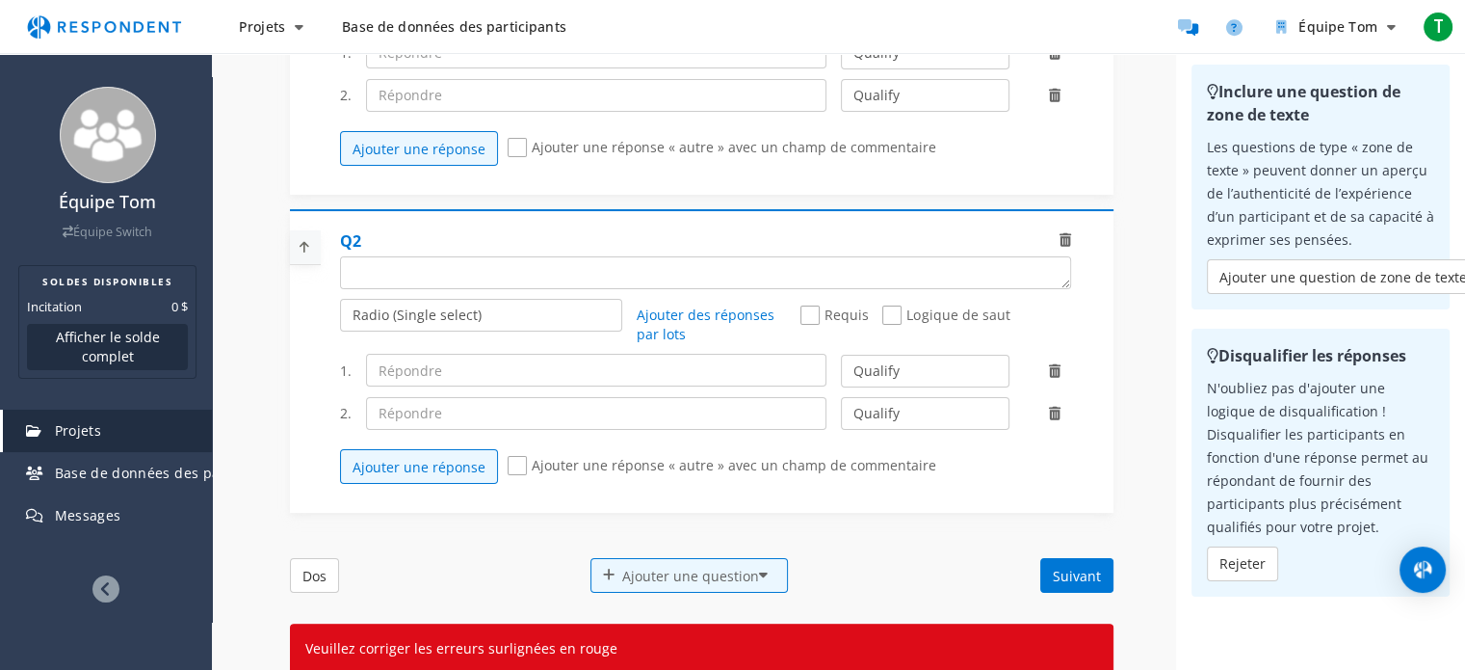
scroll to position [315, 0]
click at [682, 273] on textarea "Laquelle des catégories suivantes décrit le mieux le total des actifs sous gest…" at bounding box center [705, 273] width 729 height 31
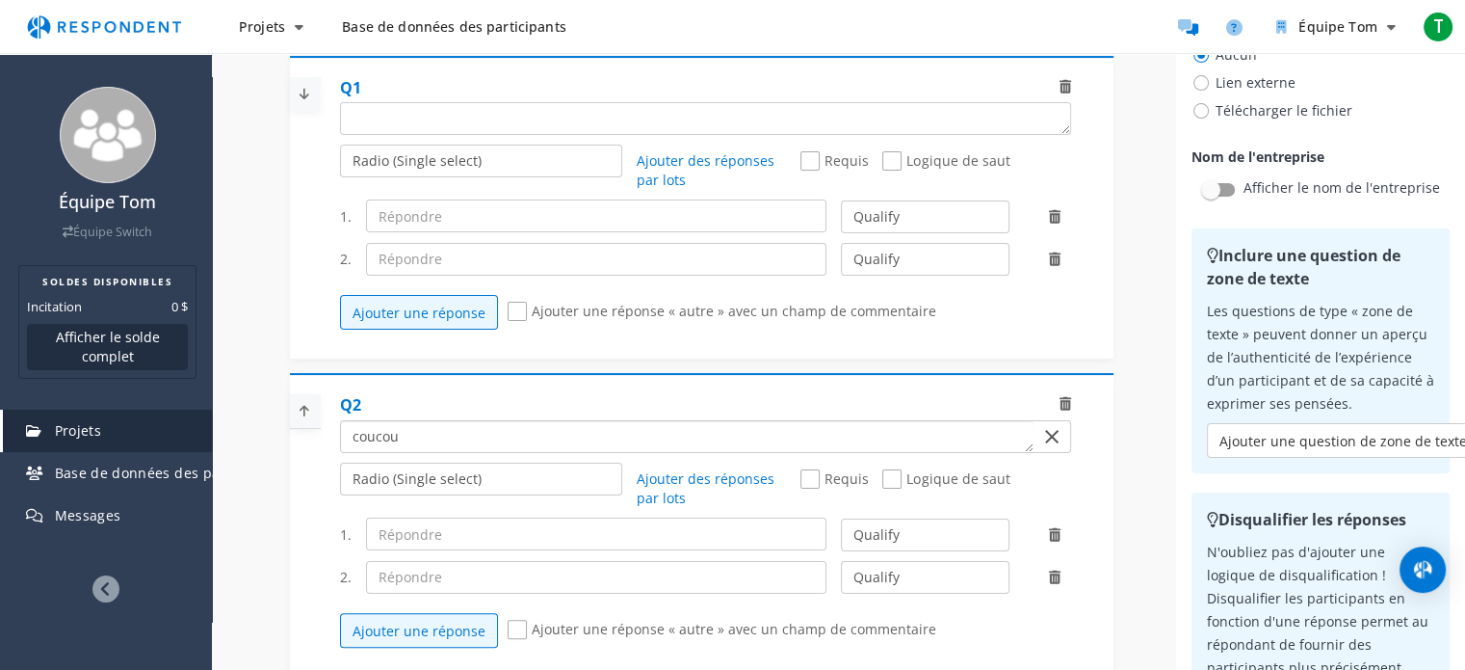
type textarea "coucou"
click at [513, 130] on textarea "Laquelle des catégories suivantes décrit le mieux le total des actifs sous gest…" at bounding box center [705, 118] width 729 height 31
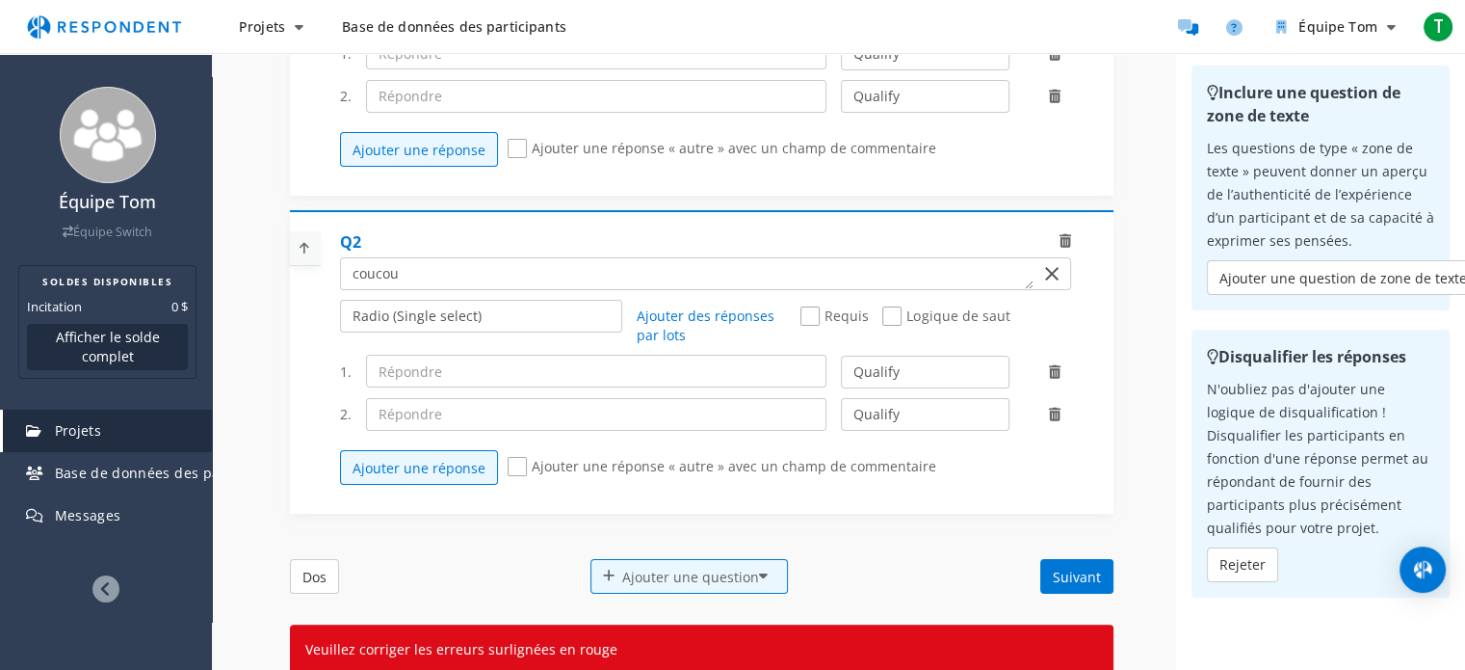
type textarea "coucou"
click at [520, 379] on input "text" at bounding box center [596, 371] width 461 height 33
type input "oui"
click at [509, 397] on div "1. oui Qualifier Disqualifier 2. Qualifier Disqualifier Ajouter une réponse Ajo…" at bounding box center [713, 419] width 746 height 149
click at [509, 398] on input "text" at bounding box center [596, 414] width 461 height 33
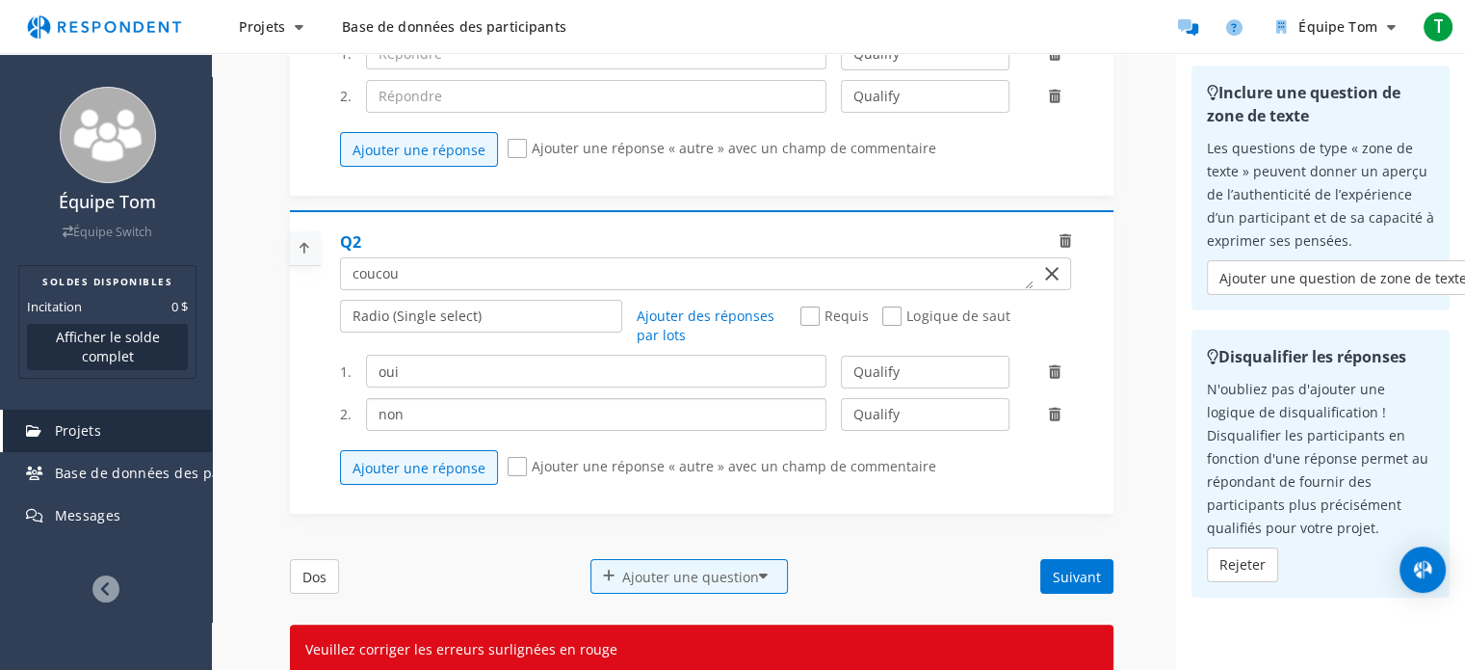
scroll to position [0, 0]
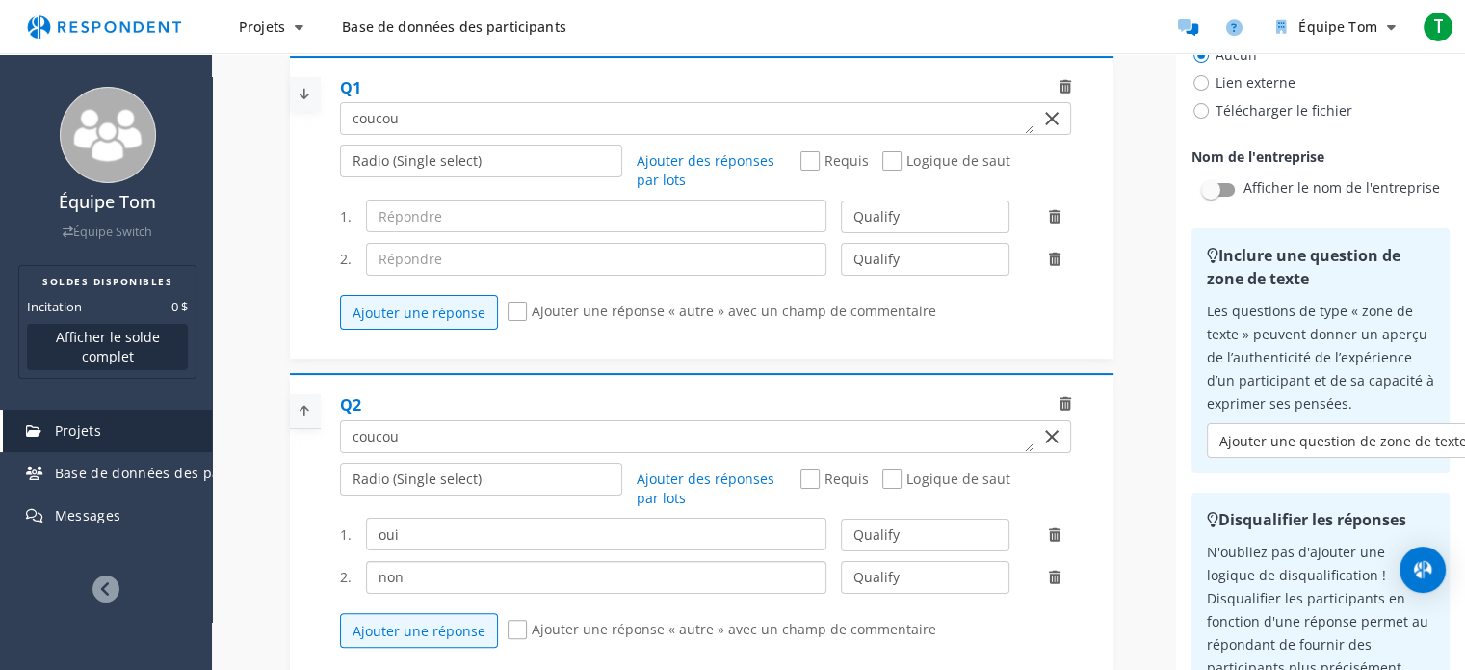
type input "non"
click at [506, 253] on input "text" at bounding box center [596, 259] width 461 height 33
type input "non"
click at [484, 213] on input "text" at bounding box center [596, 215] width 461 height 33
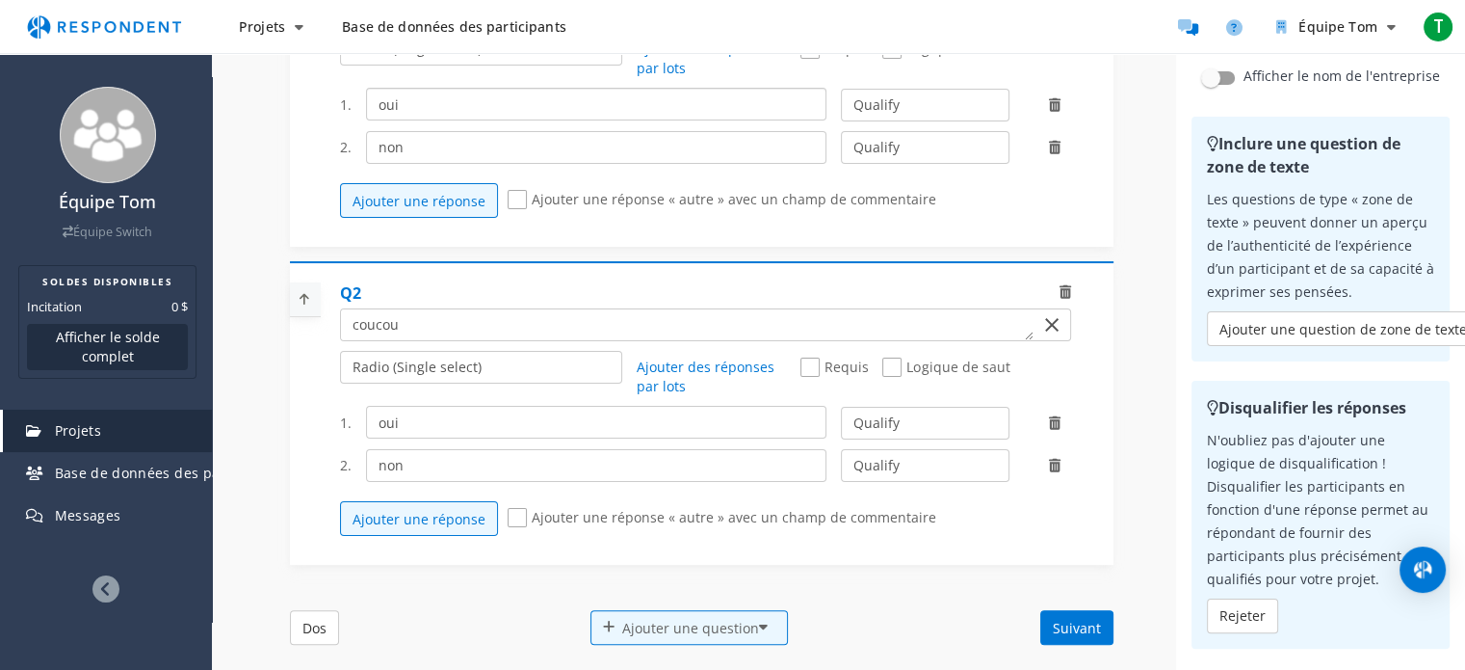
scroll to position [164, 0]
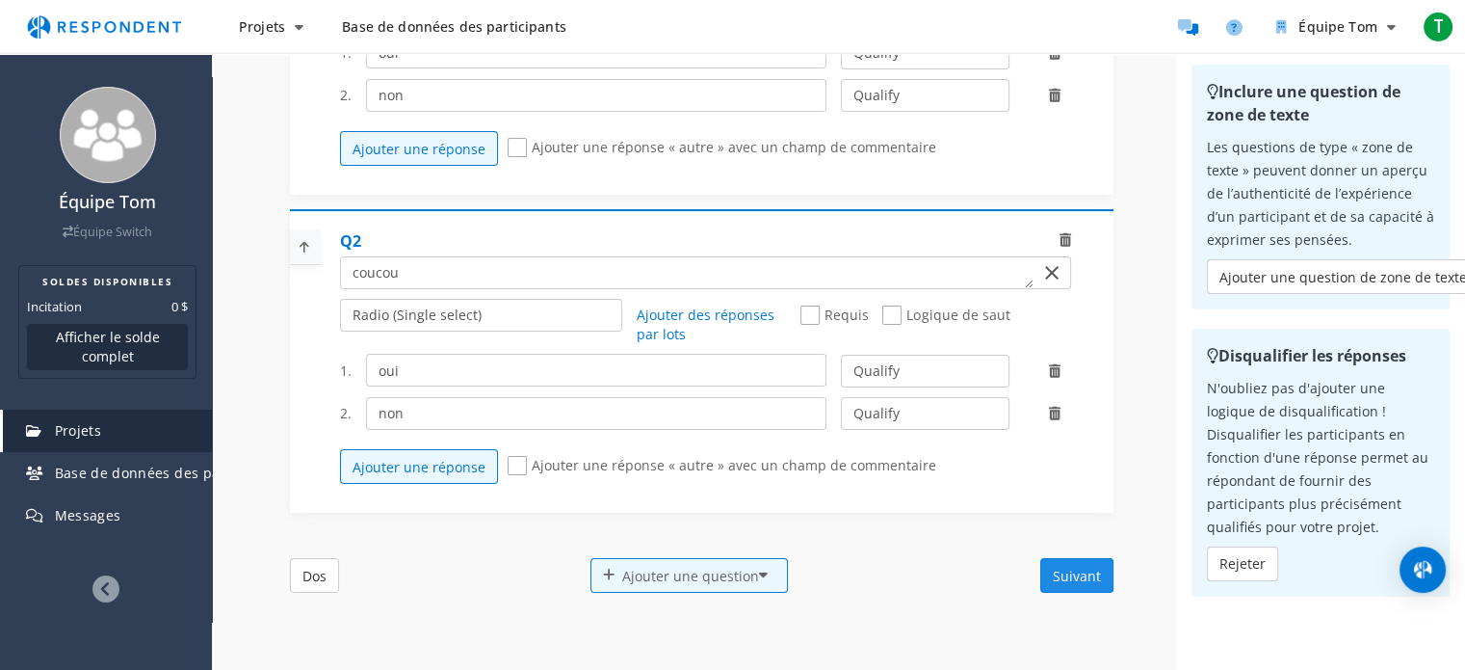
type input "oui"
click at [1086, 583] on button "Suivant" at bounding box center [1077, 575] width 73 height 35
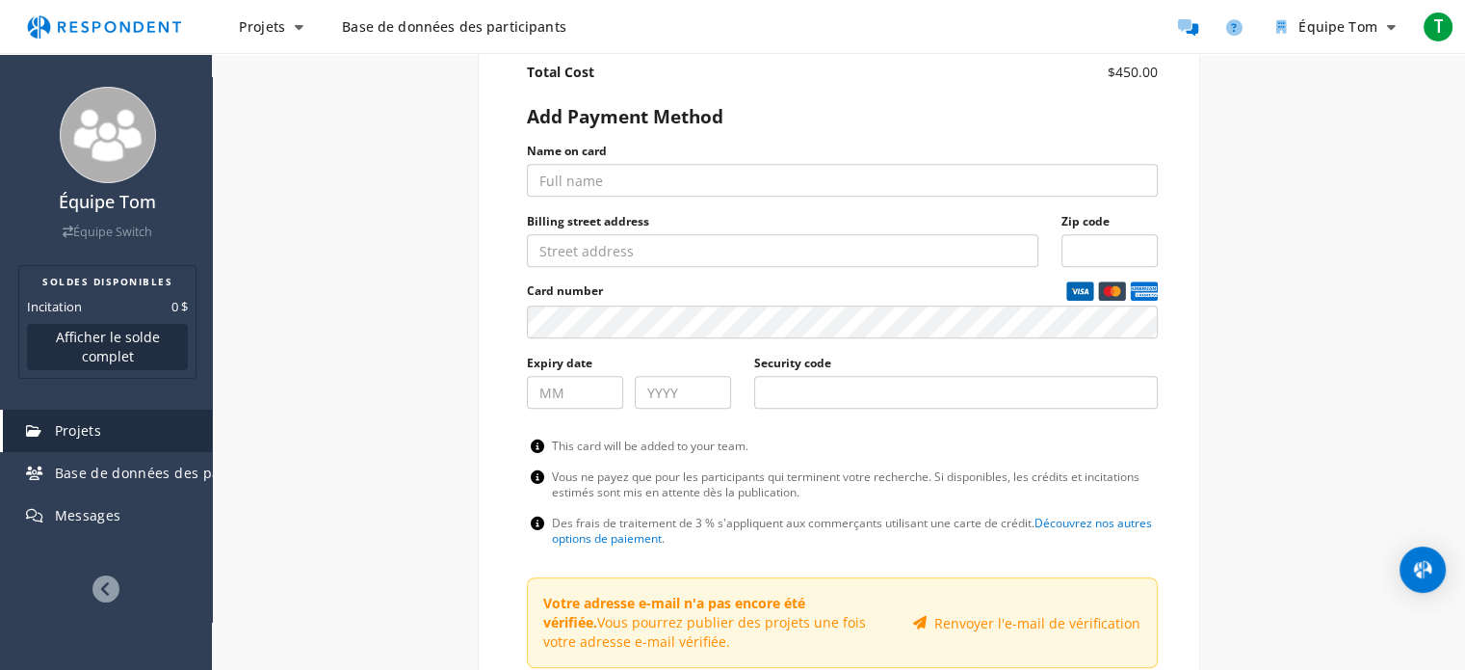
scroll to position [918, 0]
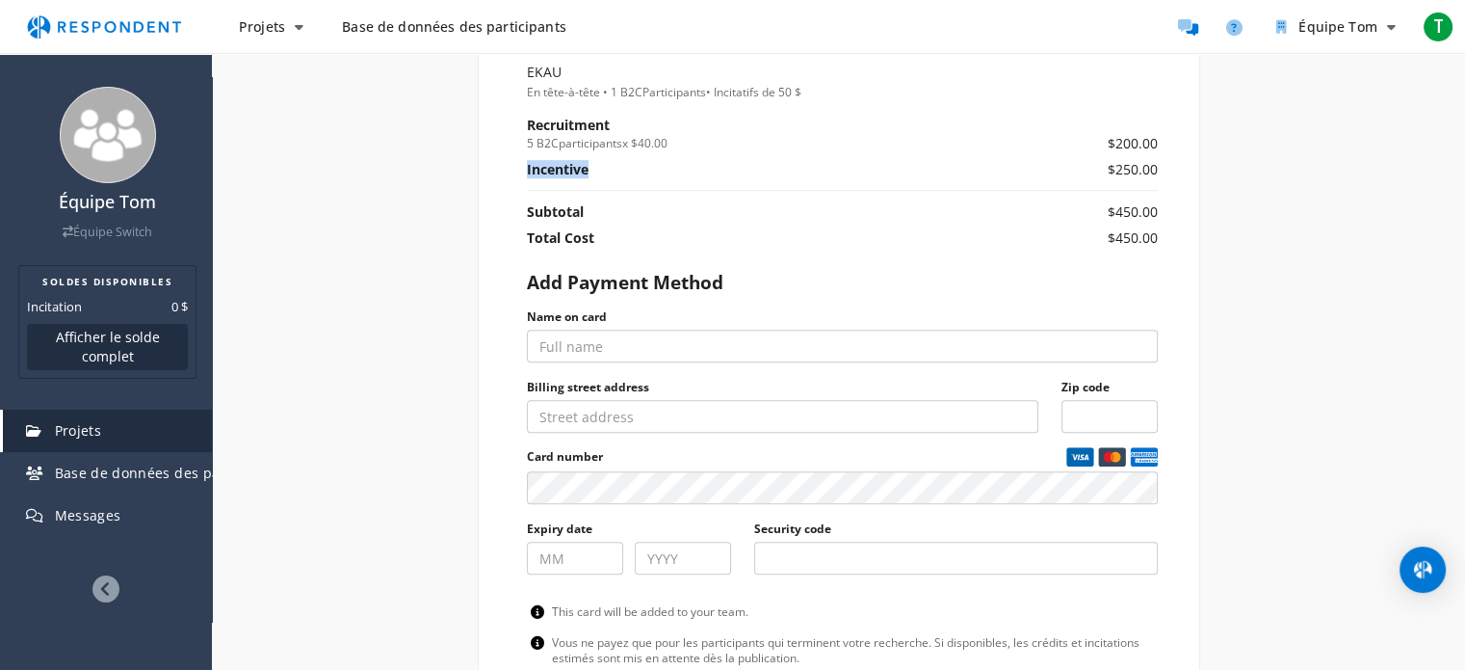
drag, startPoint x: 527, startPoint y: 169, endPoint x: 616, endPoint y: 166, distance: 88.7
click at [616, 166] on th "Incentive" at bounding box center [759, 175] width 465 height 31
copy th "Incentive"
click at [616, 166] on th "Incentive" at bounding box center [759, 175] width 465 height 31
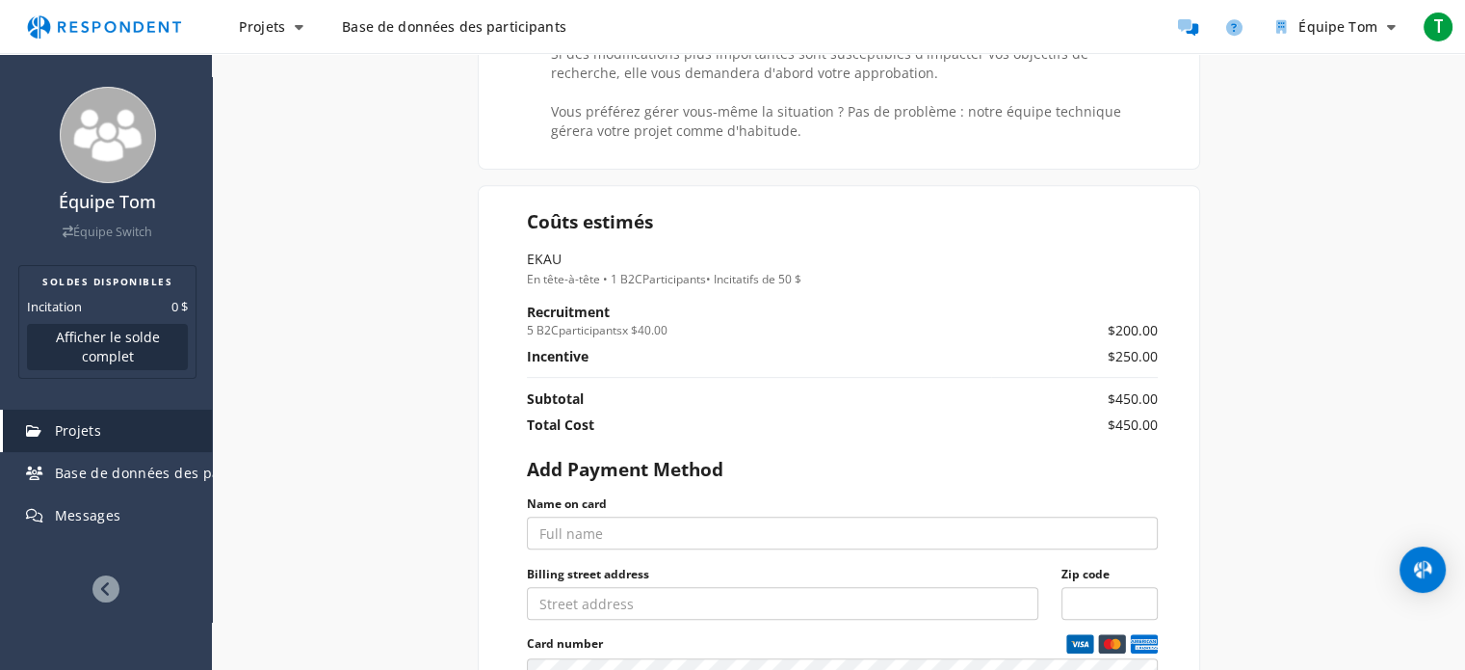
scroll to position [726, 0]
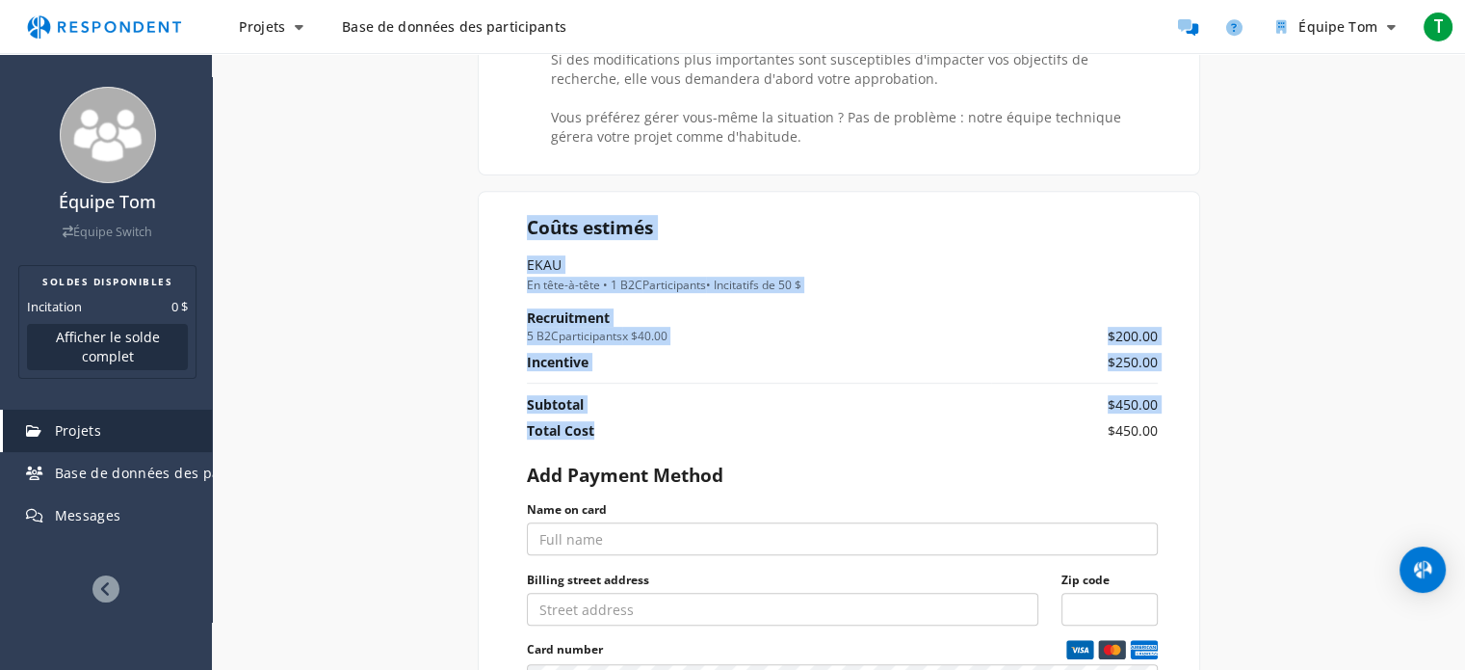
drag, startPoint x: 501, startPoint y: 236, endPoint x: 899, endPoint y: 446, distance: 450.0
click at [899, 446] on section "Coûts estimés EKAU En tête-à-tête • 1 B2C Participants • Incitatifs de 50 $ Rec…" at bounding box center [839, 668] width 723 height 954
click at [511, 211] on section "Coûts estimés EKAU En tête-à-tête • 1 B2C Participants • Incitatifs de 50 $ Rec…" at bounding box center [839, 668] width 723 height 954
drag, startPoint x: 511, startPoint y: 211, endPoint x: 1165, endPoint y: 423, distance: 687.7
click at [1165, 423] on section "Coûts estimés EKAU En tête-à-tête • 1 B2C Participants • Incitatifs de 50 $ Rec…" at bounding box center [839, 668] width 723 height 954
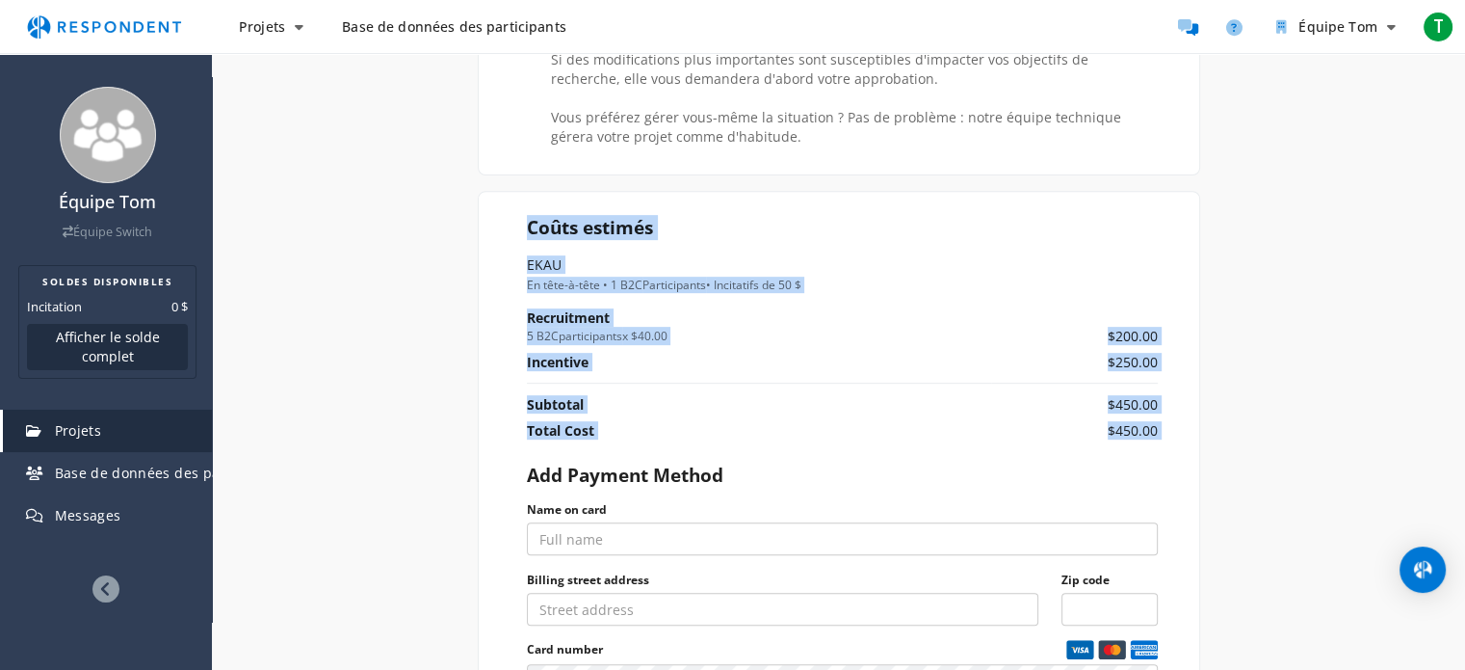
click at [1165, 423] on section "Coûts estimés EKAU En tête-à-tête • 1 B2C Participants • Incitatifs de 50 $ Rec…" at bounding box center [839, 668] width 723 height 954
